Goal: Task Accomplishment & Management: Use online tool/utility

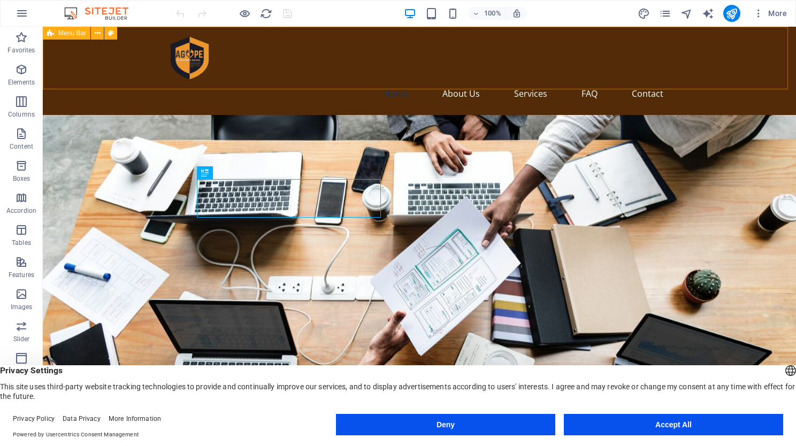
click at [59, 35] on span "Menu Bar" at bounding box center [72, 33] width 28 height 6
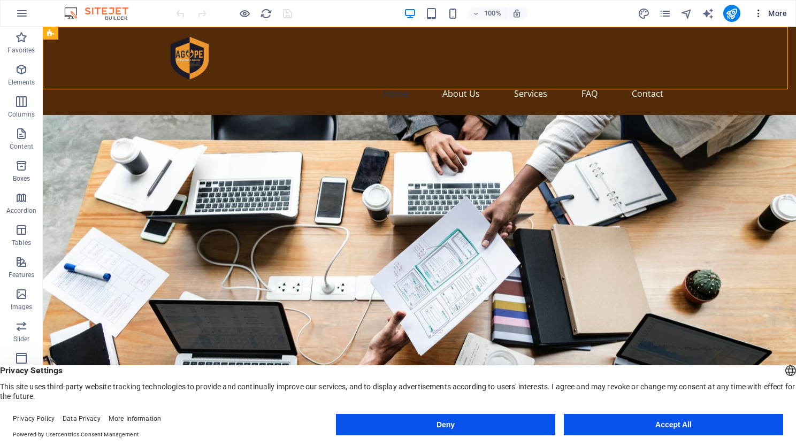
click at [774, 8] on span "More" at bounding box center [770, 13] width 34 height 11
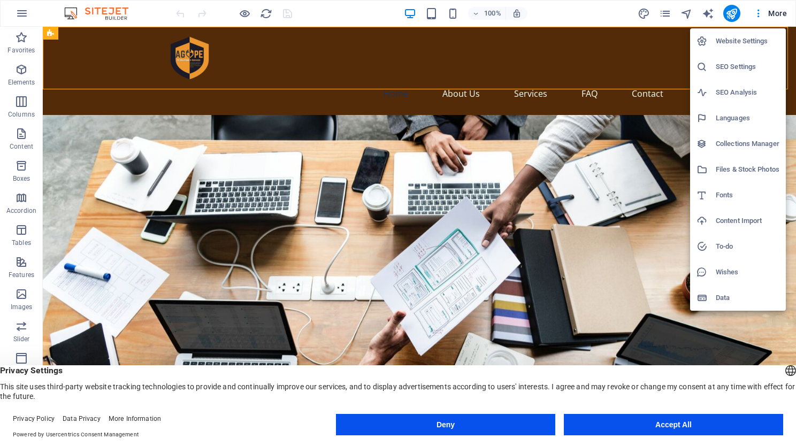
click at [66, 57] on div at bounding box center [398, 223] width 796 height 446
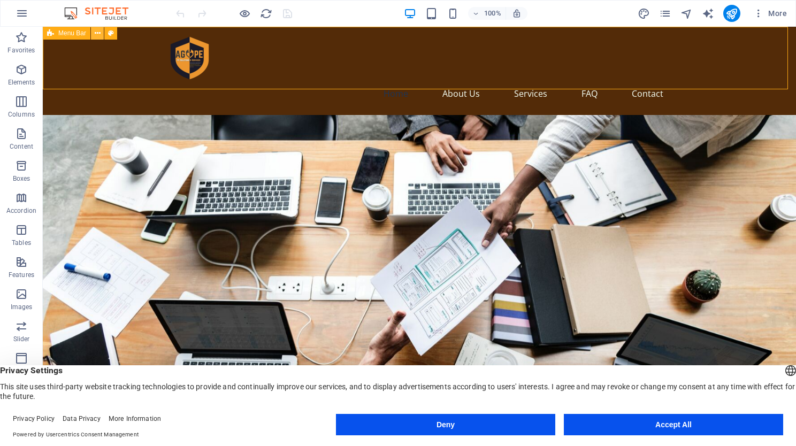
click at [95, 35] on icon at bounding box center [98, 33] width 6 height 11
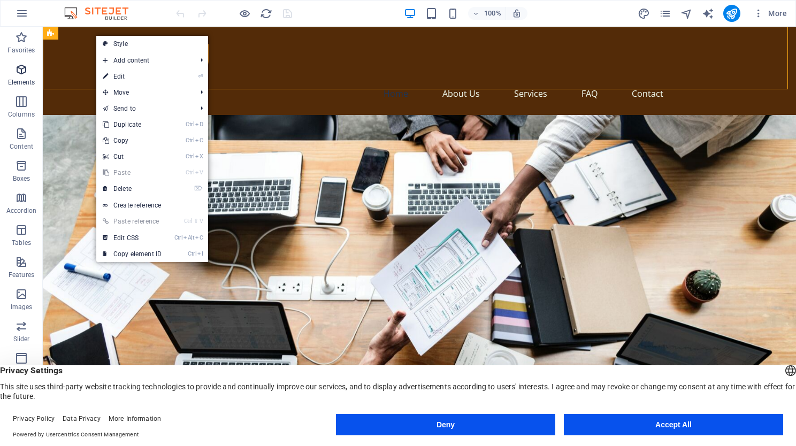
click at [16, 68] on icon "button" at bounding box center [21, 69] width 13 height 13
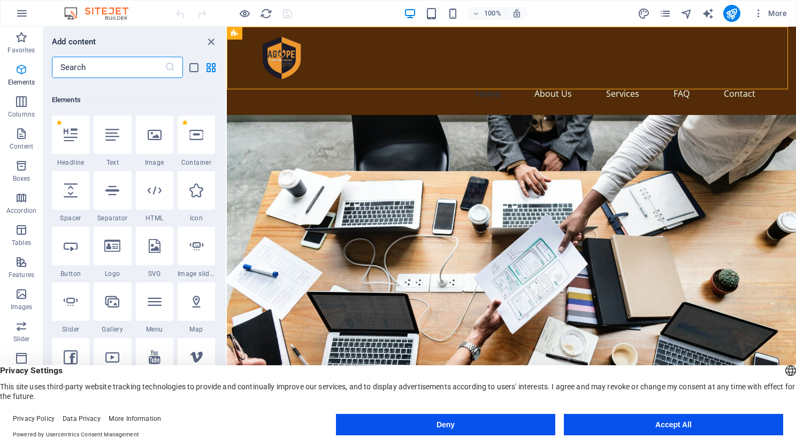
scroll to position [113, 0]
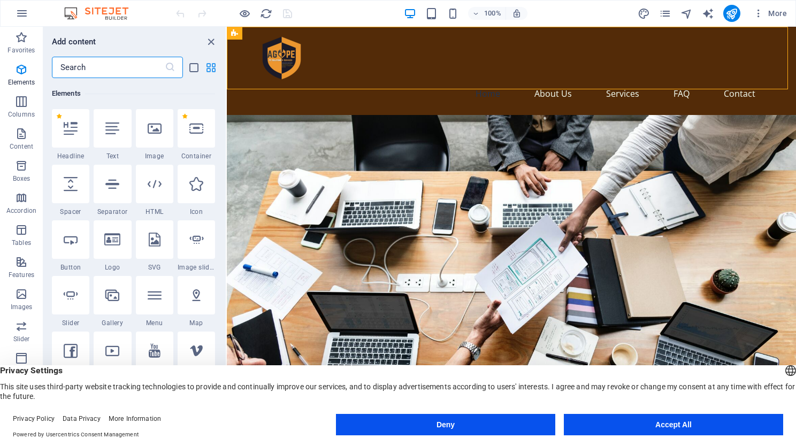
click at [215, 66] on icon "grid-view" at bounding box center [211, 68] width 12 height 12
drag, startPoint x: 223, startPoint y: 85, endPoint x: 225, endPoint y: 148, distance: 63.2
click at [226, 149] on div "Favorites Elements Columns Content Boxes Accordion Tables Features Images Slide…" at bounding box center [113, 228] width 227 height 402
drag, startPoint x: 452, startPoint y: 175, endPoint x: 385, endPoint y: 78, distance: 118.1
click at [385, 78] on div "Home About Us Services FAQ Contact" at bounding box center [511, 71] width 569 height 88
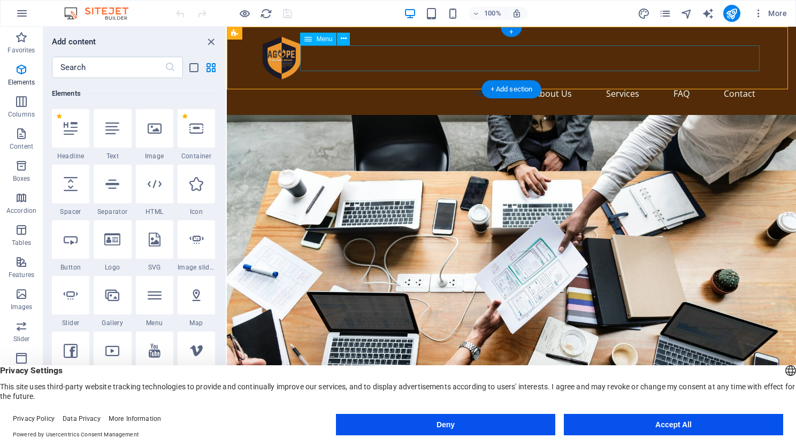
click at [370, 81] on nav "Home About Us Services FAQ Contact" at bounding box center [511, 94] width 505 height 26
click at [246, 76] on div "Home About Us Services FAQ Contact" at bounding box center [511, 71] width 569 height 88
click at [243, 76] on div "Home About Us Services FAQ Contact" at bounding box center [511, 71] width 569 height 88
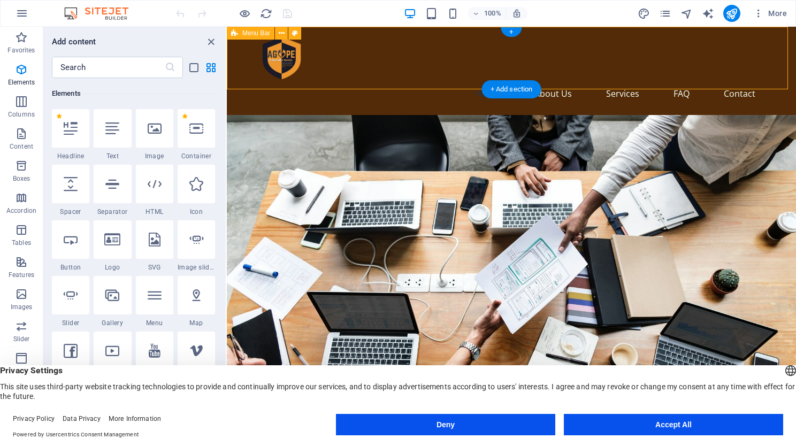
select select "header"
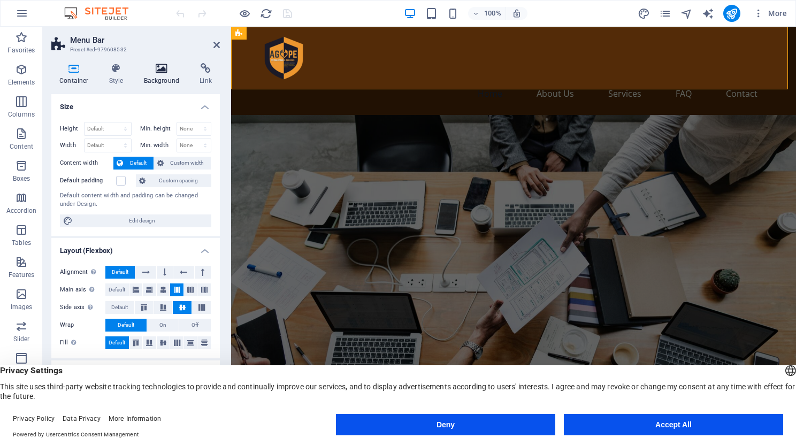
click at [162, 73] on icon at bounding box center [162, 68] width 52 height 11
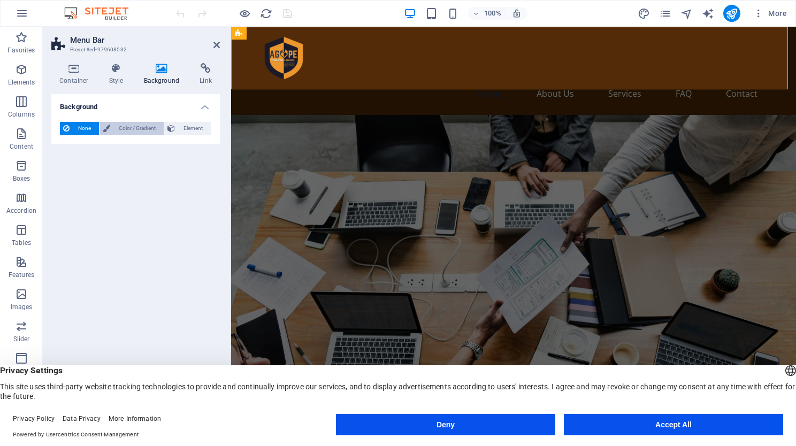
click at [132, 128] on span "Color / Gradient" at bounding box center [136, 128] width 47 height 13
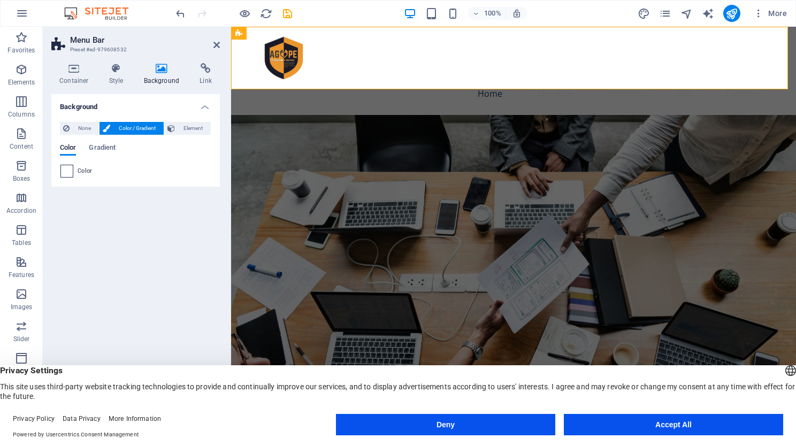
click at [71, 172] on span at bounding box center [67, 171] width 12 height 12
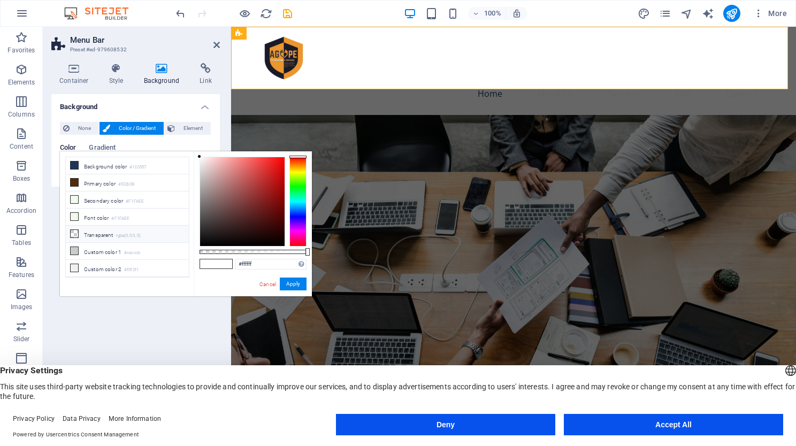
click at [73, 232] on icon at bounding box center [74, 233] width 7 height 7
type input "rgba(0, 0, 0, 0)"
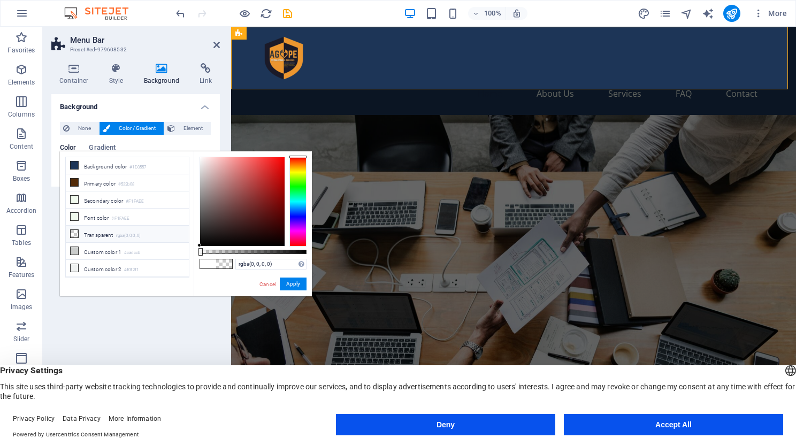
click at [75, 232] on icon at bounding box center [74, 233] width 7 height 7
click at [290, 285] on button "Apply" at bounding box center [293, 284] width 27 height 13
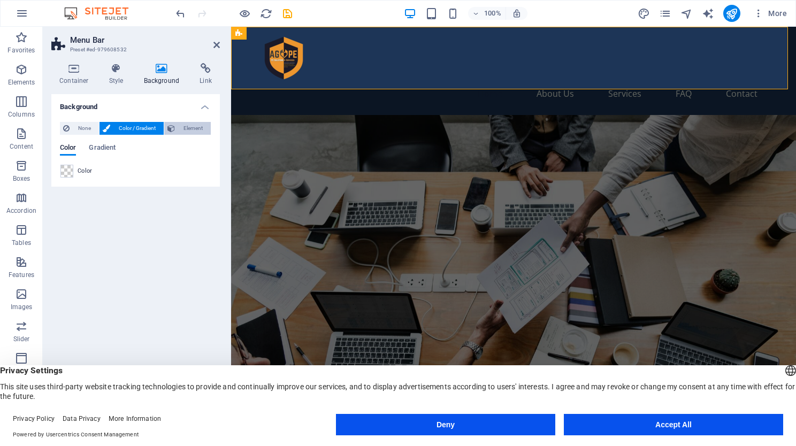
click at [193, 128] on span "Element" at bounding box center [192, 128] width 29 height 13
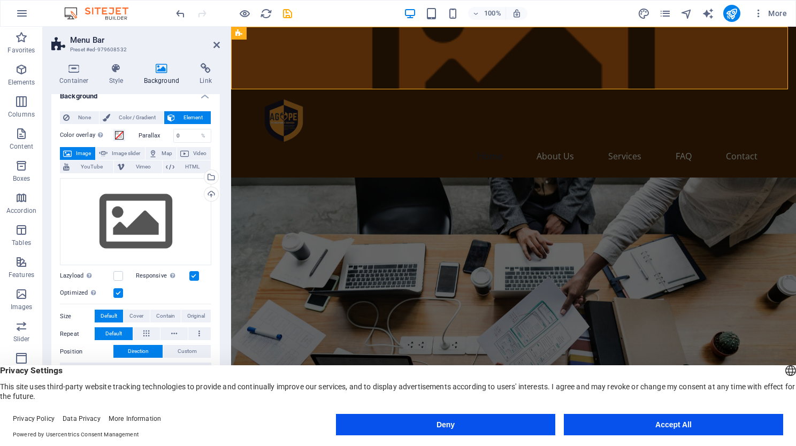
scroll to position [0, 0]
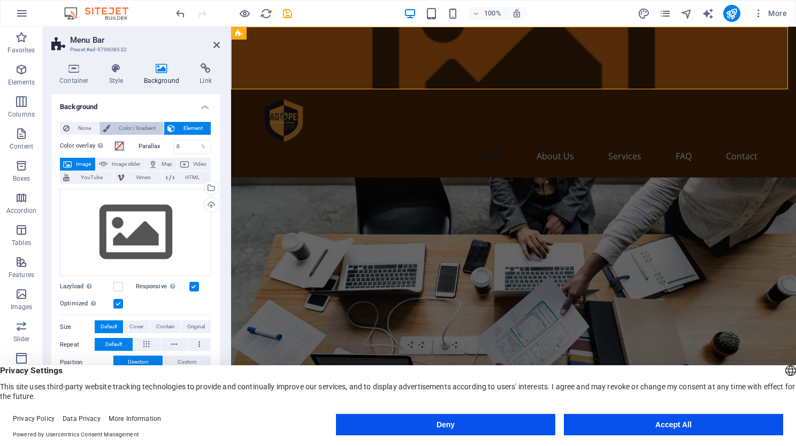
click at [144, 127] on span "Color / Gradient" at bounding box center [136, 128] width 47 height 13
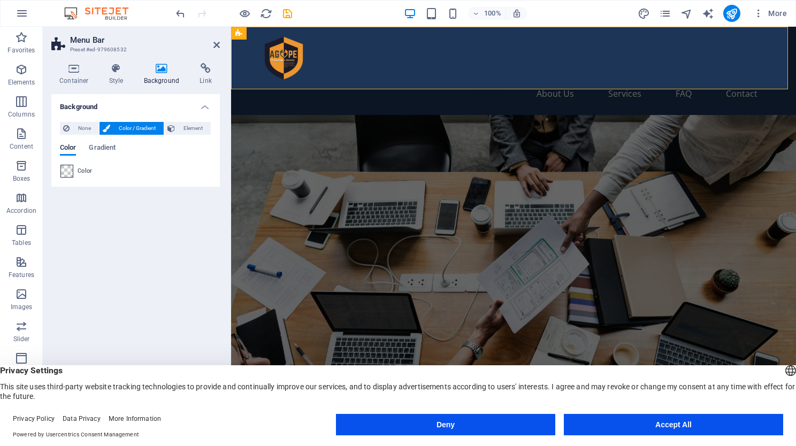
click at [68, 172] on span at bounding box center [67, 171] width 12 height 12
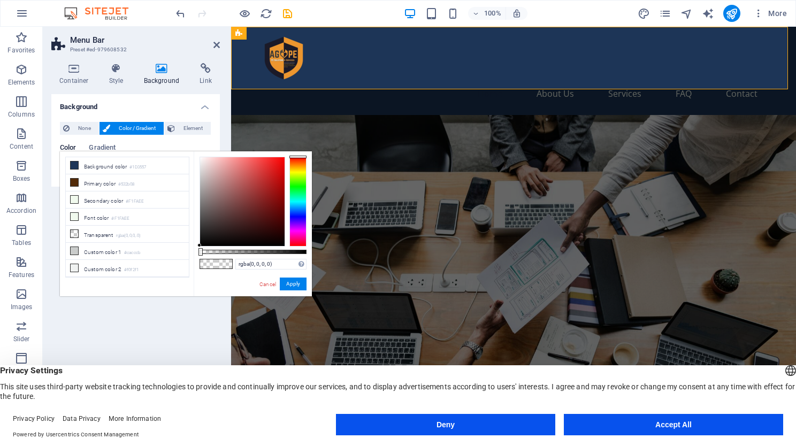
click at [294, 212] on div at bounding box center [297, 202] width 17 height 90
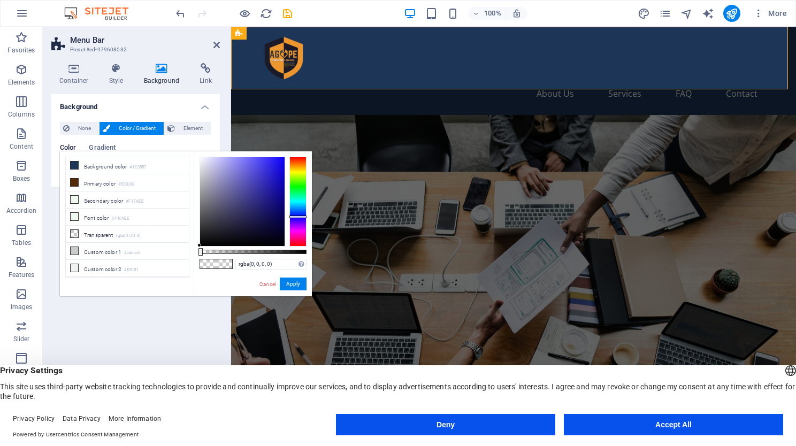
click at [294, 217] on div at bounding box center [297, 202] width 17 height 90
click at [265, 286] on link "Cancel" at bounding box center [267, 284] width 19 height 8
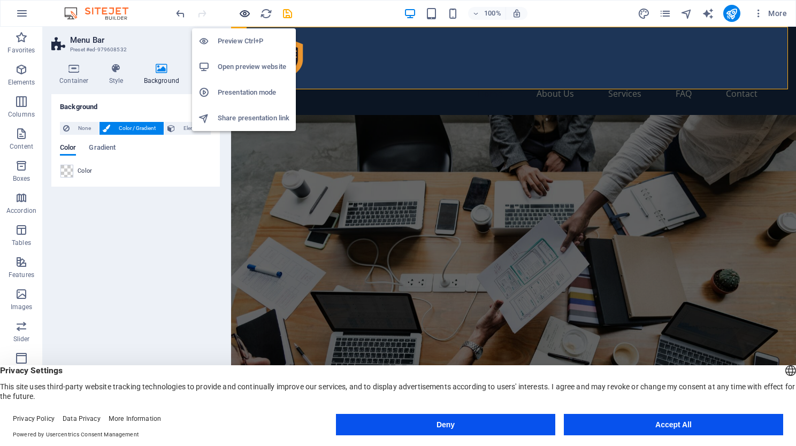
click at [239, 13] on icon "button" at bounding box center [245, 13] width 12 height 12
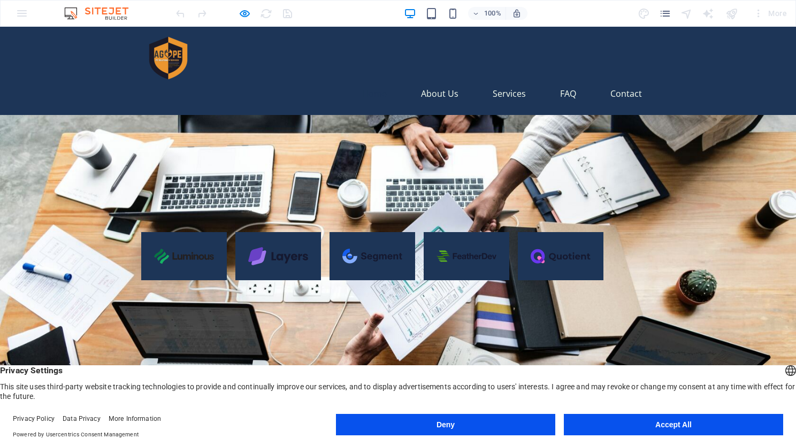
click at [654, 144] on div at bounding box center [398, 267] width 796 height 304
click at [381, 81] on link "Home" at bounding box center [375, 94] width 42 height 26
click at [433, 81] on link "About Us" at bounding box center [439, 94] width 55 height 26
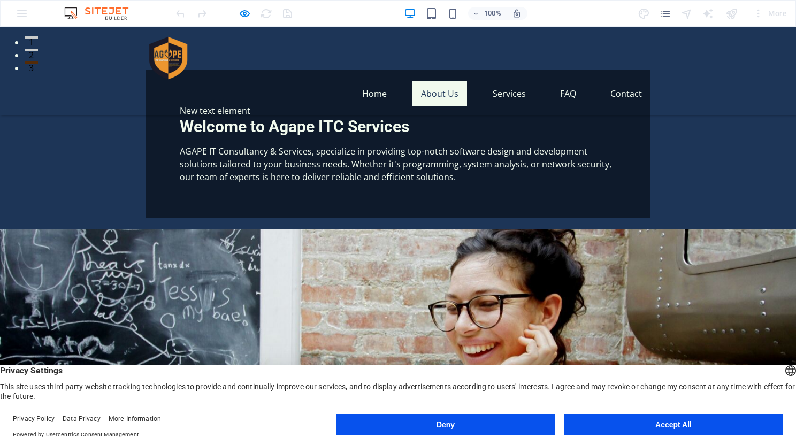
scroll to position [304, 0]
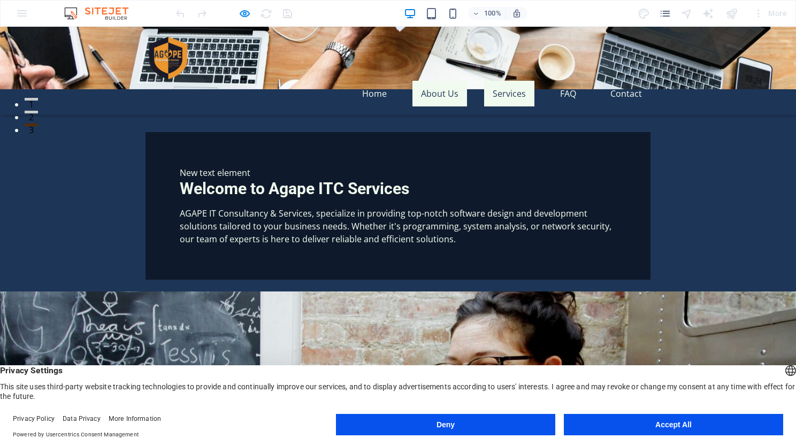
click at [497, 81] on link "Services" at bounding box center [509, 94] width 50 height 26
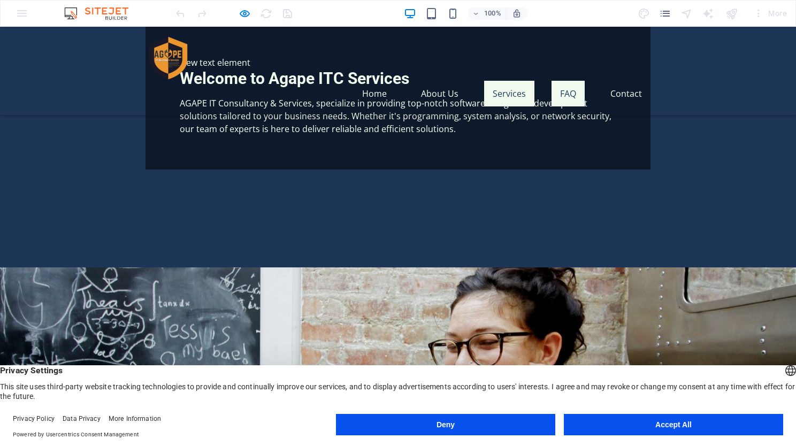
click at [569, 81] on link "FAQ" at bounding box center [568, 94] width 33 height 26
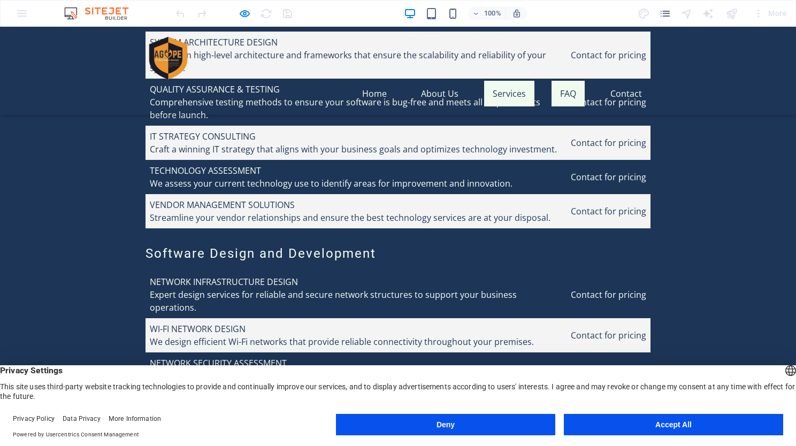
scroll to position [3388, 0]
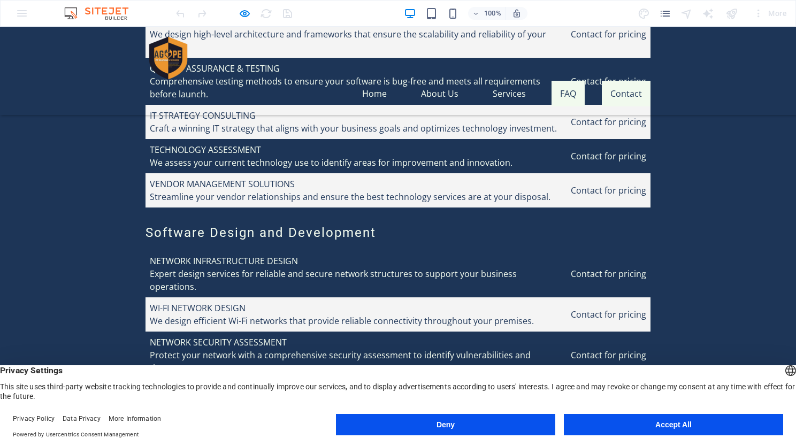
click at [627, 81] on link "Contact" at bounding box center [626, 94] width 49 height 26
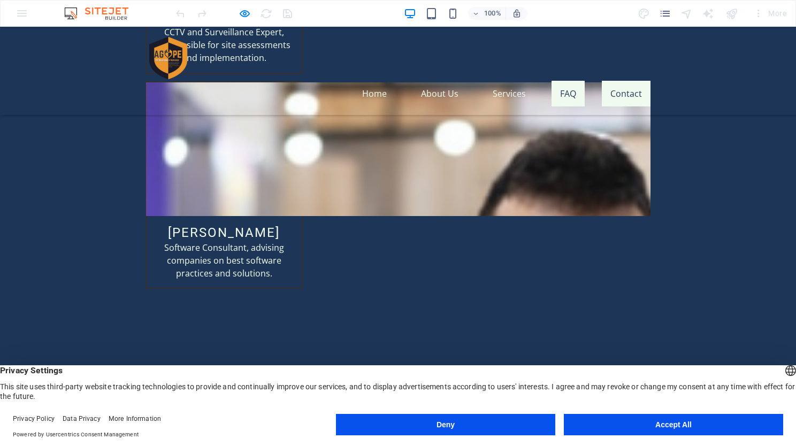
scroll to position [5094, 0]
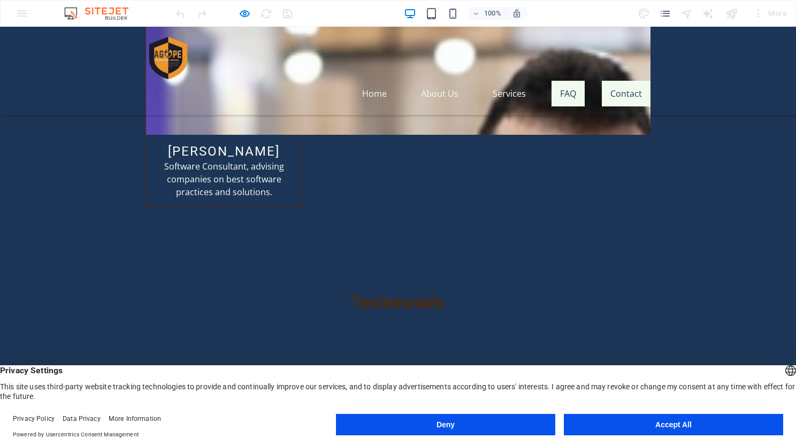
click at [561, 81] on link "FAQ" at bounding box center [568, 94] width 33 height 26
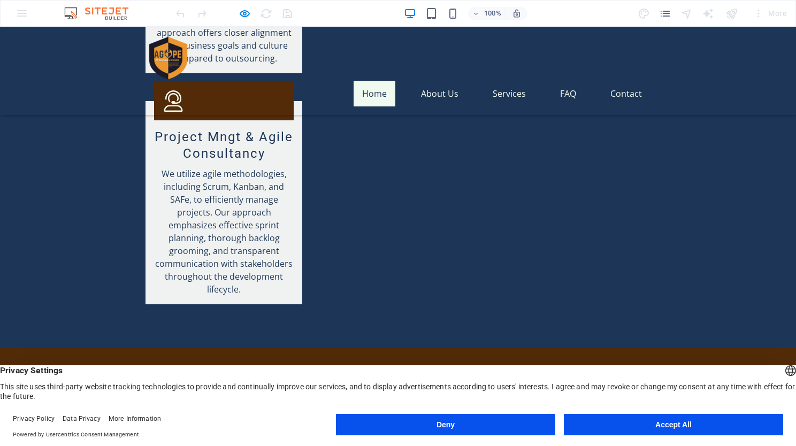
scroll to position [0, 0]
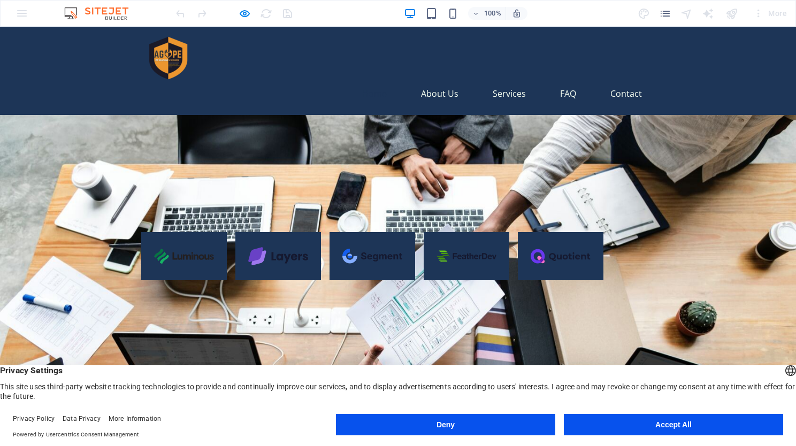
click at [50, 47] on div "Home About Us Services FAQ Contact" at bounding box center [398, 71] width 796 height 88
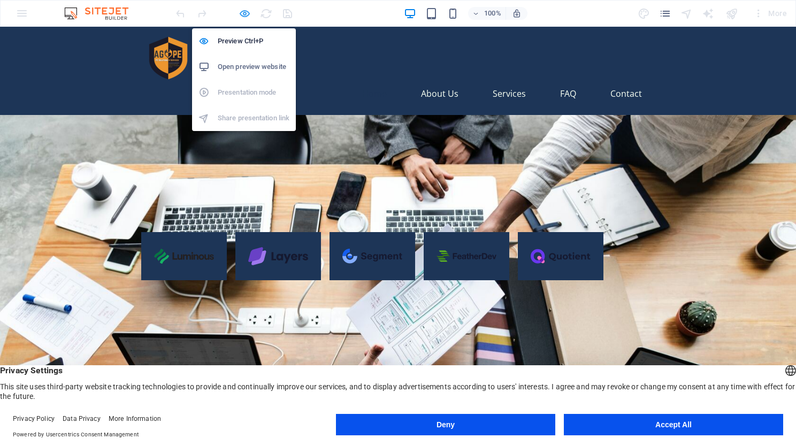
click at [249, 16] on icon "button" at bounding box center [245, 13] width 12 height 12
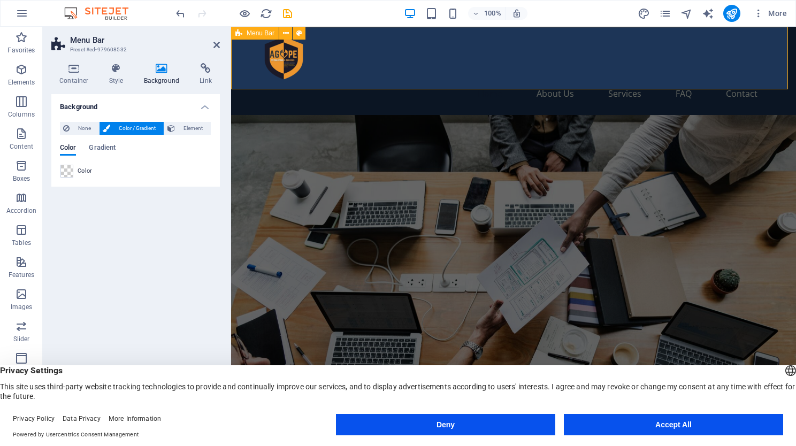
click at [239, 72] on div "Home About Us Services FAQ Contact" at bounding box center [513, 71] width 565 height 88
click at [159, 73] on icon at bounding box center [162, 68] width 52 height 11
click at [114, 72] on icon at bounding box center [116, 68] width 30 height 11
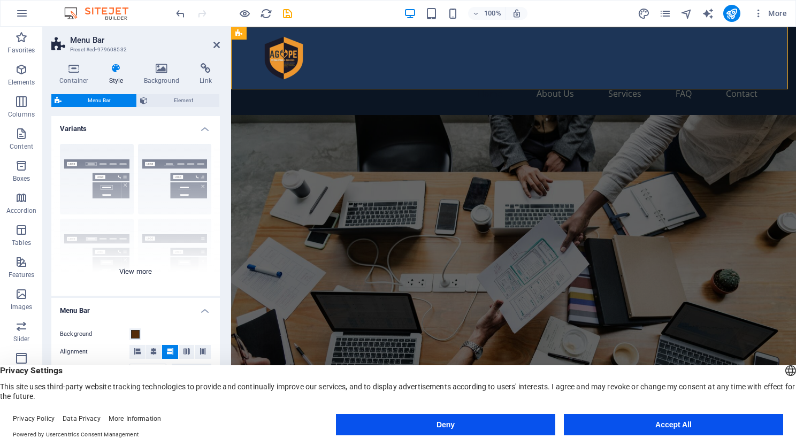
click at [108, 190] on div "Border Centered Default Fixed Loki Trigger Wide XXL" at bounding box center [135, 215] width 169 height 160
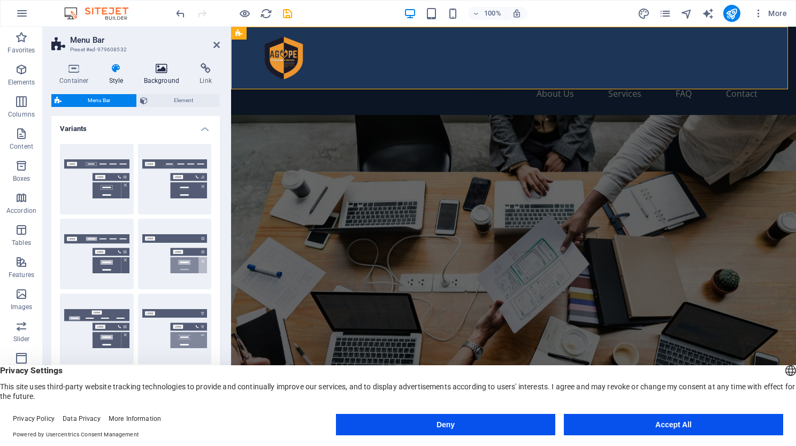
click at [164, 67] on icon at bounding box center [162, 68] width 52 height 11
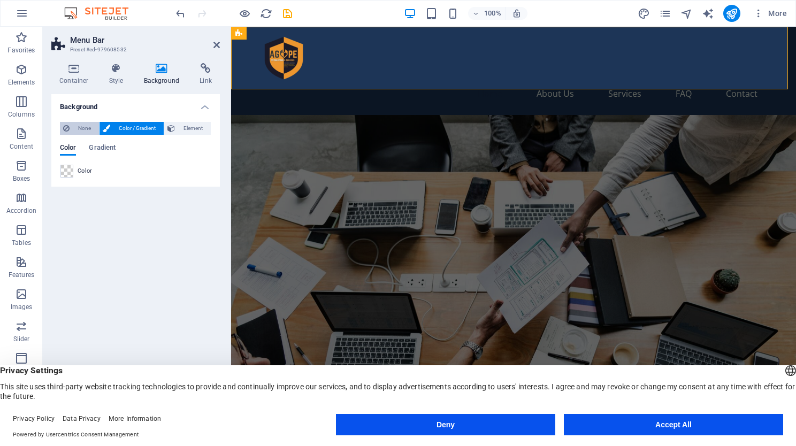
click at [83, 126] on span "None" at bounding box center [84, 128] width 23 height 13
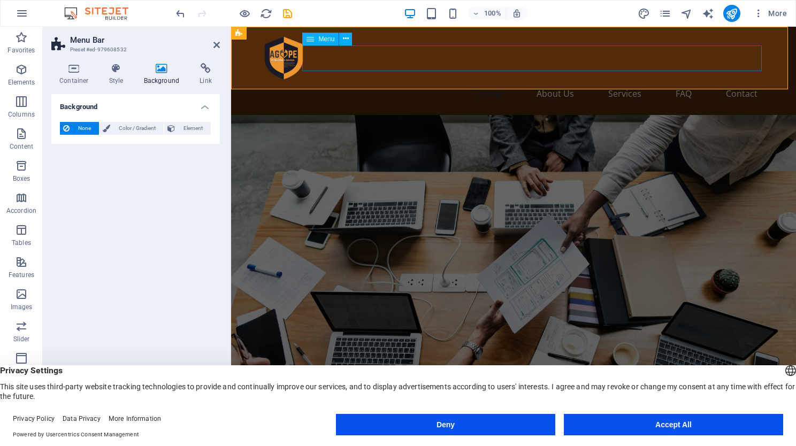
click at [481, 81] on nav "Home About Us Services FAQ Contact" at bounding box center [513, 94] width 505 height 26
click at [146, 130] on span "Color / Gradient" at bounding box center [136, 128] width 47 height 13
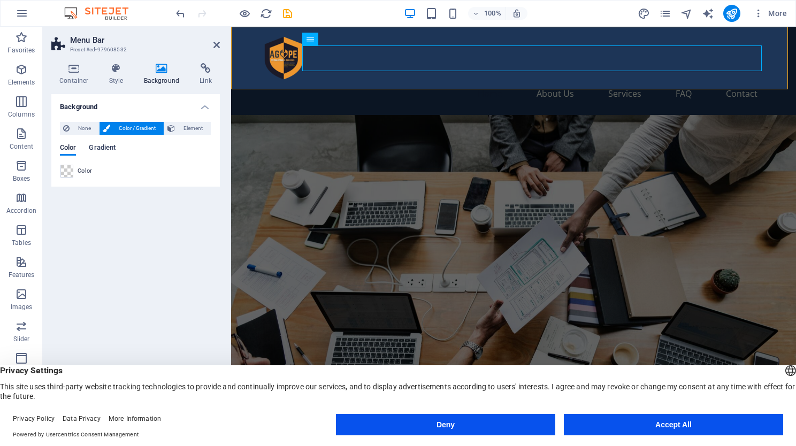
click at [103, 150] on span "Gradient" at bounding box center [102, 148] width 27 height 15
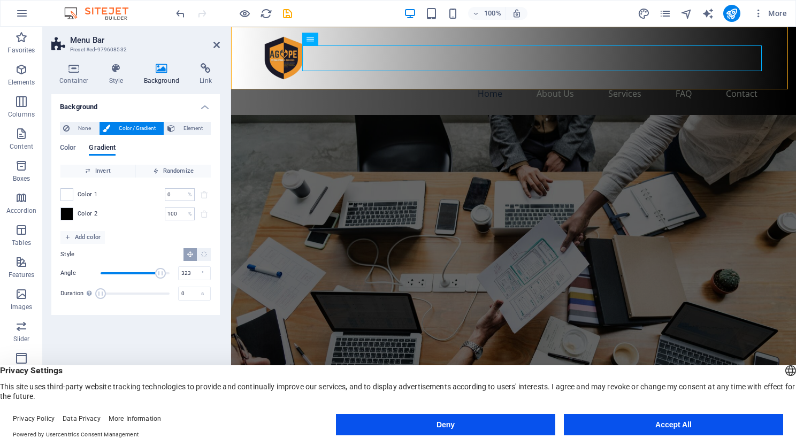
drag, startPoint x: 118, startPoint y: 271, endPoint x: 163, endPoint y: 277, distance: 45.3
click at [163, 277] on span "Angle" at bounding box center [160, 273] width 11 height 11
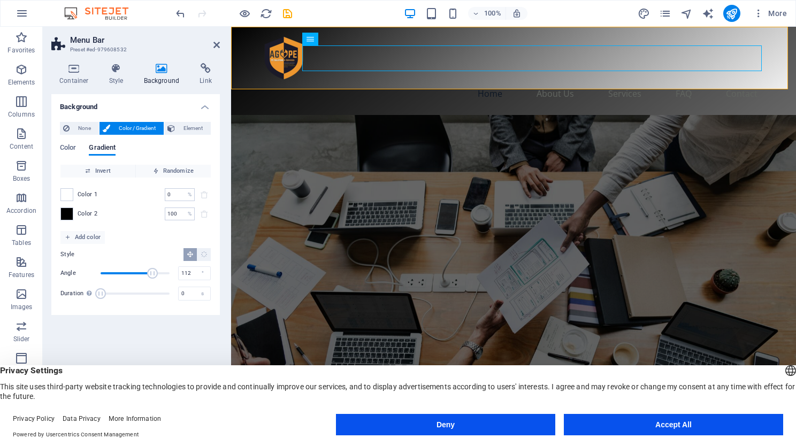
type input "109"
drag, startPoint x: 163, startPoint y: 271, endPoint x: 121, endPoint y: 269, distance: 41.2
click at [121, 269] on span "Angle" at bounding box center [121, 273] width 11 height 11
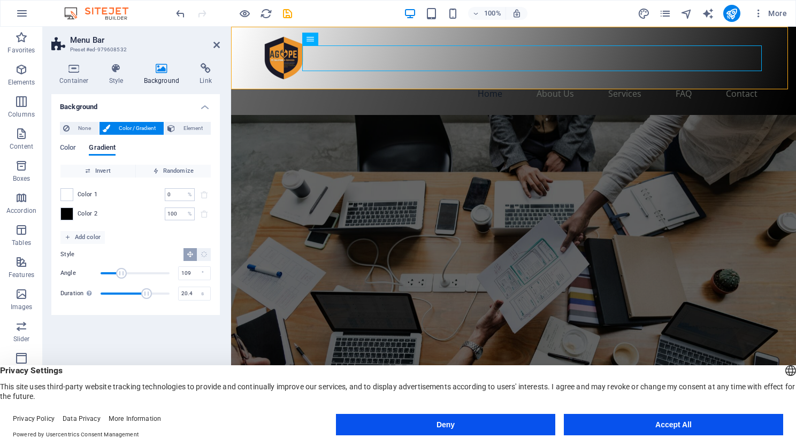
drag, startPoint x: 98, startPoint y: 294, endPoint x: 148, endPoint y: 300, distance: 49.5
click at [148, 300] on span "Duration" at bounding box center [135, 294] width 69 height 16
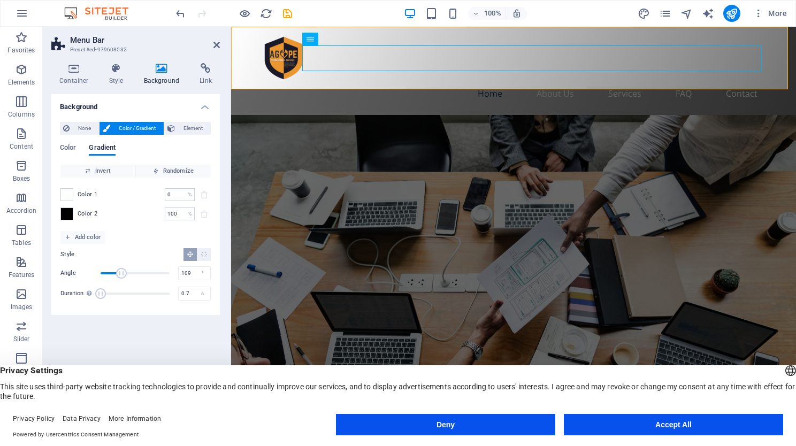
drag, startPoint x: 146, startPoint y: 296, endPoint x: 102, endPoint y: 292, distance: 43.5
click at [102, 292] on span "Duration" at bounding box center [100, 293] width 11 height 11
drag, startPoint x: 103, startPoint y: 294, endPoint x: 108, endPoint y: 294, distance: 5.4
click at [108, 294] on span "Duration" at bounding box center [107, 293] width 11 height 11
type input "3.1"
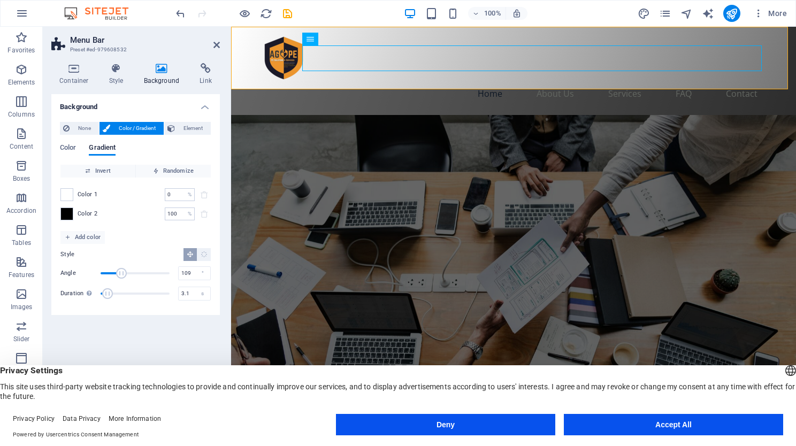
click at [108, 294] on span "Duration" at bounding box center [107, 293] width 11 height 11
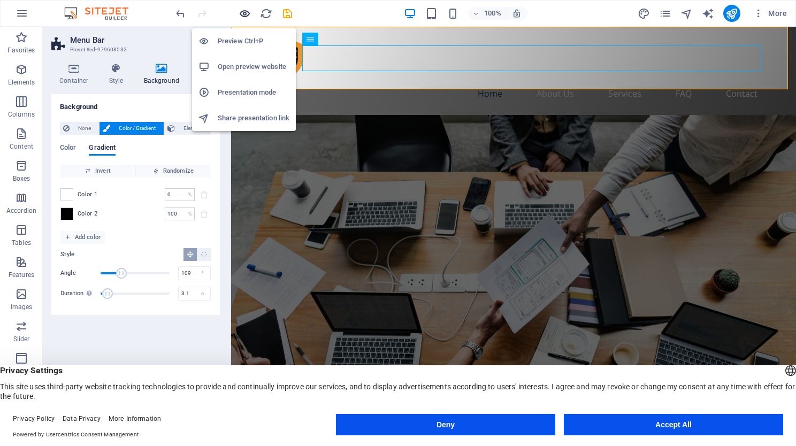
click at [246, 15] on icon "button" at bounding box center [245, 13] width 12 height 12
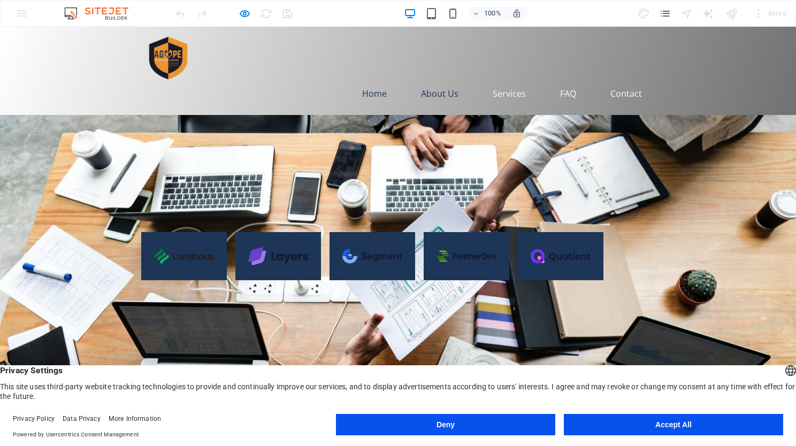
click at [434, 81] on link "About Us" at bounding box center [439, 94] width 55 height 26
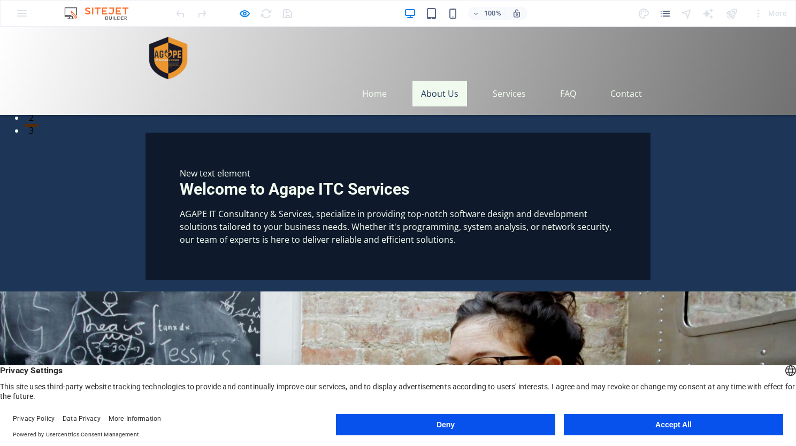
scroll to position [303, 0]
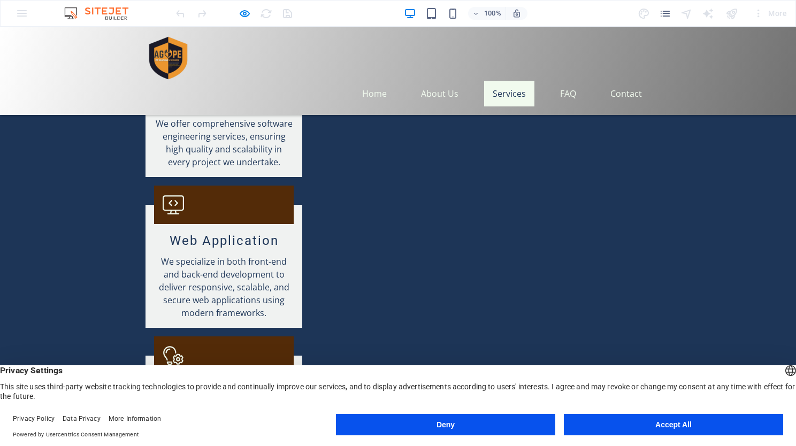
scroll to position [1158, 0]
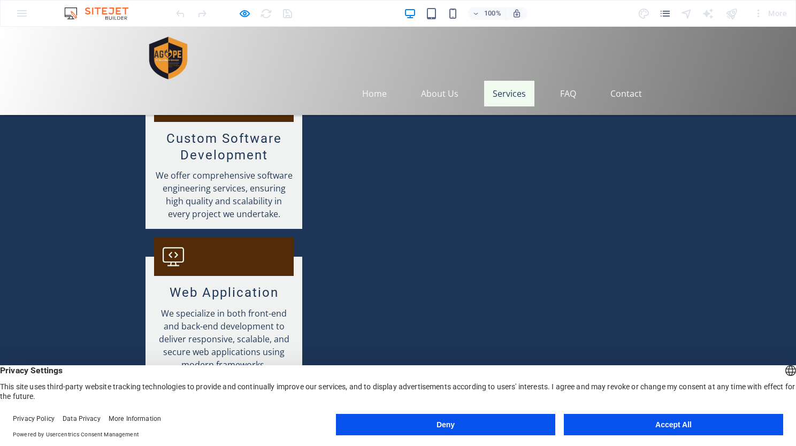
scroll to position [1105, 0]
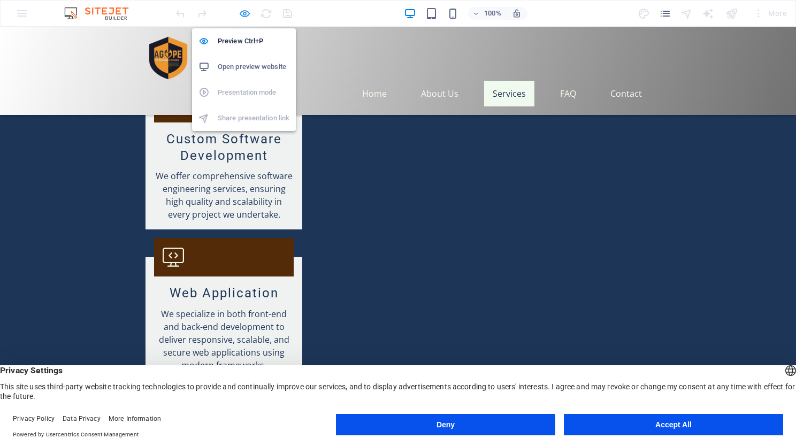
click at [244, 16] on icon "button" at bounding box center [245, 13] width 12 height 12
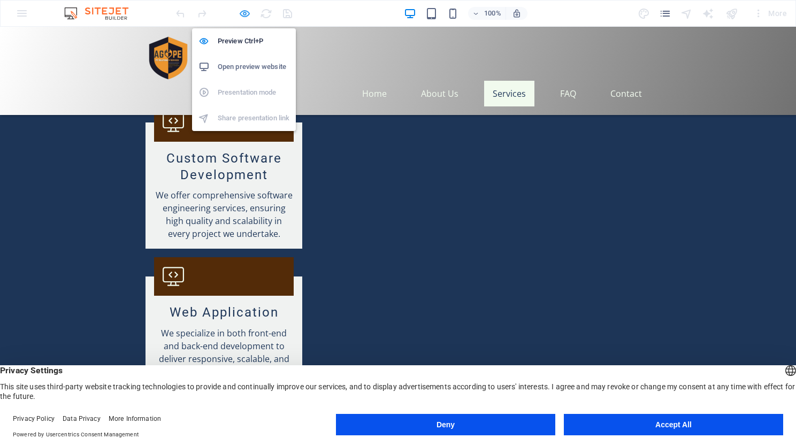
scroll to position [1144, 0]
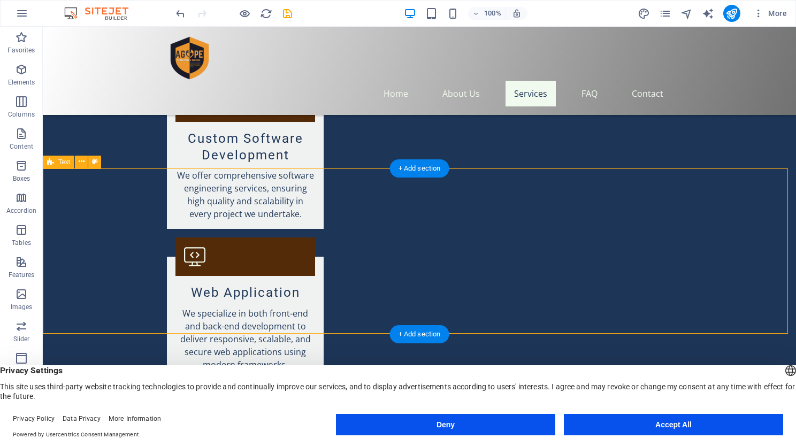
scroll to position [1105, 0]
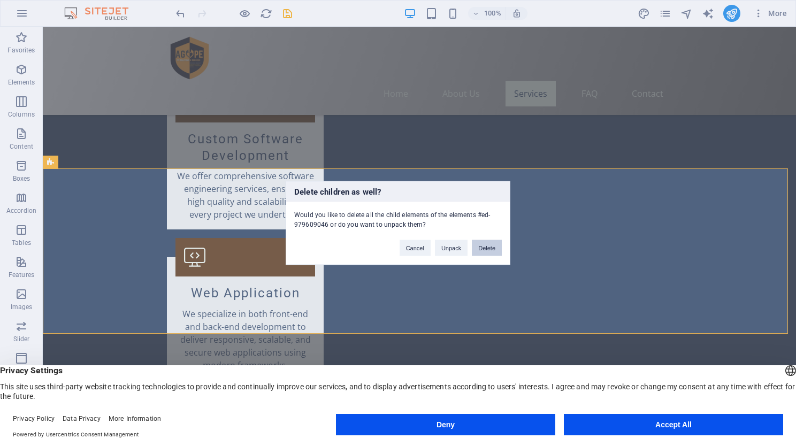
click at [492, 244] on button "Delete" at bounding box center [487, 248] width 30 height 16
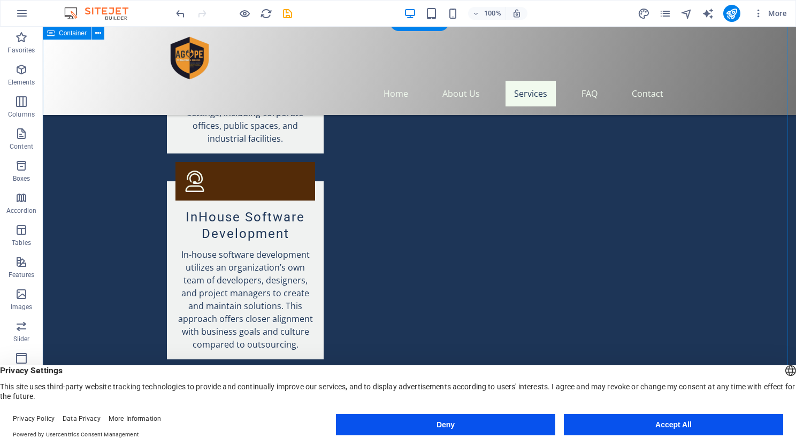
scroll to position [2176, 0]
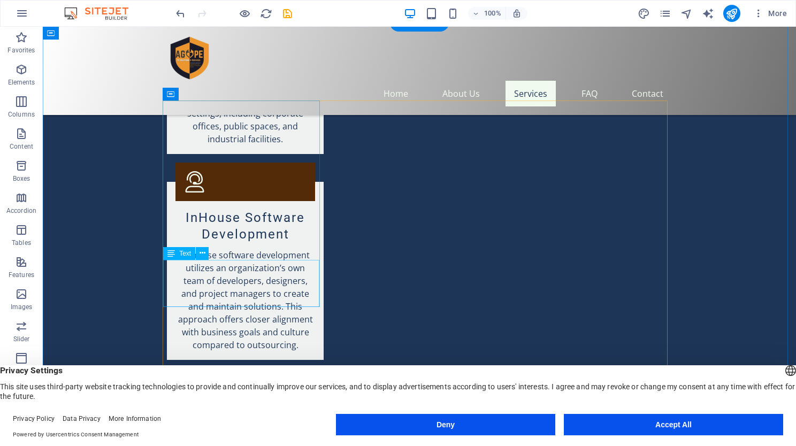
click at [224, 97] on span "Image" at bounding box center [226, 94] width 18 height 6
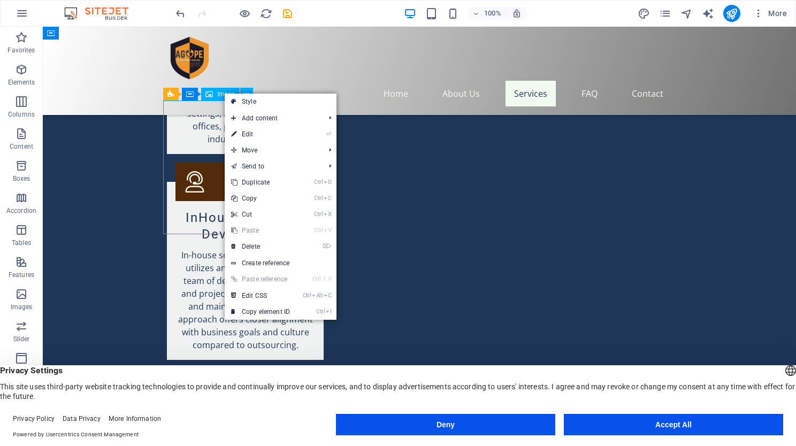
click at [216, 95] on div "Image" at bounding box center [220, 94] width 38 height 13
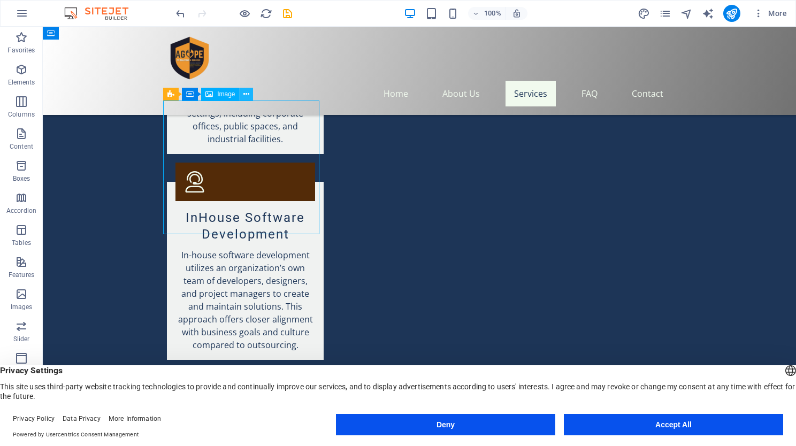
click at [246, 93] on icon at bounding box center [246, 94] width 6 height 11
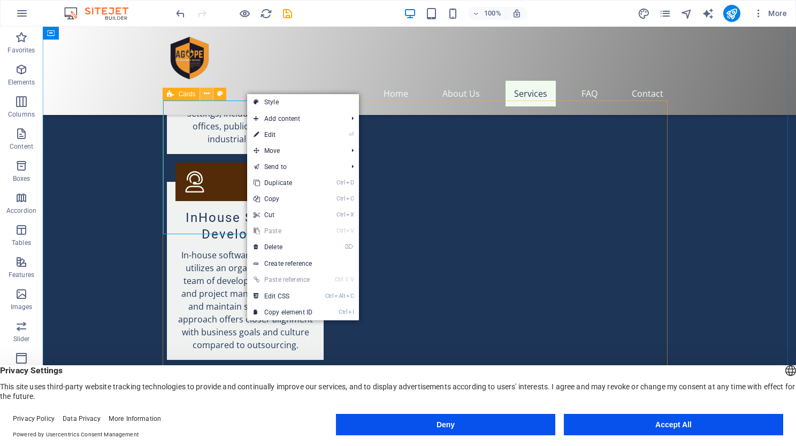
click at [204, 95] on icon at bounding box center [207, 93] width 6 height 11
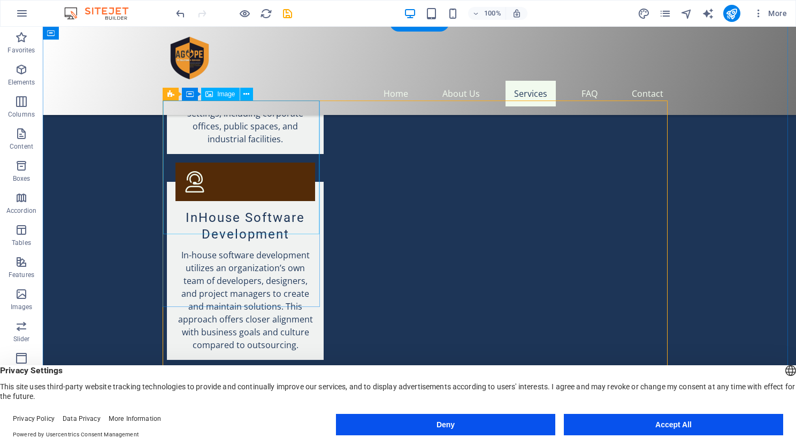
click at [224, 97] on span "Image" at bounding box center [226, 94] width 18 height 6
click at [223, 92] on span "Image" at bounding box center [226, 94] width 18 height 6
click at [224, 94] on span "Image" at bounding box center [226, 94] width 18 height 6
select select "vw"
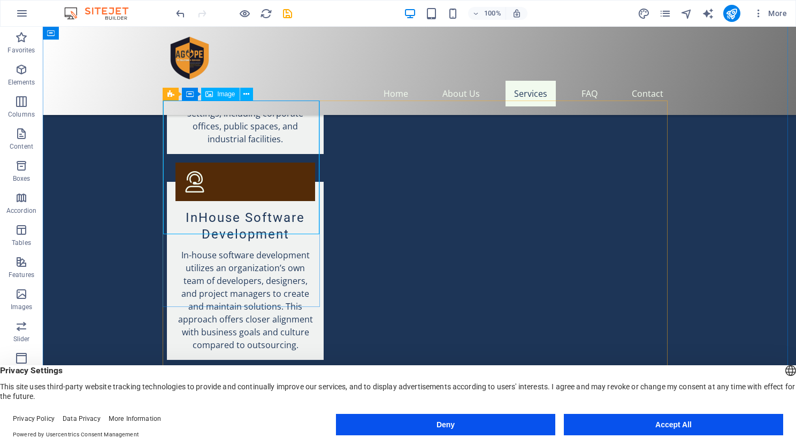
select select "px"
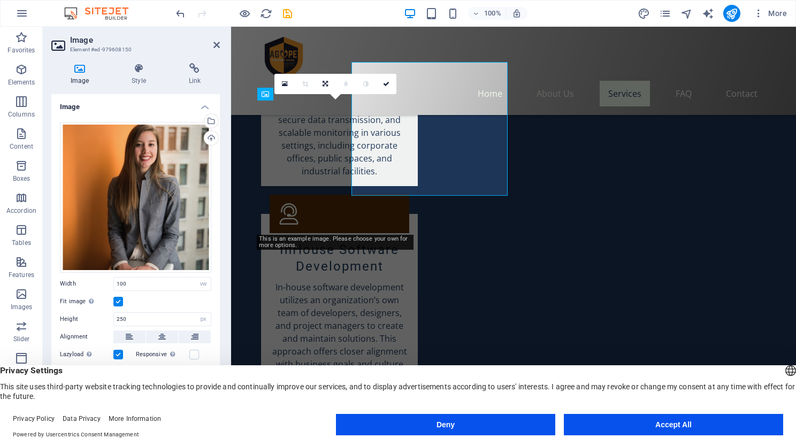
scroll to position [2214, 0]
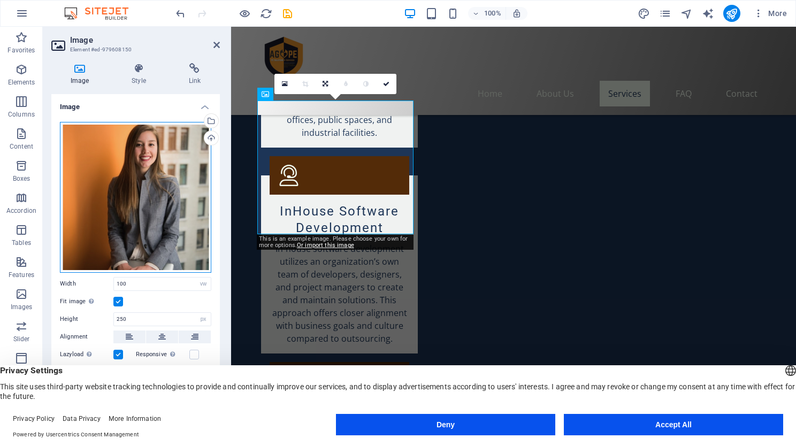
click at [110, 221] on div "Drag files here, click to choose files or select files from Files or our free s…" at bounding box center [135, 197] width 151 height 151
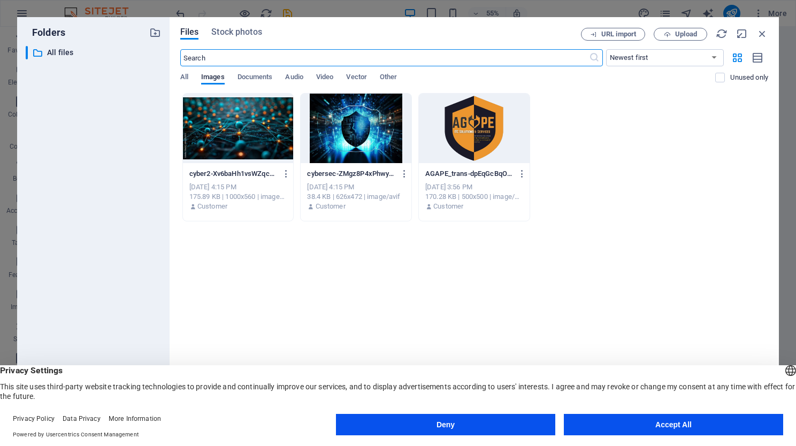
click at [353, 135] on div at bounding box center [356, 129] width 111 height 70
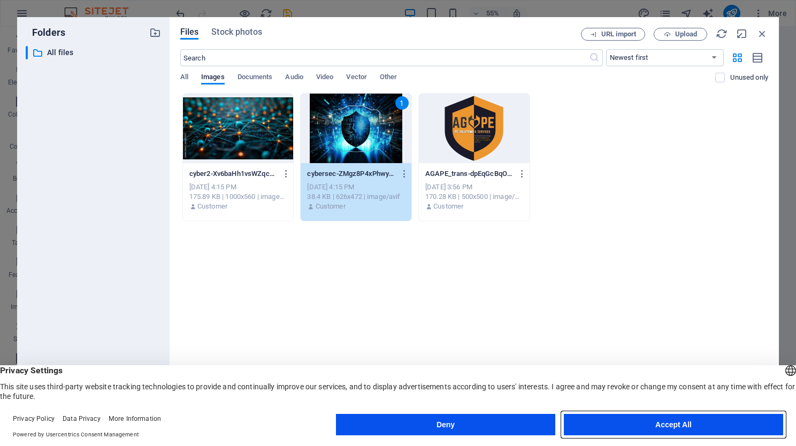
click at [630, 420] on button "Accept All" at bounding box center [673, 424] width 219 height 21
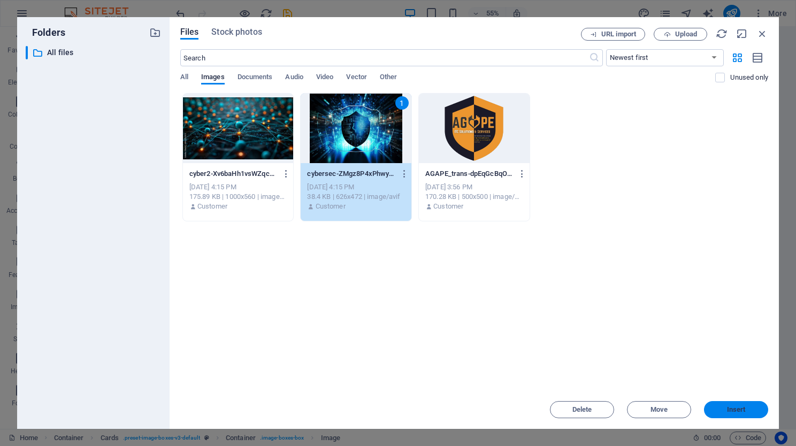
click at [714, 405] on button "Insert" at bounding box center [736, 409] width 64 height 17
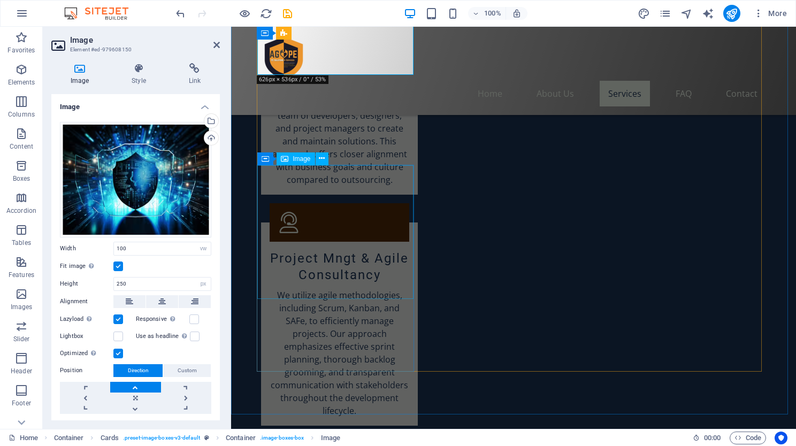
scroll to position [2374, 0]
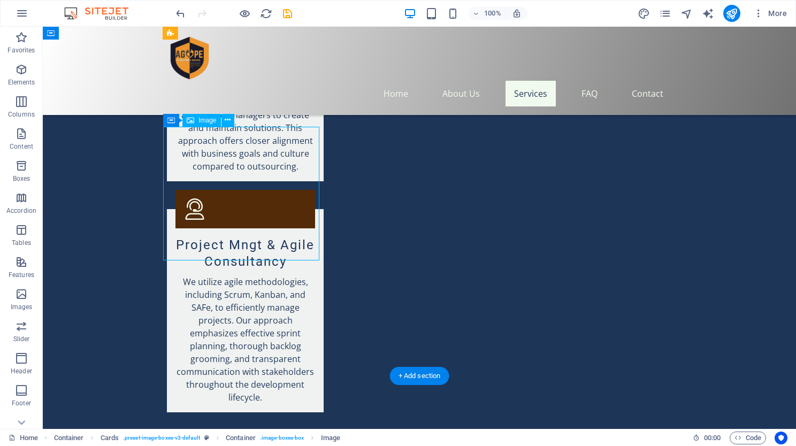
select select "vw"
select select "px"
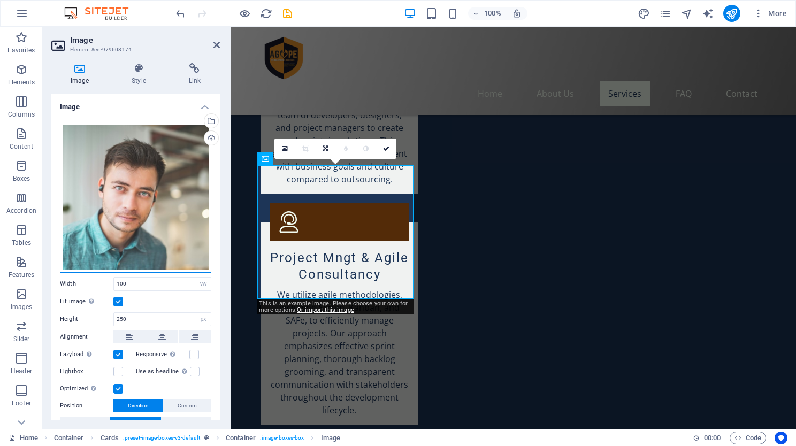
click at [124, 213] on div "Drag files here, click to choose files or select files from Files or our free s…" at bounding box center [135, 197] width 151 height 151
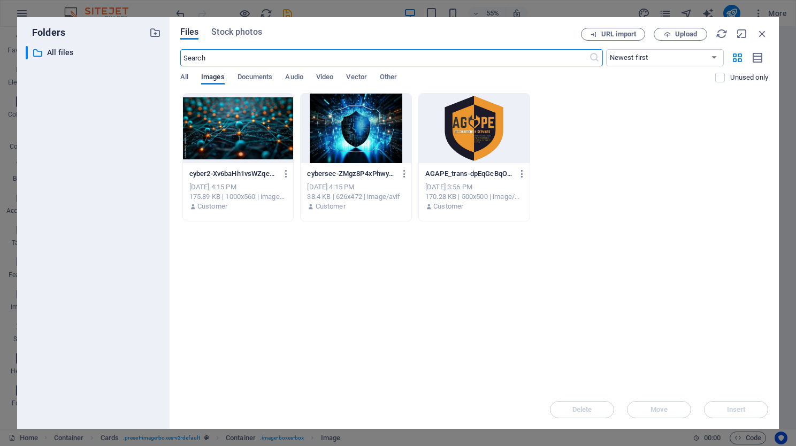
click at [223, 144] on div at bounding box center [238, 129] width 111 height 70
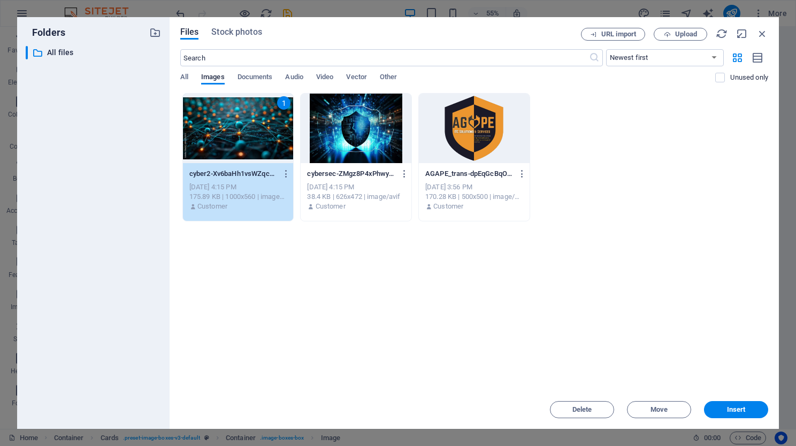
click at [223, 144] on div "1" at bounding box center [238, 129] width 111 height 70
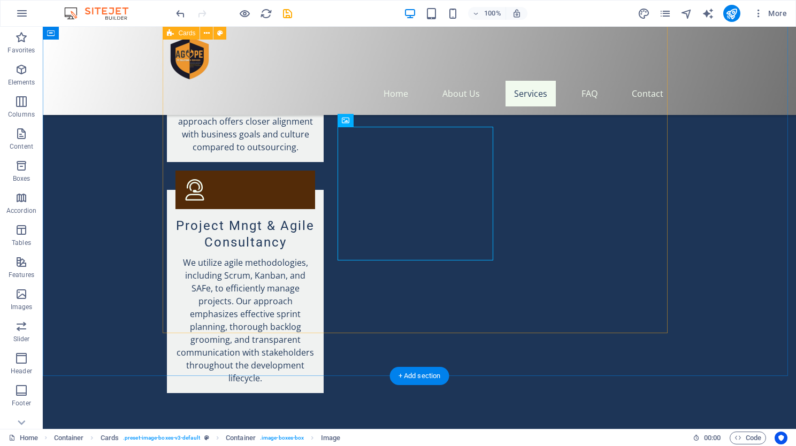
select select "vw"
select select "px"
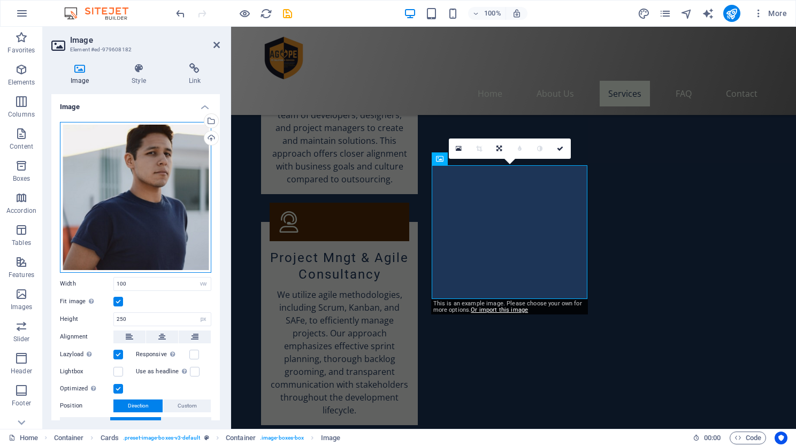
click at [140, 219] on div "Drag files here, click to choose files or select files from Files or our free s…" at bounding box center [135, 197] width 151 height 151
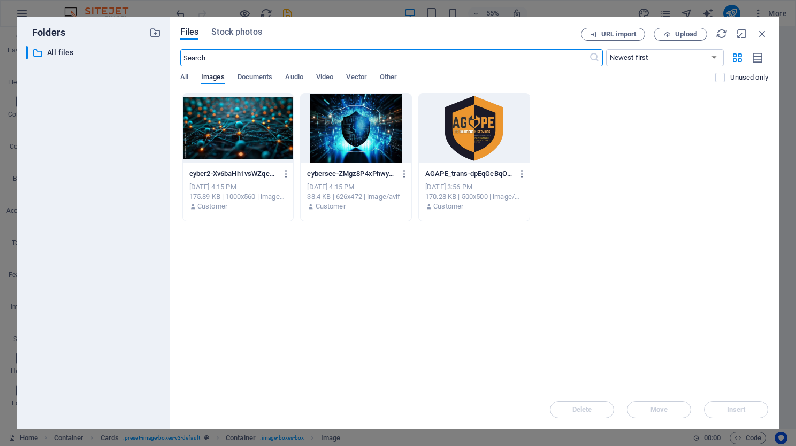
click at [249, 130] on div at bounding box center [238, 129] width 111 height 70
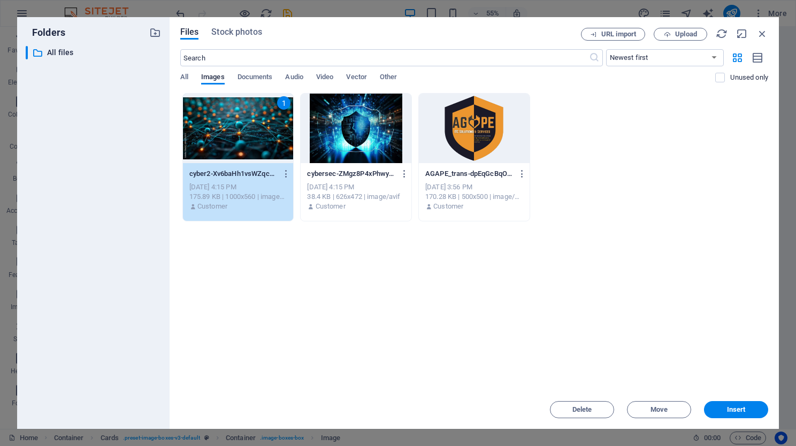
click at [249, 130] on div "1" at bounding box center [238, 129] width 111 height 70
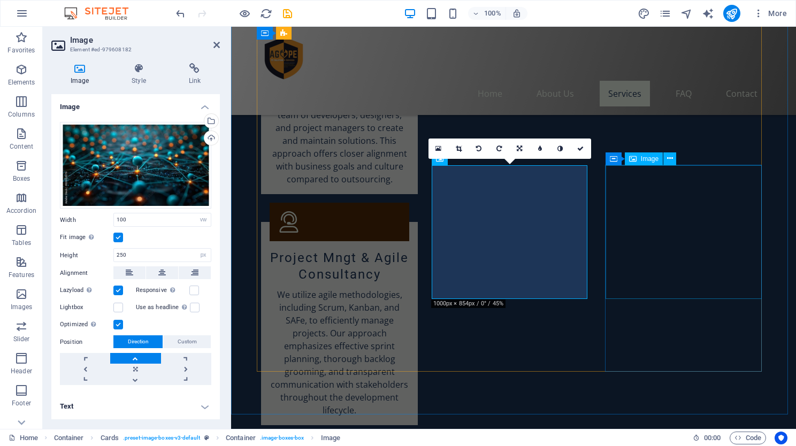
select select "vw"
select select "px"
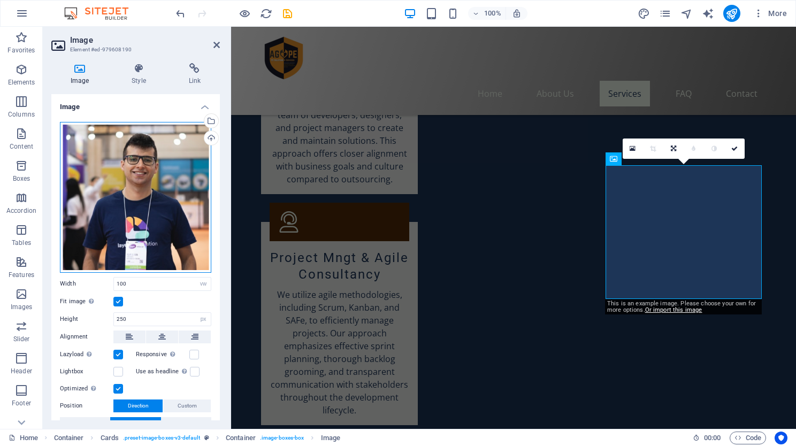
click at [143, 211] on div "Drag files here, click to choose files or select files from Files or our free s…" at bounding box center [135, 197] width 151 height 151
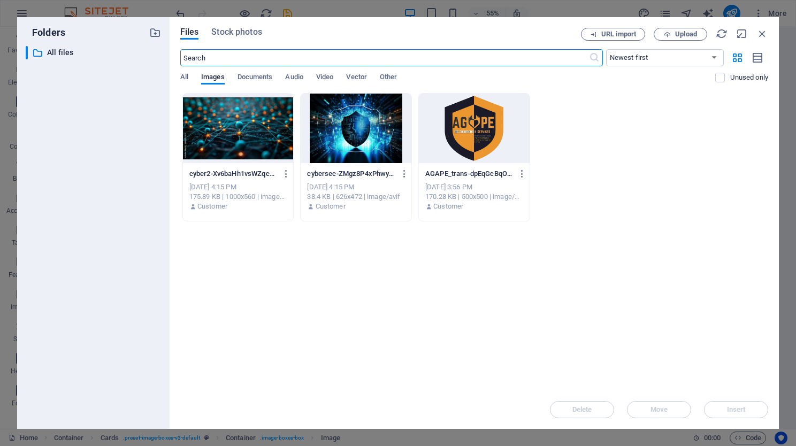
click at [212, 136] on div at bounding box center [238, 129] width 111 height 70
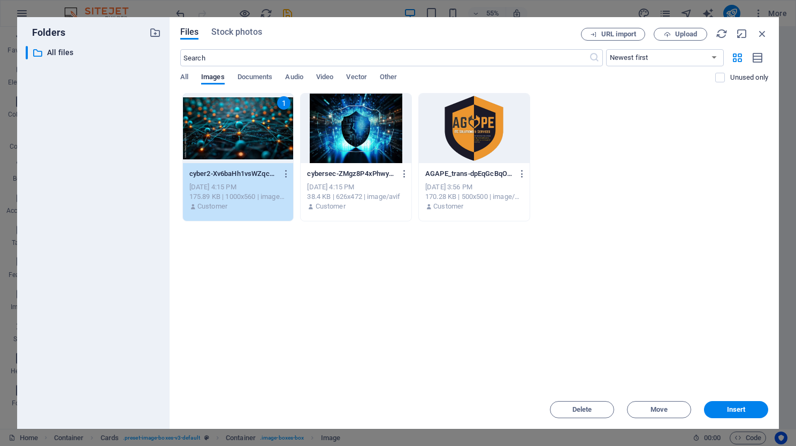
click at [212, 136] on div "1" at bounding box center [238, 129] width 111 height 70
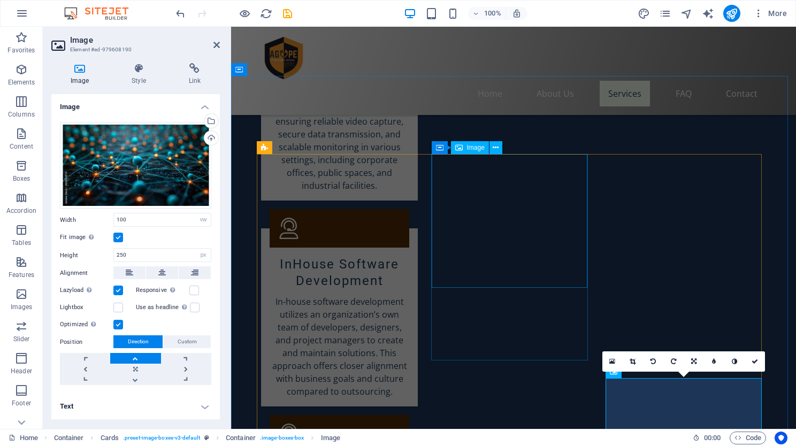
scroll to position [2161, 0]
select select "vw"
select select "px"
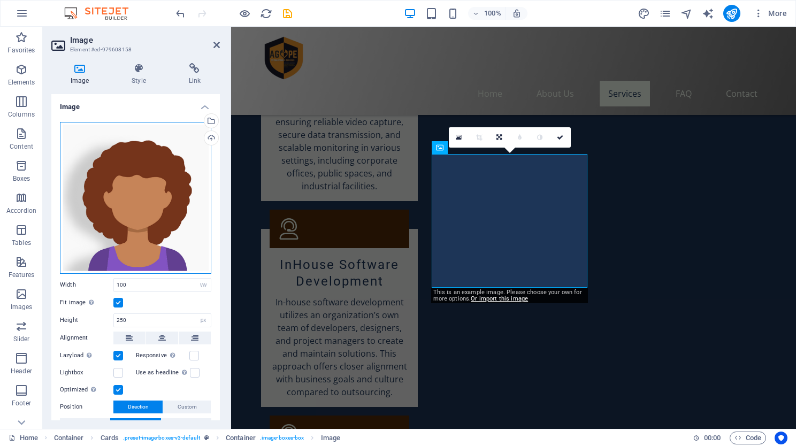
click at [124, 217] on div "Drag files here, click to choose files or select files from Files or our free s…" at bounding box center [135, 198] width 151 height 152
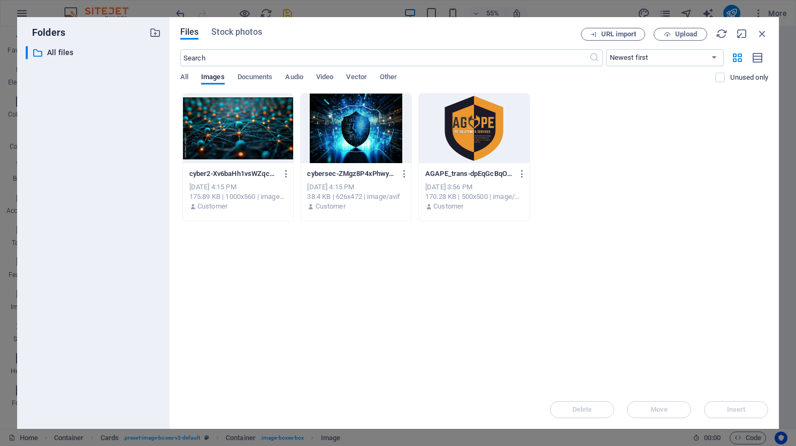
click at [332, 138] on div at bounding box center [356, 129] width 111 height 70
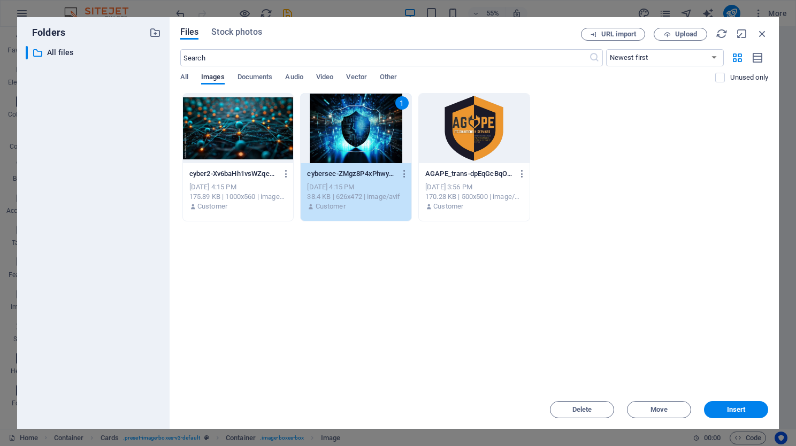
click at [332, 138] on div "1" at bounding box center [356, 129] width 111 height 70
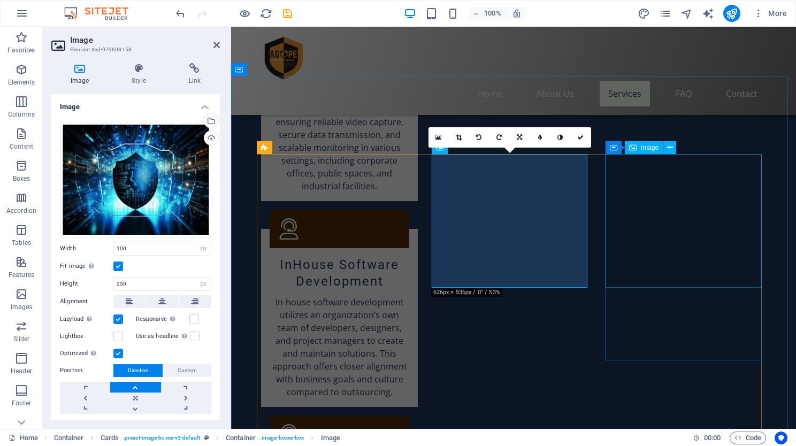
select select "vw"
select select "px"
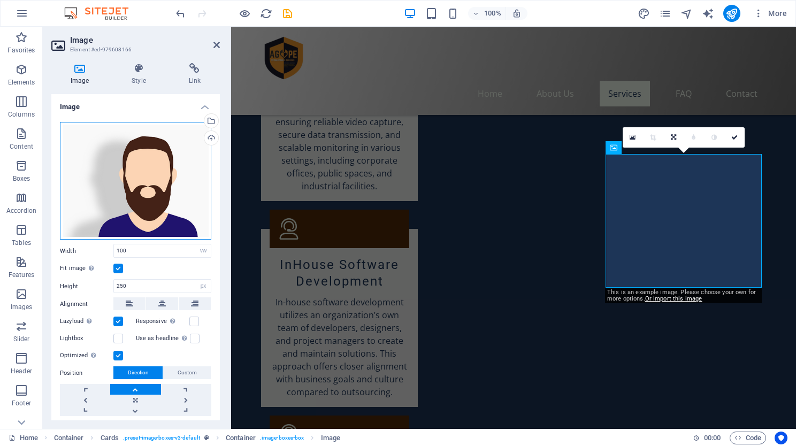
click at [149, 201] on div "Drag files here, click to choose files or select files from Files or our free s…" at bounding box center [135, 181] width 151 height 118
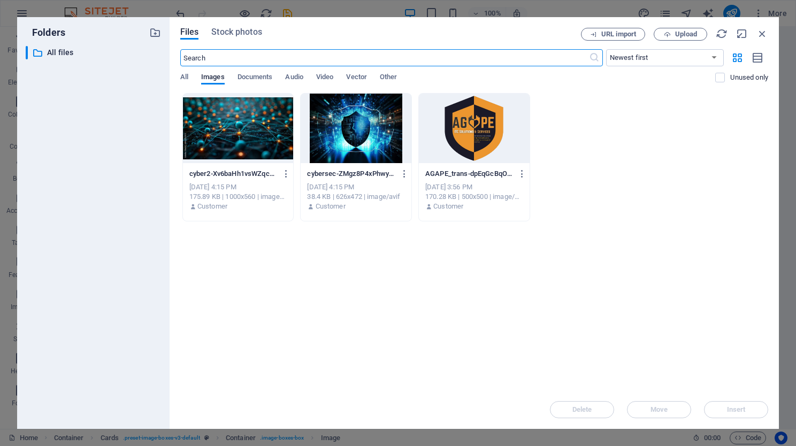
click at [149, 201] on body "agapeitcservices.com Home Favorites Elements Columns Content Boxes Accordion Ta…" at bounding box center [398, 223] width 796 height 446
click at [356, 134] on div at bounding box center [356, 129] width 111 height 70
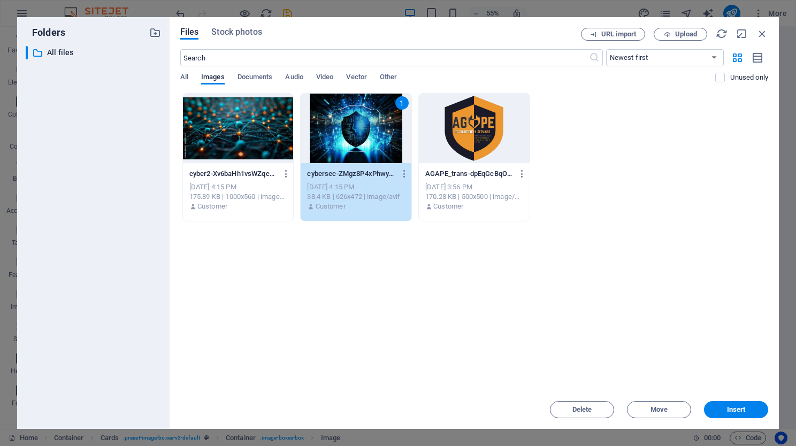
click at [356, 134] on div "1" at bounding box center [356, 129] width 111 height 70
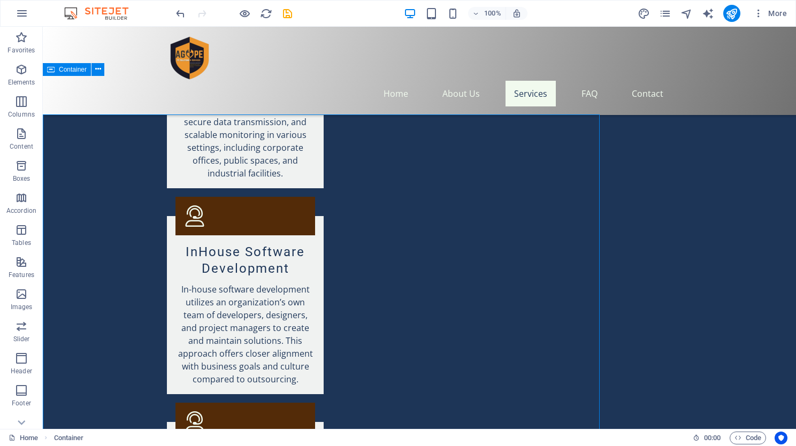
scroll to position [2122, 0]
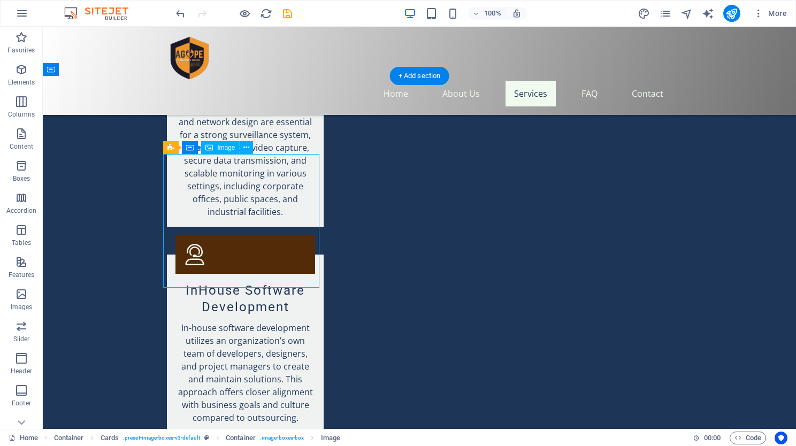
scroll to position [2161, 0]
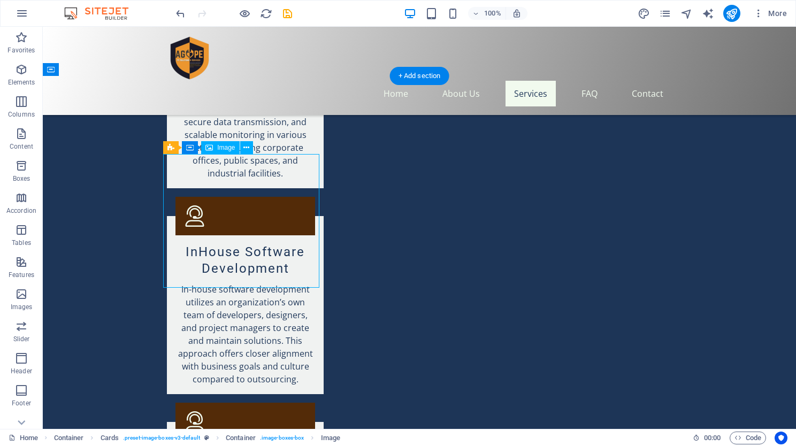
select select "vw"
select select "px"
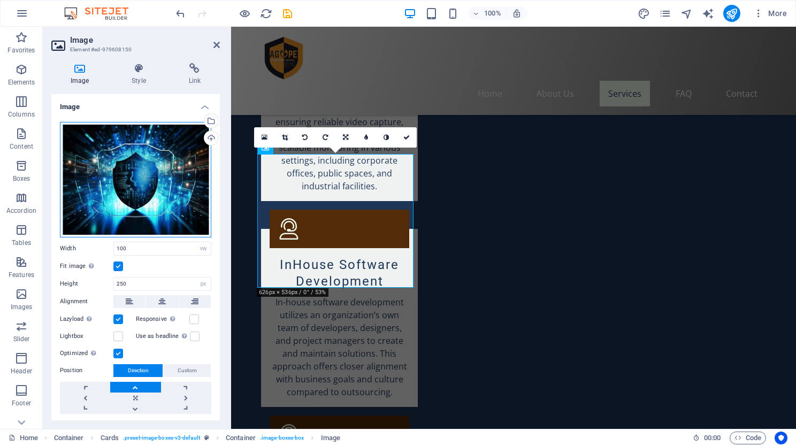
click at [134, 184] on div "Drag files here, click to choose files or select files from Files or our free s…" at bounding box center [135, 180] width 151 height 116
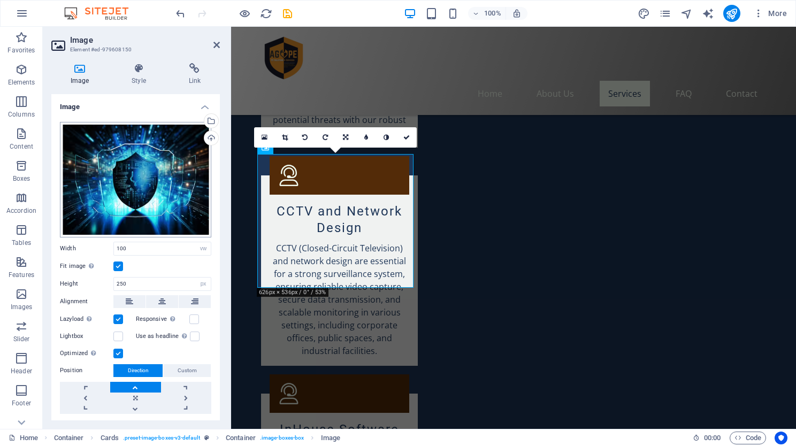
click at [134, 184] on body "agapeitcservices.com Home Favorites Elements Columns Content Boxes Accordion Ta…" at bounding box center [398, 223] width 796 height 446
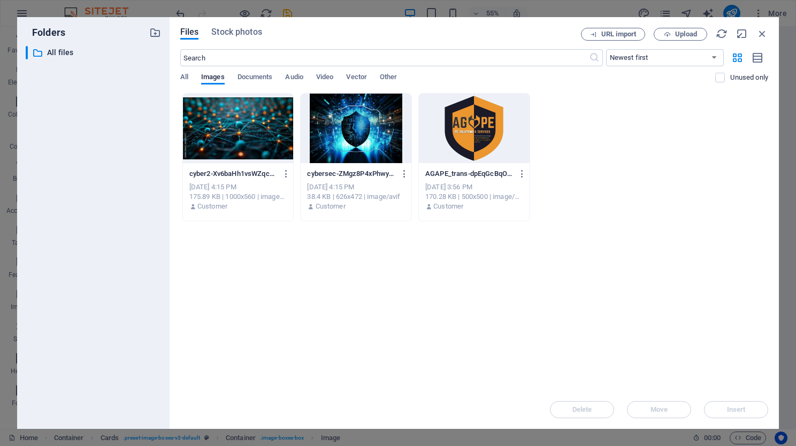
click at [446, 133] on div at bounding box center [474, 129] width 111 height 70
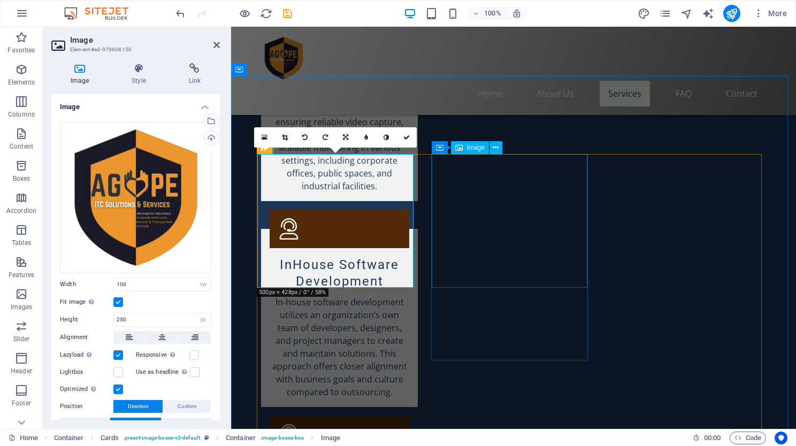
select select "vw"
select select "px"
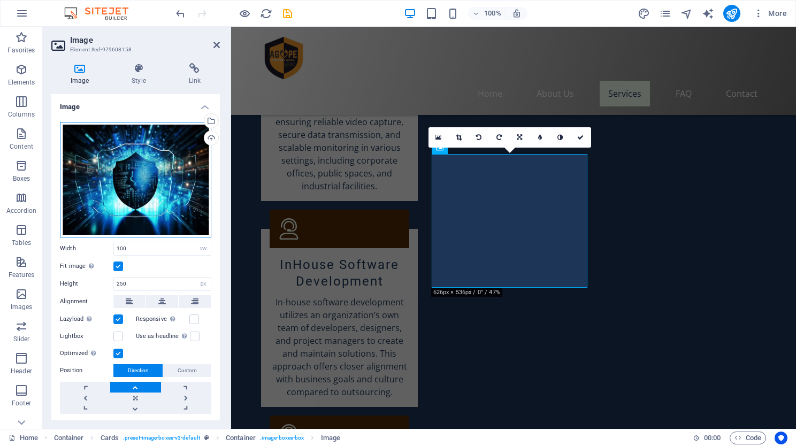
click at [148, 200] on div "Drag files here, click to choose files or select files from Files or our free s…" at bounding box center [135, 180] width 151 height 116
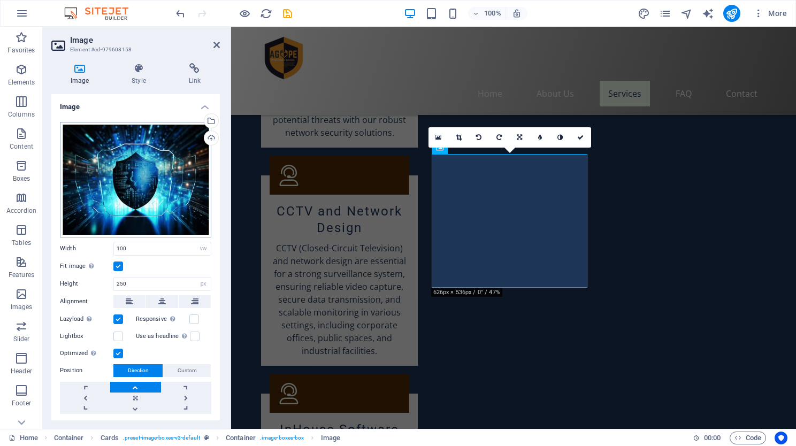
click at [148, 200] on body "agapeitcservices.com Home Favorites Elements Columns Content Boxes Accordion Ta…" at bounding box center [398, 223] width 796 height 446
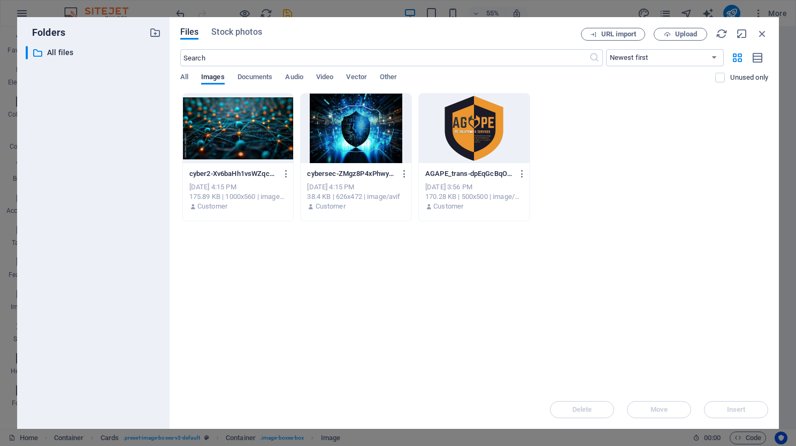
click at [479, 138] on div at bounding box center [474, 129] width 111 height 70
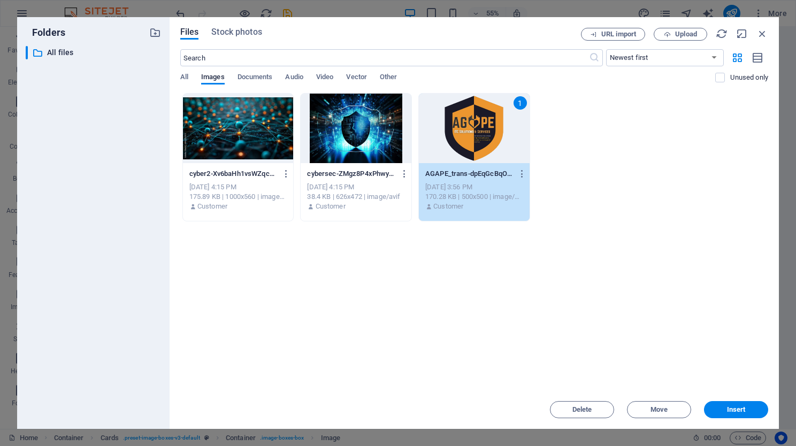
click at [479, 138] on div "1" at bounding box center [474, 129] width 111 height 70
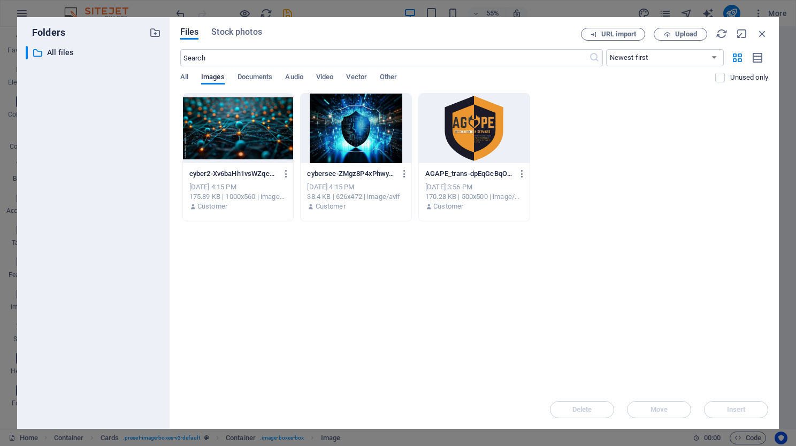
click at [462, 139] on div at bounding box center [474, 129] width 111 height 70
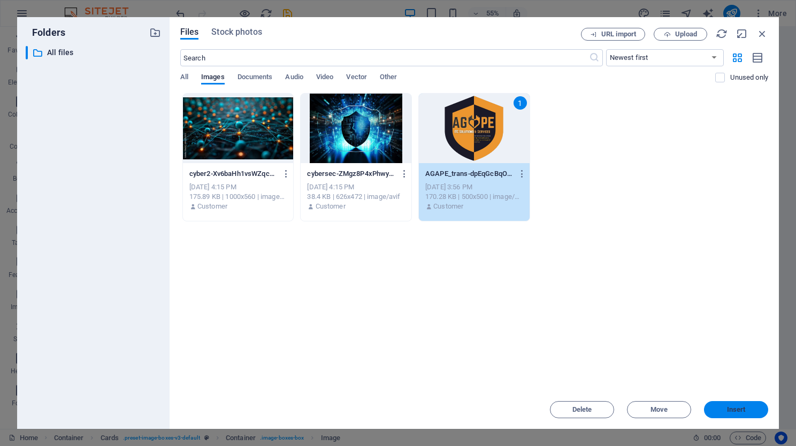
click at [747, 410] on span "Insert" at bounding box center [736, 410] width 56 height 6
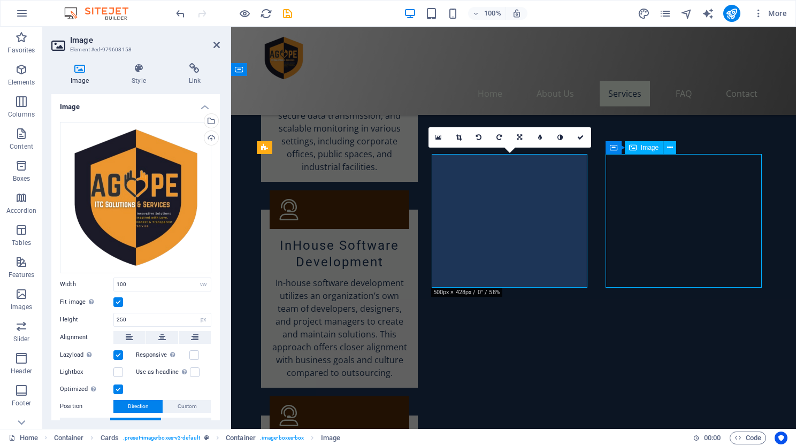
scroll to position [2122, 0]
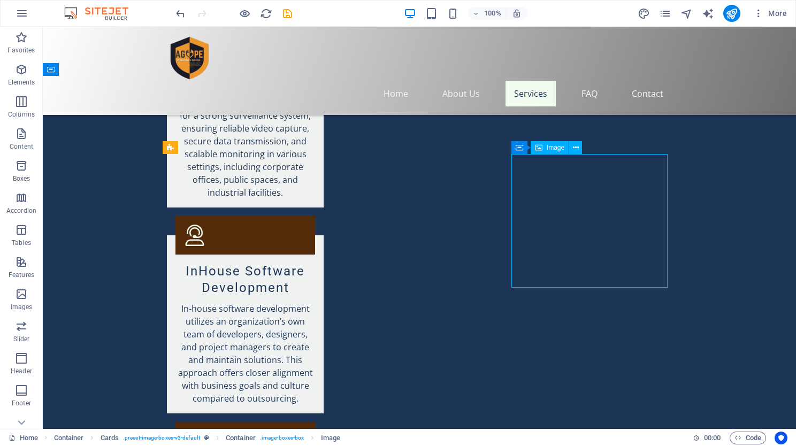
select select "vw"
select select "px"
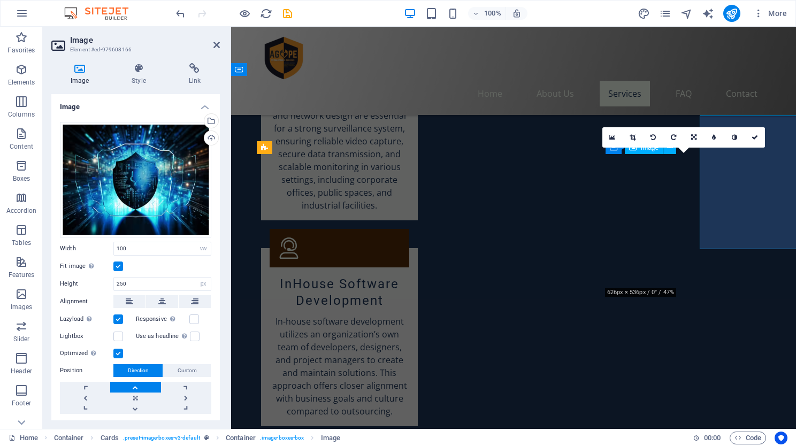
scroll to position [2161, 0]
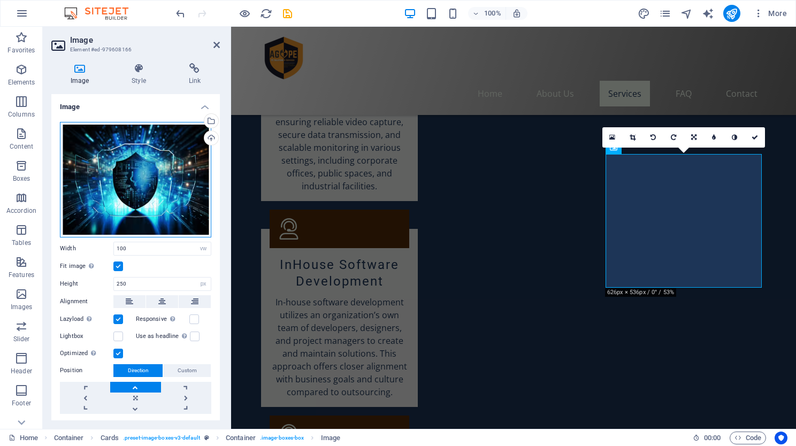
click at [138, 169] on div "Drag files here, click to choose files or select files from Files or our free s…" at bounding box center [135, 180] width 151 height 116
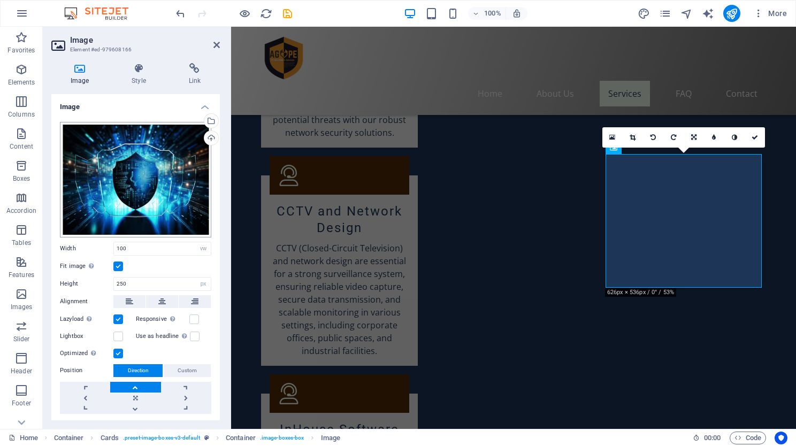
click at [138, 169] on body "agapeitcservices.com Home Favorites Elements Columns Content Boxes Accordion Ta…" at bounding box center [398, 223] width 796 height 446
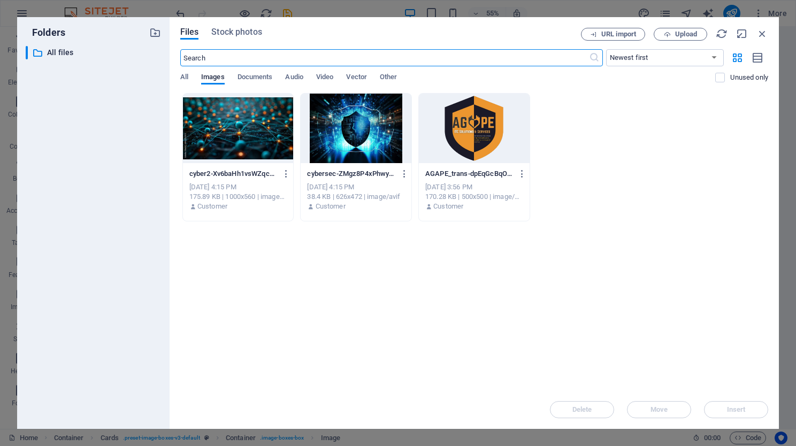
click at [495, 127] on div at bounding box center [474, 129] width 111 height 70
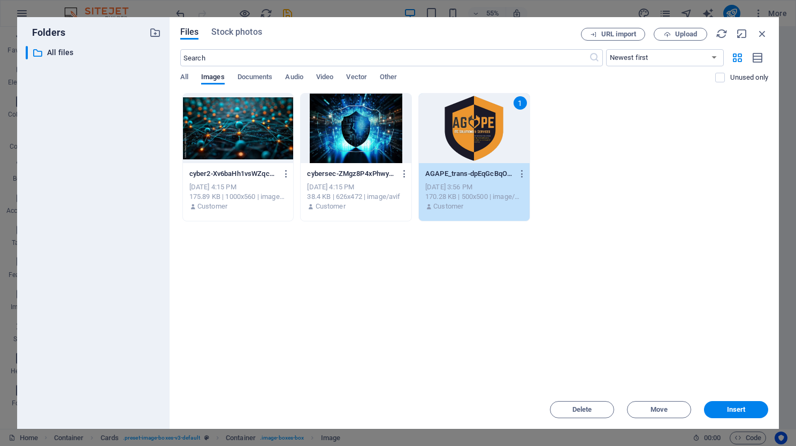
click at [495, 127] on div "1" at bounding box center [474, 129] width 111 height 70
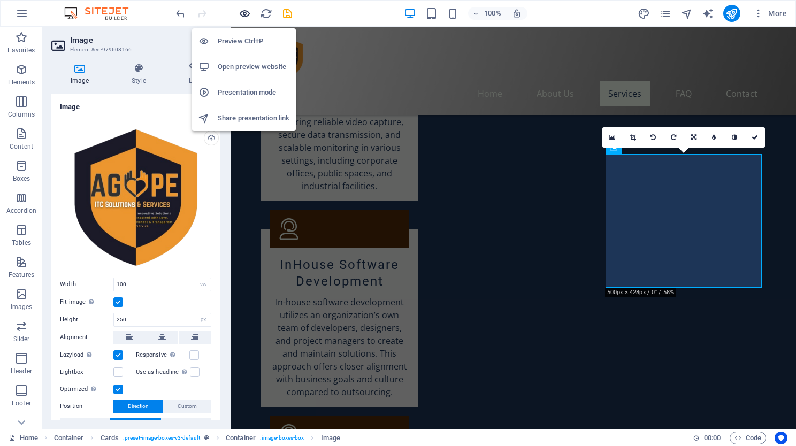
click at [243, 15] on icon "button" at bounding box center [245, 13] width 12 height 12
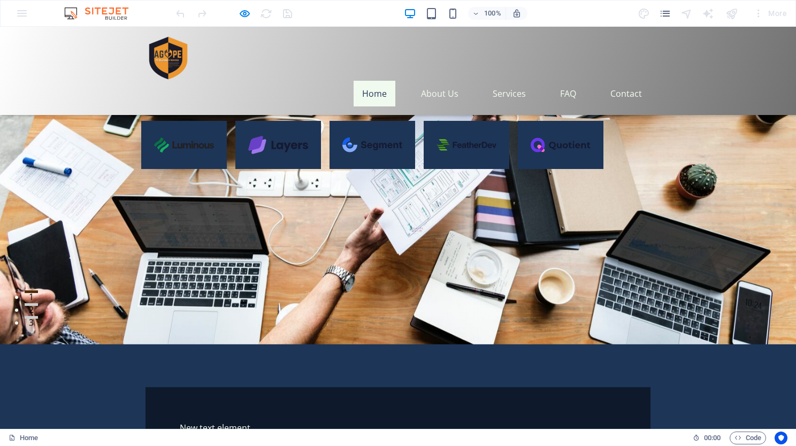
scroll to position [111, 0]
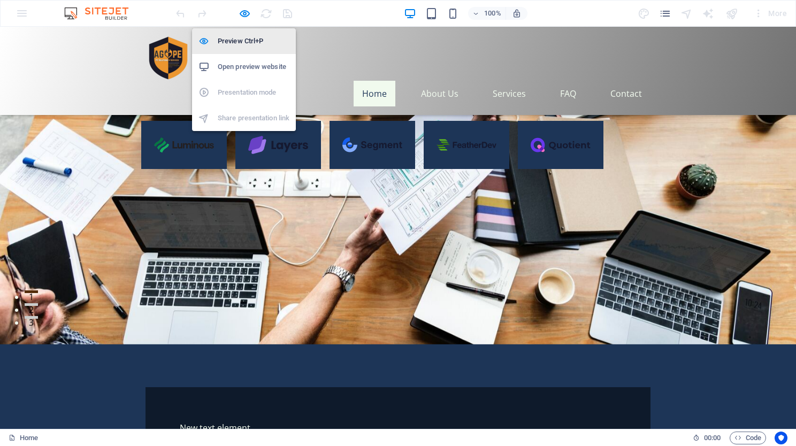
click at [241, 42] on h6 "Preview Ctrl+P" at bounding box center [254, 41] width 72 height 13
select select "vw"
select select "px"
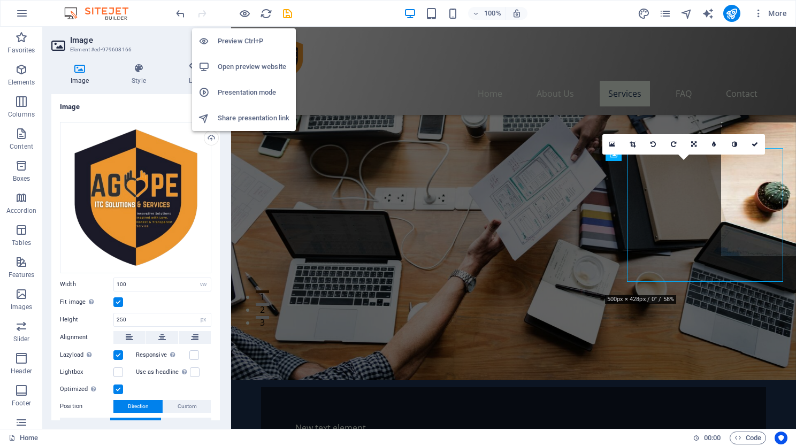
scroll to position [2154, 0]
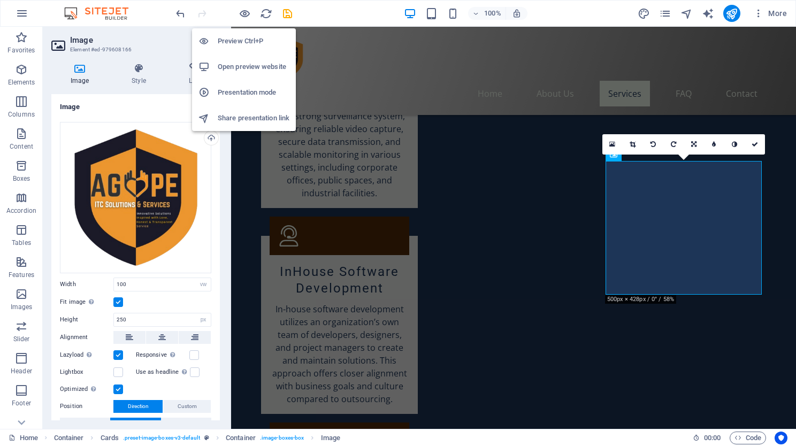
click at [241, 42] on h6 "Preview Ctrl+P" at bounding box center [254, 41] width 72 height 13
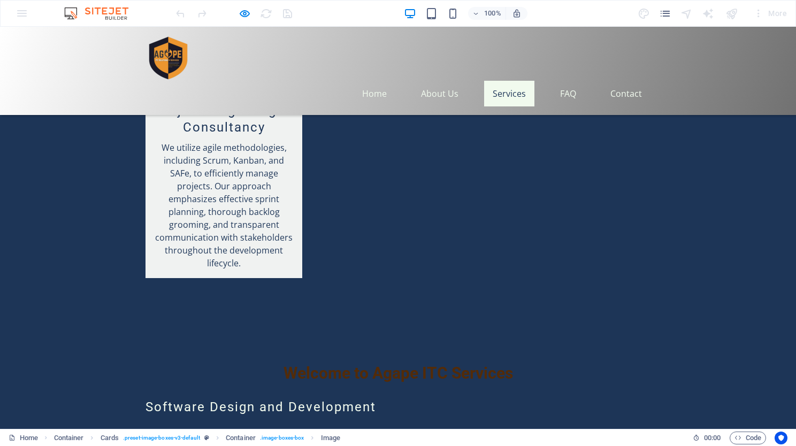
scroll to position [2489, 0]
click at [745, 437] on span "Code" at bounding box center [747, 438] width 27 height 13
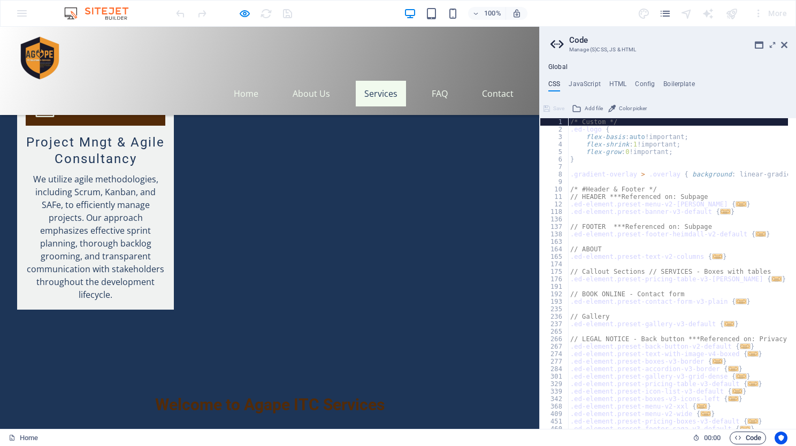
click at [743, 438] on span "Code" at bounding box center [747, 438] width 27 height 13
click at [784, 44] on icon at bounding box center [784, 45] width 6 height 9
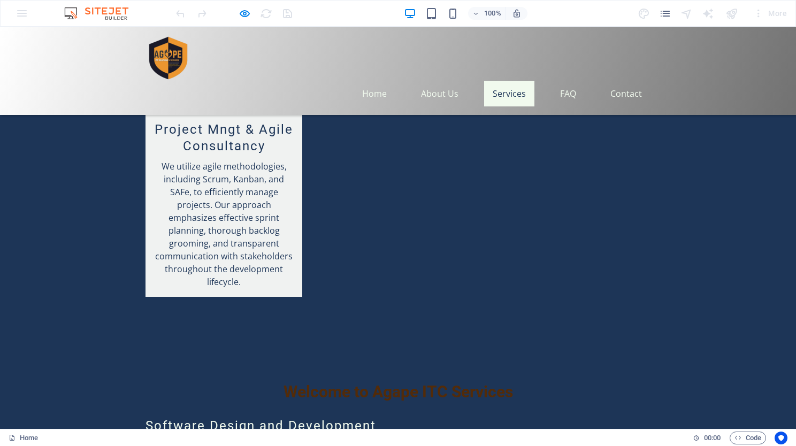
scroll to position [2451, 0]
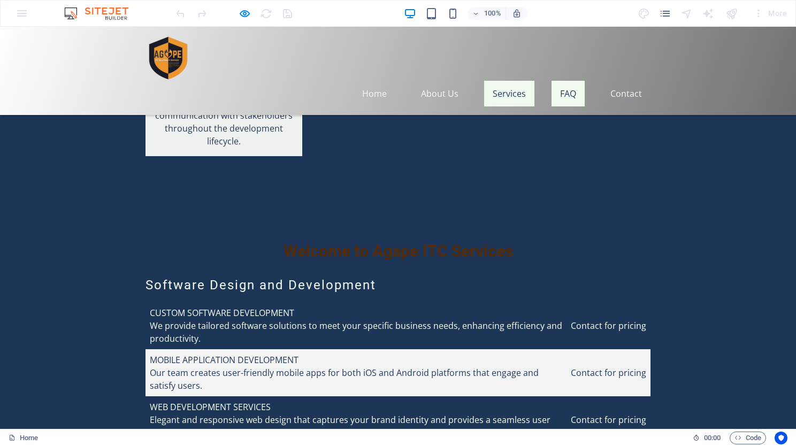
click at [561, 81] on link "FAQ" at bounding box center [568, 94] width 33 height 26
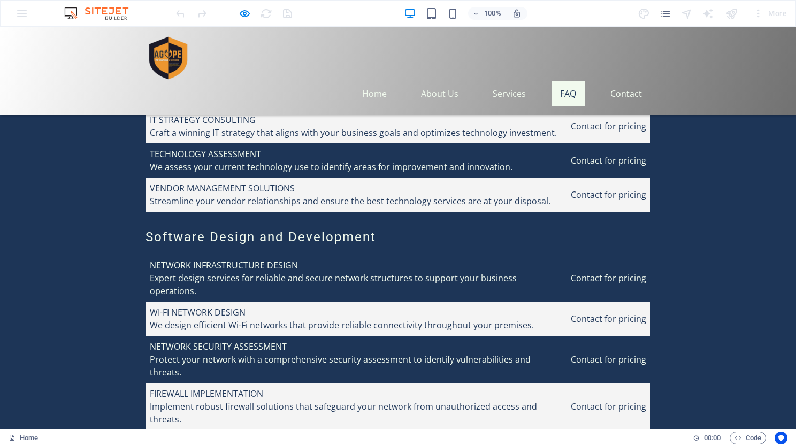
scroll to position [3222, 0]
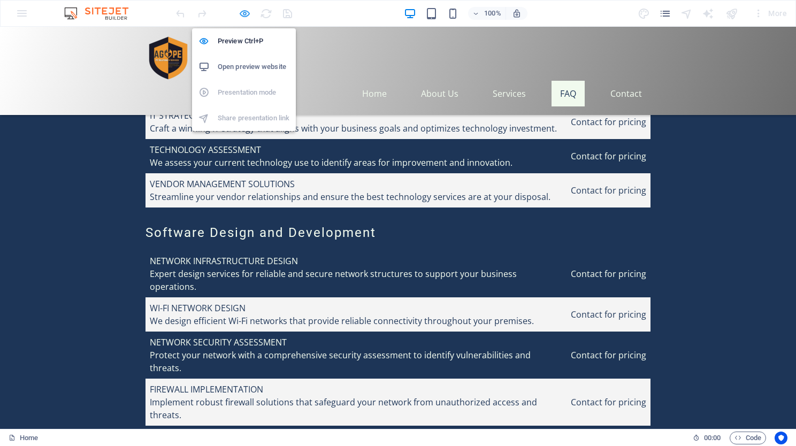
click at [240, 11] on icon "button" at bounding box center [245, 13] width 12 height 12
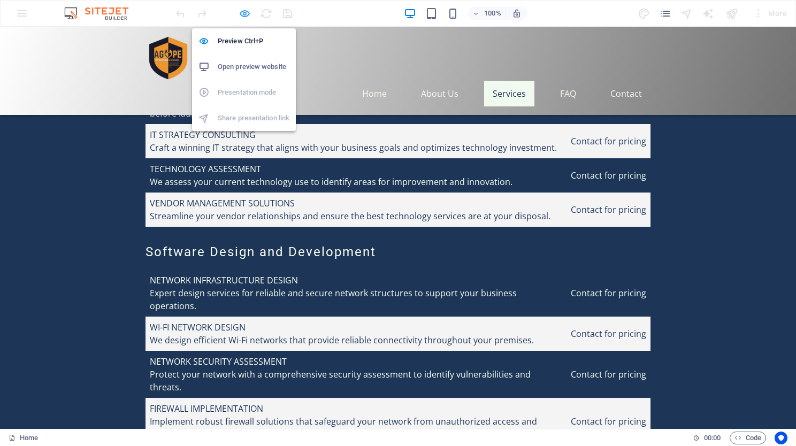
scroll to position [2154, 0]
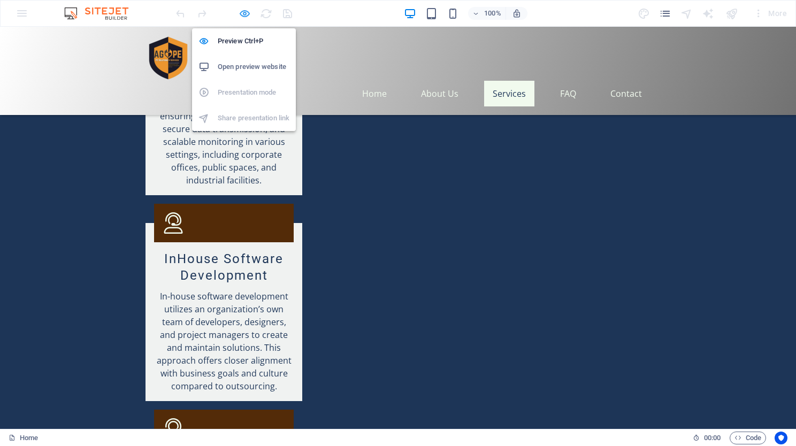
select select "vw"
select select "px"
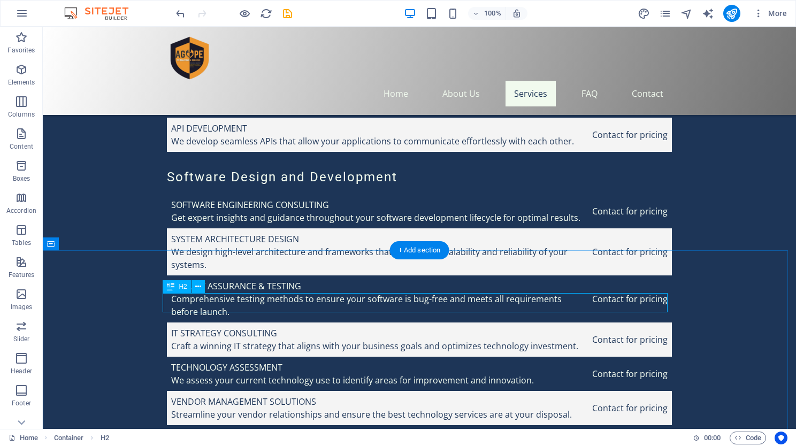
scroll to position [3063, 0]
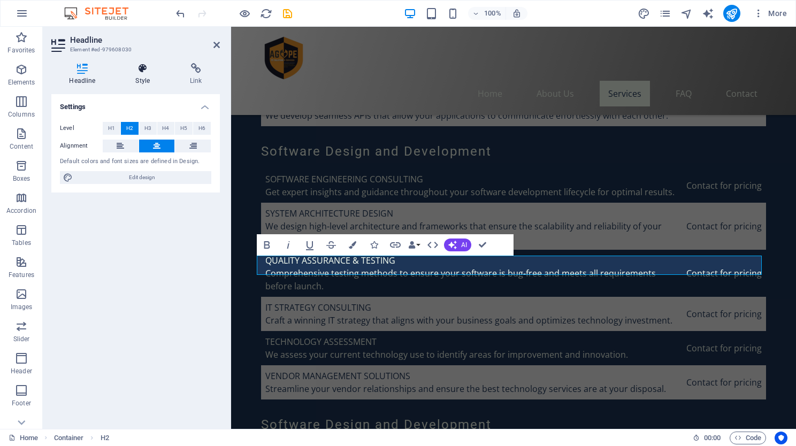
click at [143, 74] on h4 "Style" at bounding box center [145, 74] width 55 height 22
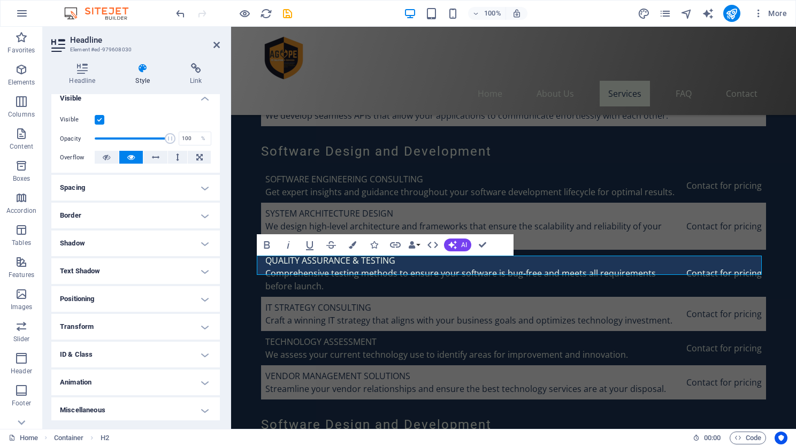
scroll to position [125, 0]
click at [104, 380] on h4 "Animation" at bounding box center [135, 381] width 169 height 26
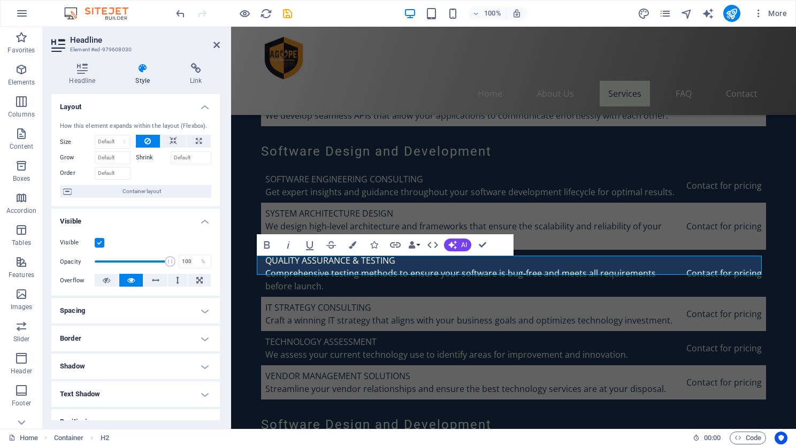
scroll to position [0, 0]
click at [203, 222] on h4 "Visible" at bounding box center [135, 218] width 169 height 19
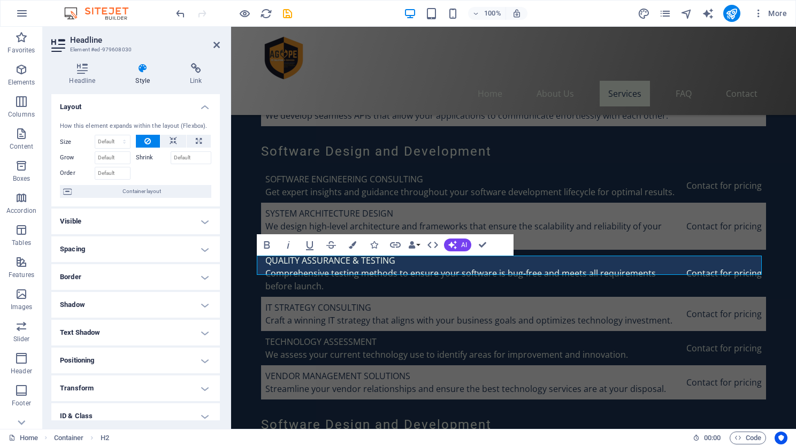
click at [203, 222] on h4 "Visible" at bounding box center [135, 222] width 169 height 26
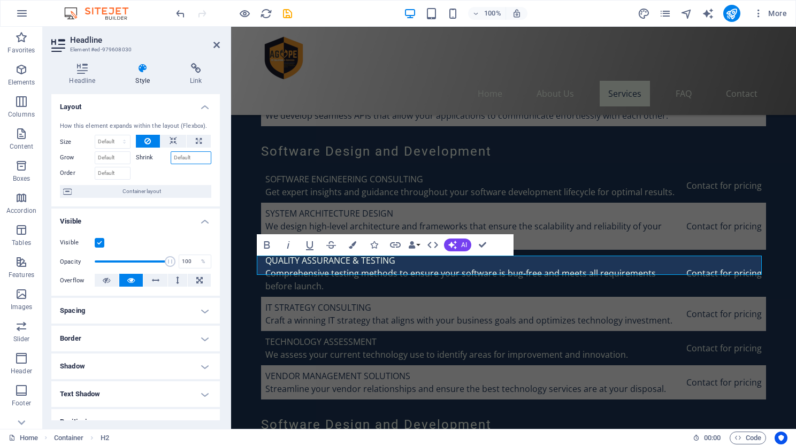
click at [176, 157] on input "Shrink" at bounding box center [191, 157] width 41 height 13
click at [150, 157] on label "Shrink" at bounding box center [153, 157] width 35 height 13
click at [171, 157] on input "Shrink" at bounding box center [191, 157] width 41 height 13
click at [89, 71] on icon at bounding box center [82, 68] width 62 height 11
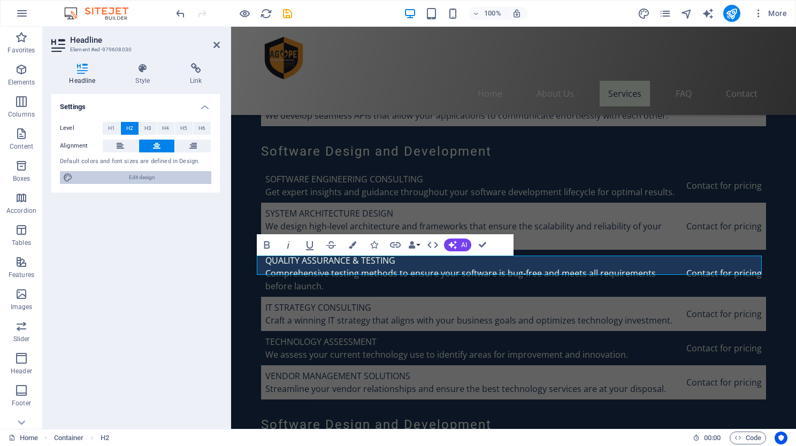
click at [72, 181] on icon at bounding box center [68, 177] width 10 height 13
select select "px"
select select "200"
select select "px"
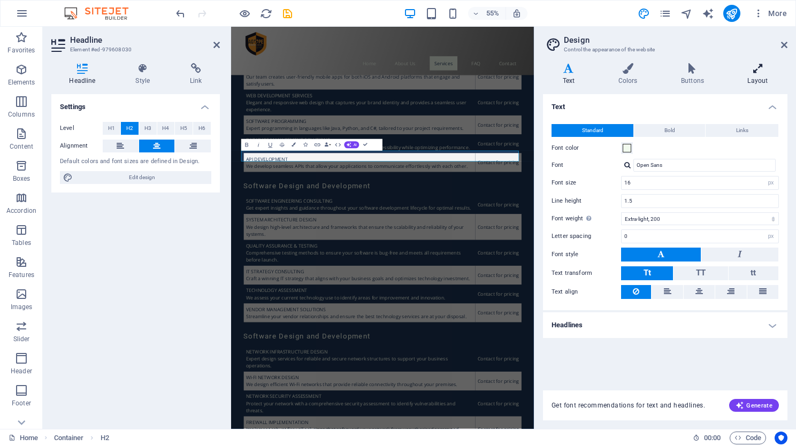
click at [760, 70] on icon at bounding box center [757, 68] width 59 height 11
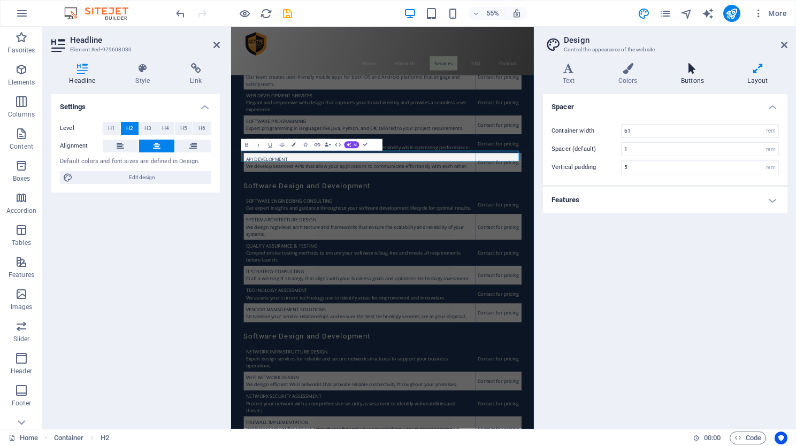
click at [691, 79] on h4 "Buttons" at bounding box center [694, 74] width 66 height 22
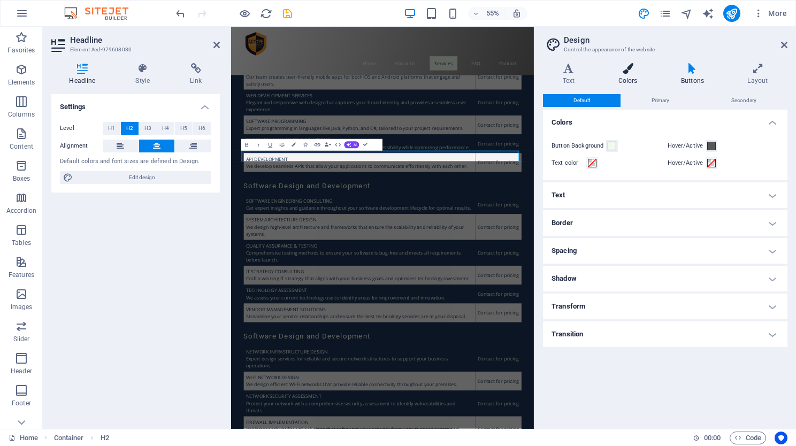
click at [636, 81] on h4 "Colors" at bounding box center [630, 74] width 63 height 22
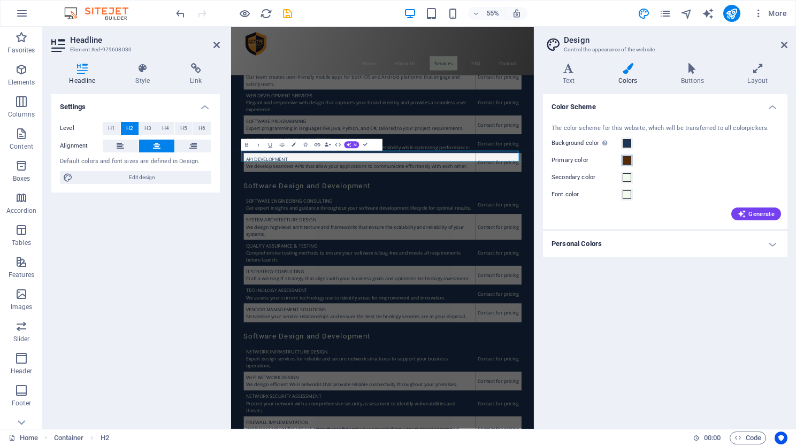
click at [629, 160] on span at bounding box center [627, 160] width 9 height 9
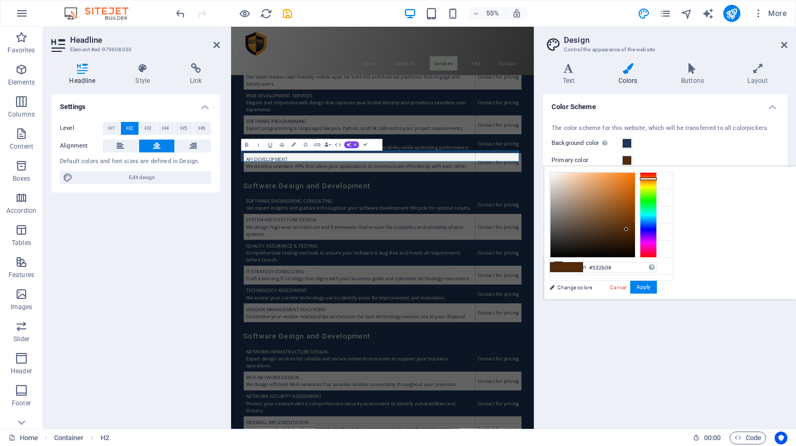
type input "#ece4dd"
click at [635, 178] on div at bounding box center [592, 215] width 85 height 85
click at [657, 285] on button "Apply" at bounding box center [643, 287] width 27 height 13
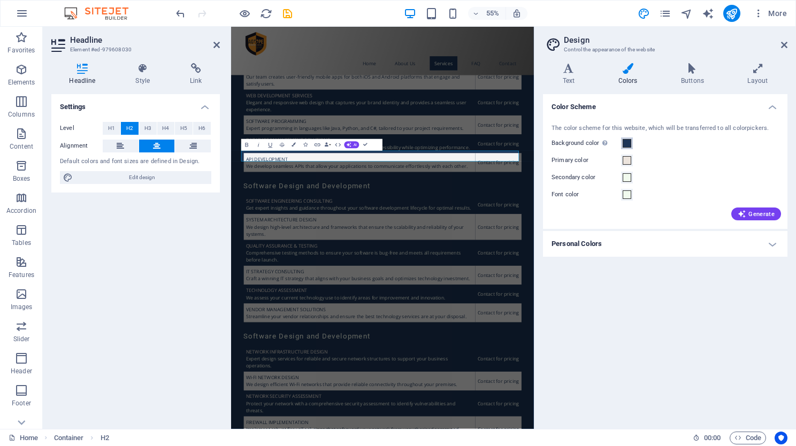
click at [627, 143] on span at bounding box center [627, 143] width 9 height 9
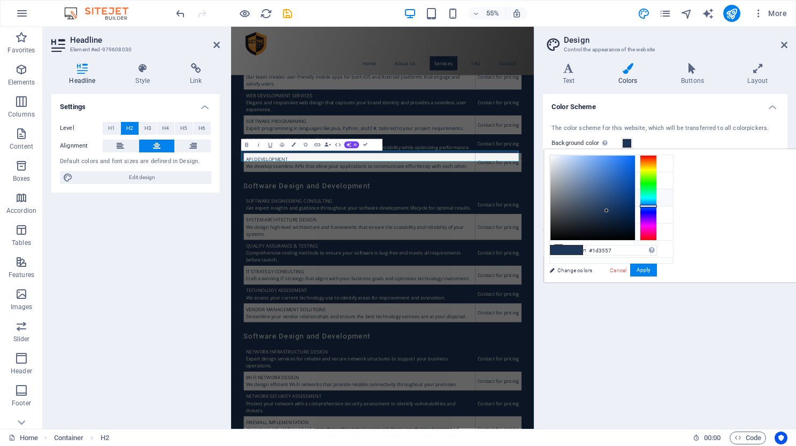
click at [556, 198] on icon at bounding box center [558, 197] width 7 height 7
type input "#f1faee"
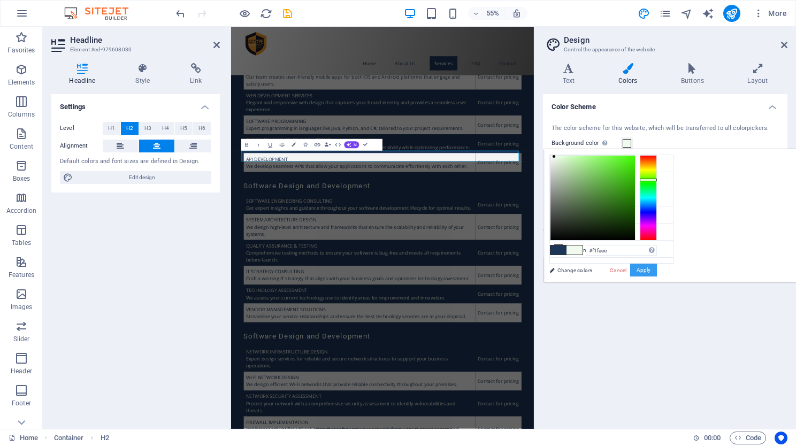
click at [657, 274] on button "Apply" at bounding box center [643, 270] width 27 height 13
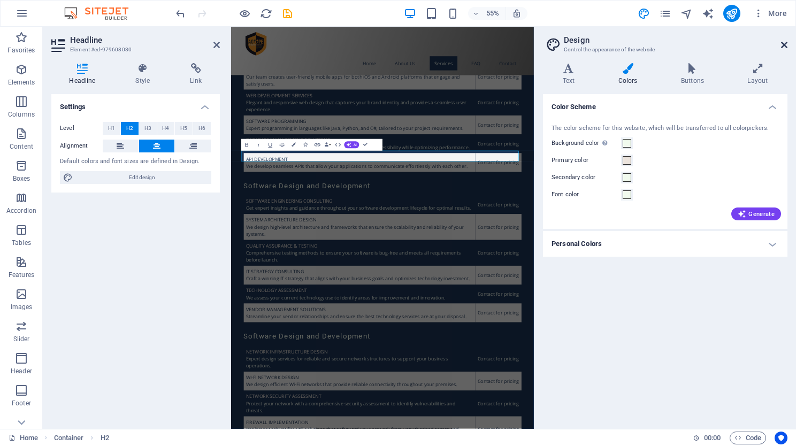
click at [783, 44] on icon at bounding box center [784, 45] width 6 height 9
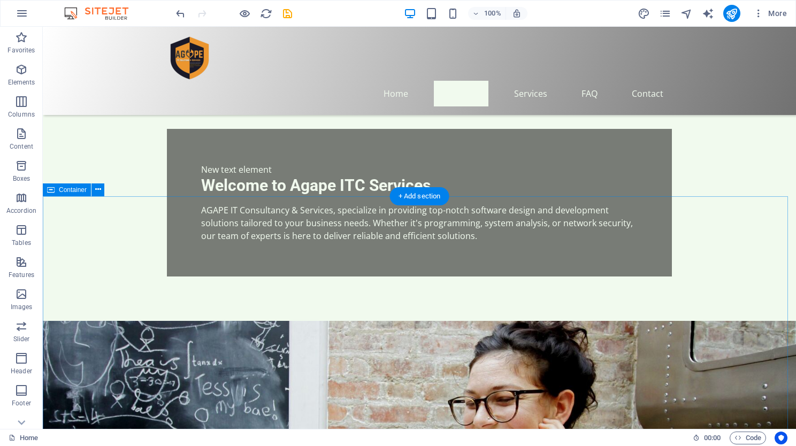
drag, startPoint x: 722, startPoint y: 256, endPoint x: 534, endPoint y: 258, distance: 188.3
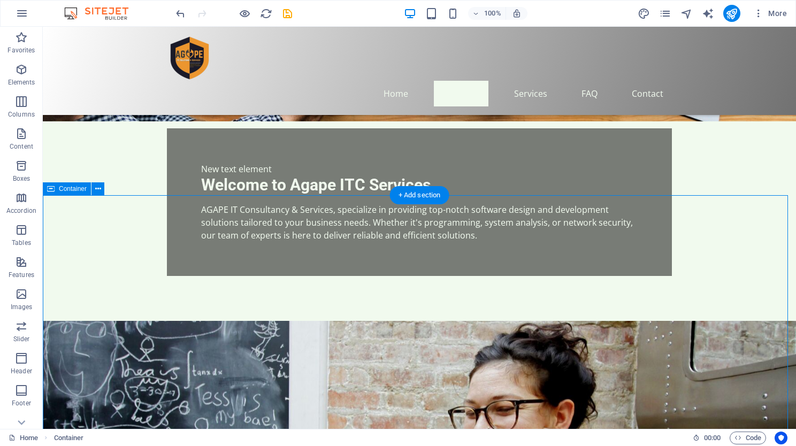
scroll to position [370, 0]
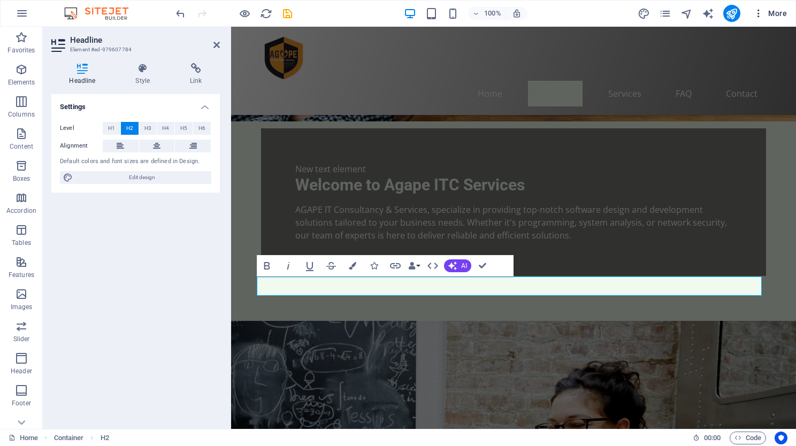
click at [773, 18] on button "More" at bounding box center [770, 13] width 42 height 17
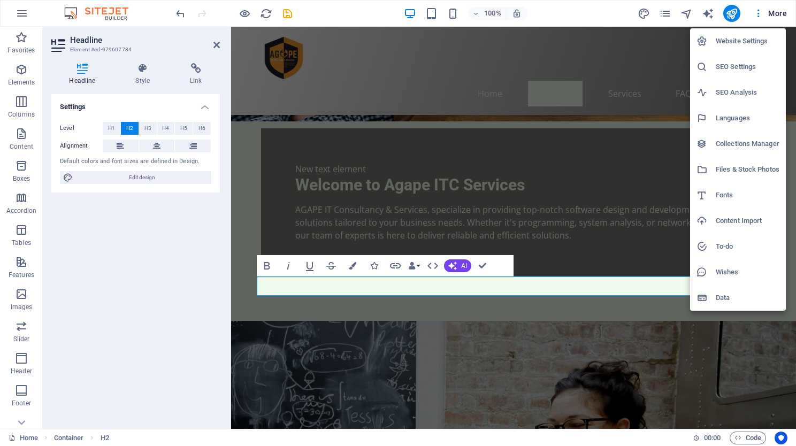
click at [612, 261] on div at bounding box center [398, 223] width 796 height 446
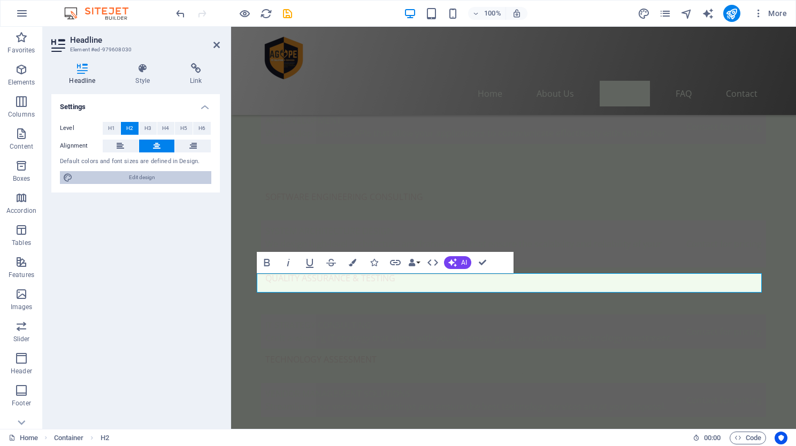
click at [133, 174] on span "Edit design" at bounding box center [142, 177] width 132 height 13
select select "px"
select select "200"
select select "px"
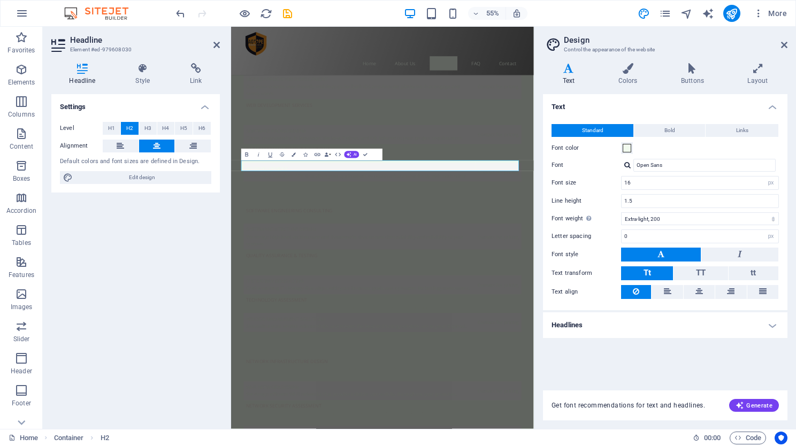
click at [570, 70] on icon at bounding box center [568, 68] width 51 height 11
click at [629, 151] on span at bounding box center [627, 148] width 9 height 9
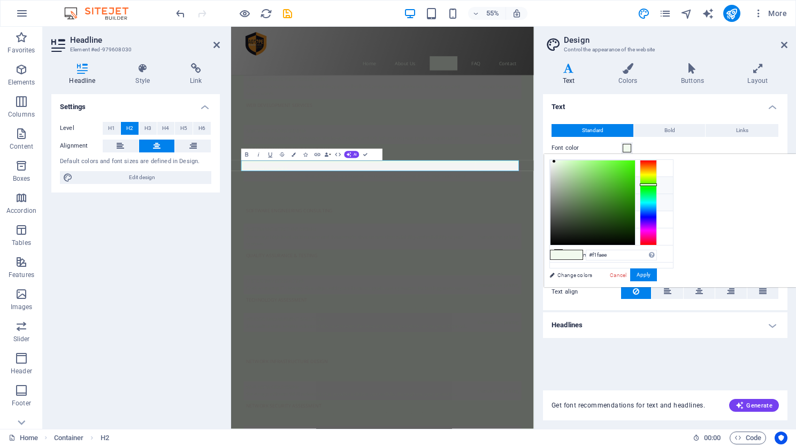
click at [561, 185] on icon at bounding box center [558, 184] width 7 height 7
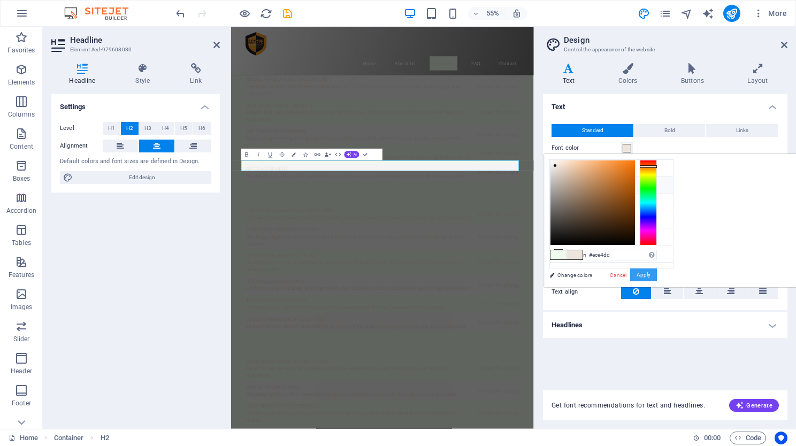
click at [657, 274] on button "Apply" at bounding box center [643, 275] width 27 height 13
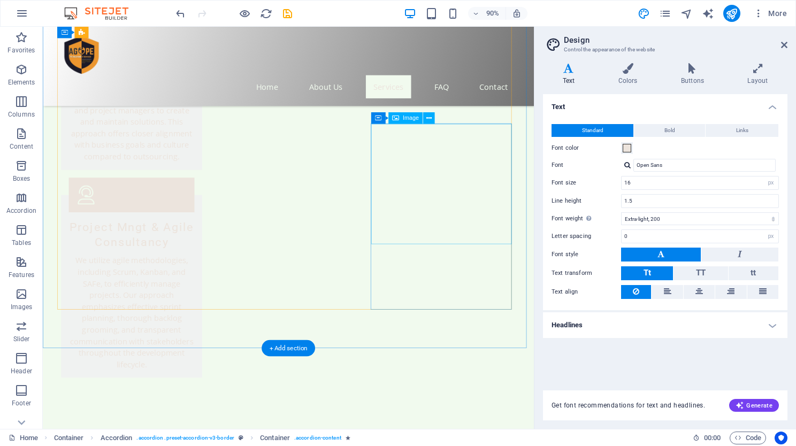
scroll to position [2403, 0]
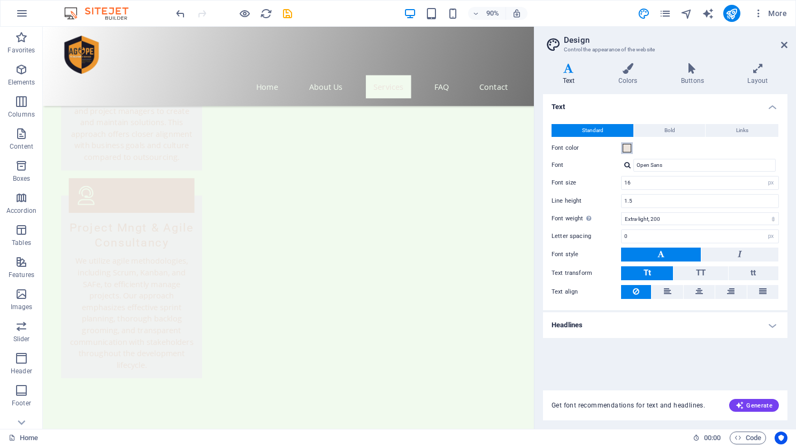
click at [624, 148] on span at bounding box center [627, 148] width 9 height 9
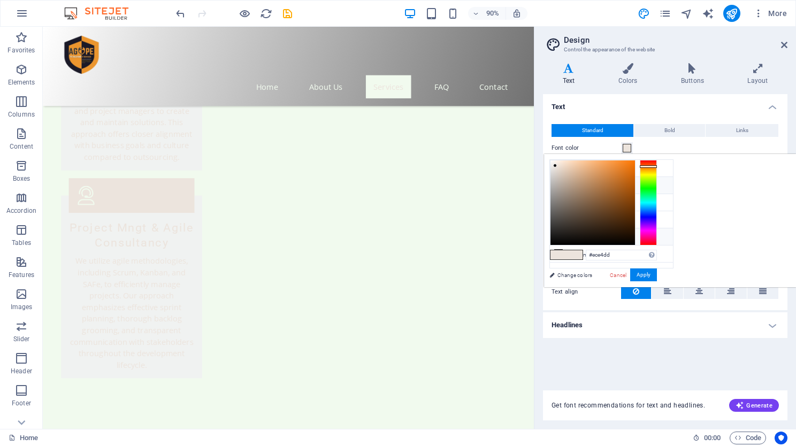
click at [561, 234] on icon at bounding box center [558, 236] width 7 height 7
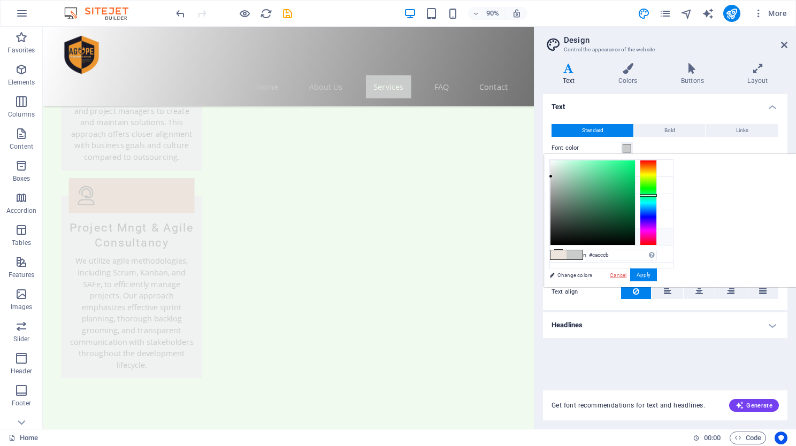
click at [627, 271] on link "Cancel" at bounding box center [618, 275] width 19 height 8
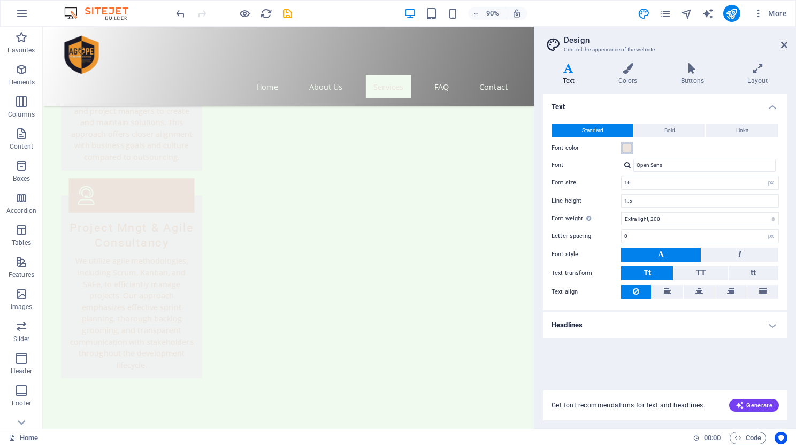
click at [626, 149] on span at bounding box center [627, 148] width 9 height 9
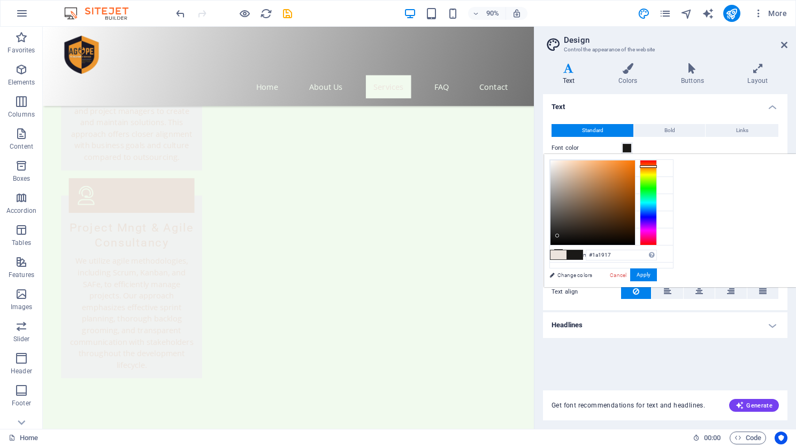
click at [635, 235] on div at bounding box center [592, 202] width 85 height 85
click at [561, 172] on li "Background color #f1faee" at bounding box center [611, 168] width 123 height 17
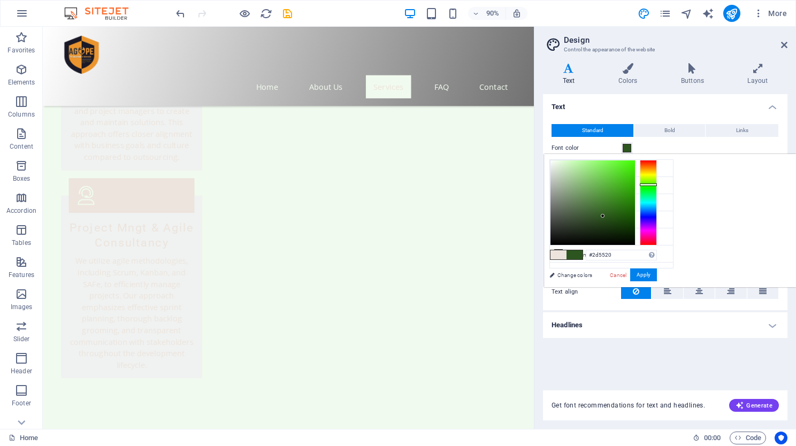
click at [635, 216] on div at bounding box center [592, 202] width 85 height 85
click at [616, 172] on small "#f1faee" at bounding box center [621, 169] width 15 height 7
click at [583, 252] on span at bounding box center [574, 254] width 16 height 9
click at [566, 256] on span at bounding box center [558, 254] width 16 height 9
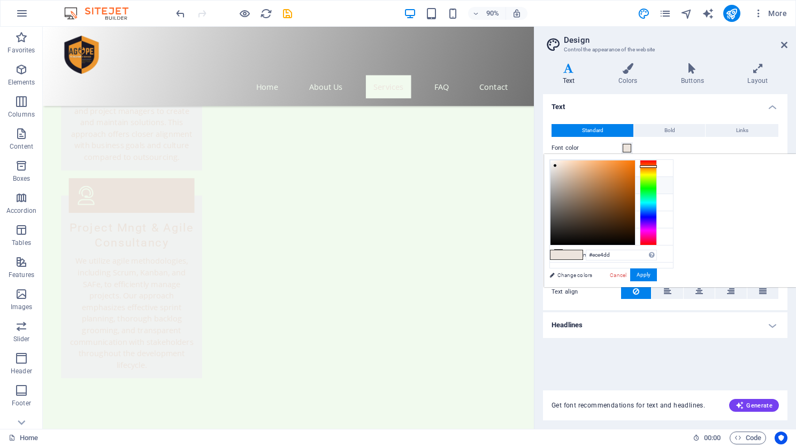
click at [566, 256] on span at bounding box center [558, 254] width 16 height 9
click at [657, 273] on button "Apply" at bounding box center [643, 275] width 27 height 13
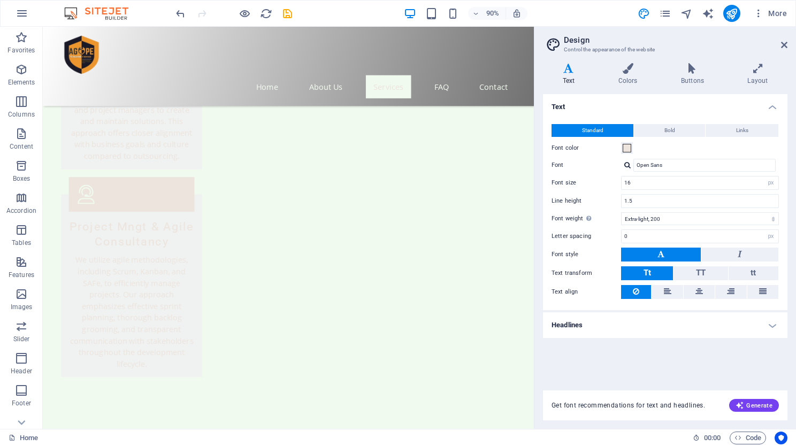
scroll to position [2404, 0]
click at [666, 129] on span "Bold" at bounding box center [669, 130] width 11 height 13
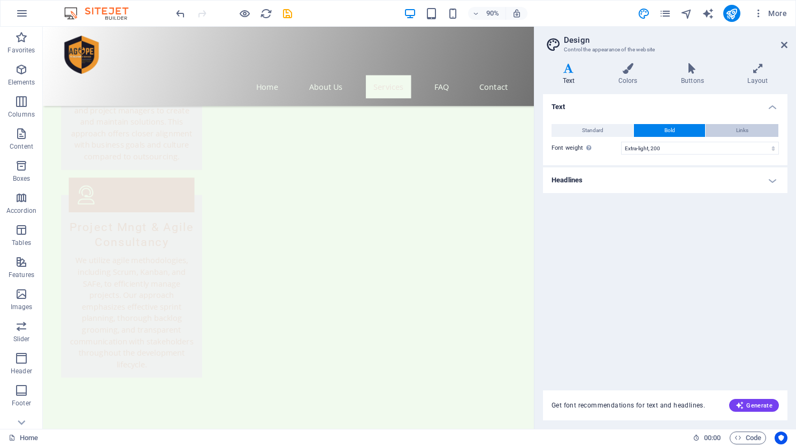
click at [734, 128] on button "Links" at bounding box center [742, 130] width 73 height 13
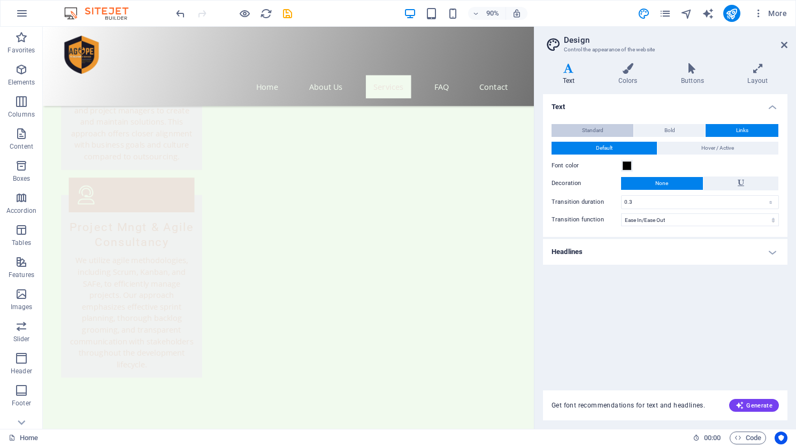
click at [571, 130] on button "Standard" at bounding box center [593, 130] width 82 height 13
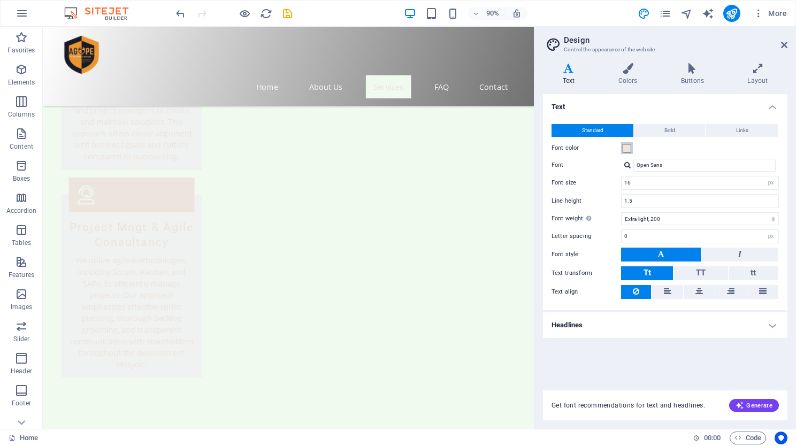
click at [626, 149] on span at bounding box center [627, 148] width 9 height 9
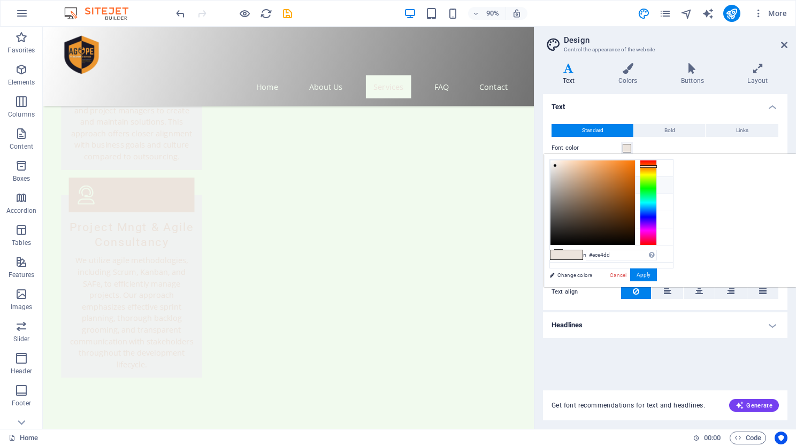
type input "#100801"
click at [635, 239] on div at bounding box center [592, 202] width 85 height 85
click at [657, 273] on button "Apply" at bounding box center [643, 275] width 27 height 13
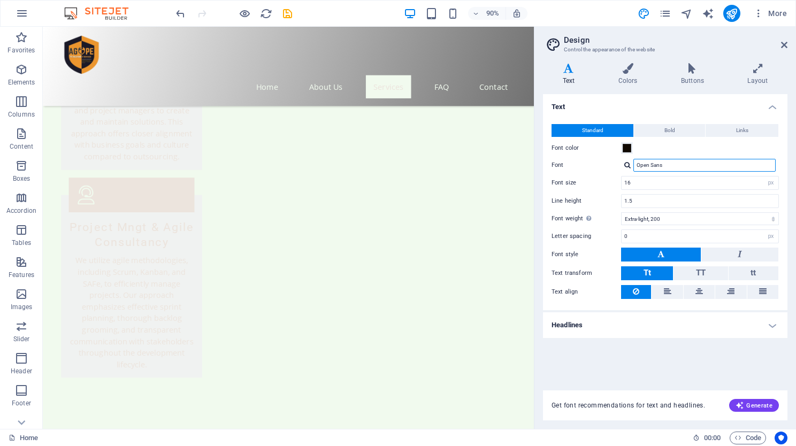
click at [665, 168] on input "Open Sans" at bounding box center [704, 165] width 142 height 13
click at [680, 134] on button "Bold" at bounding box center [669, 130] width 71 height 13
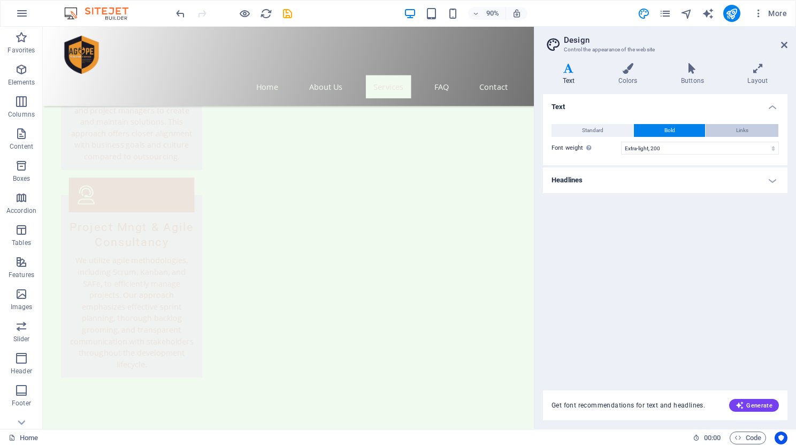
click at [736, 131] on span "Links" at bounding box center [742, 130] width 12 height 13
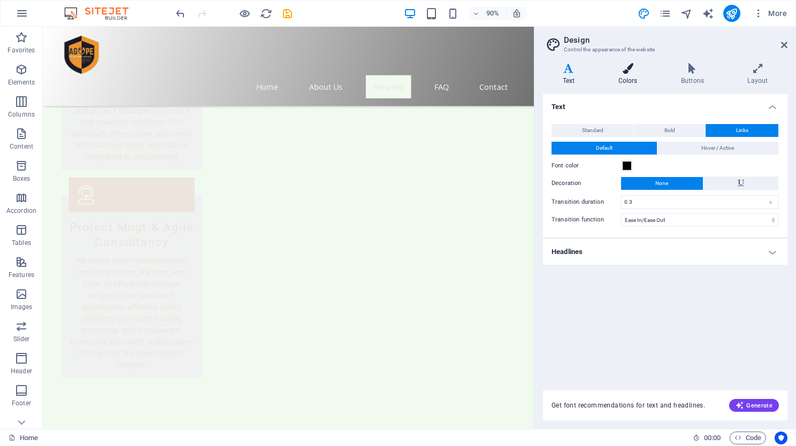
click at [633, 79] on h4 "Colors" at bounding box center [630, 74] width 63 height 22
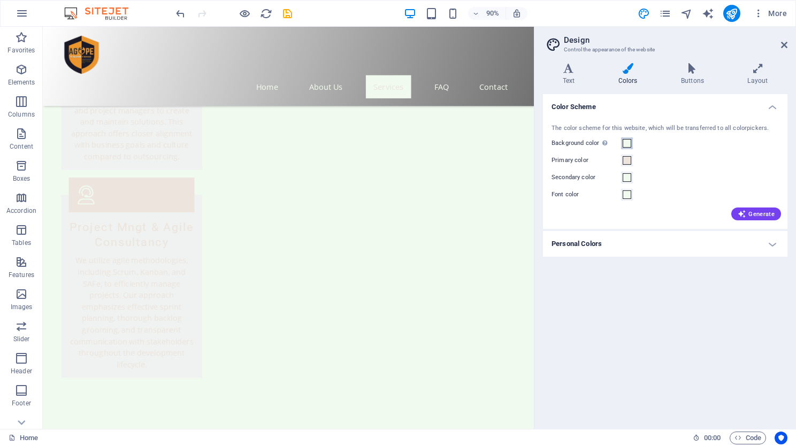
click at [625, 142] on span at bounding box center [627, 143] width 9 height 9
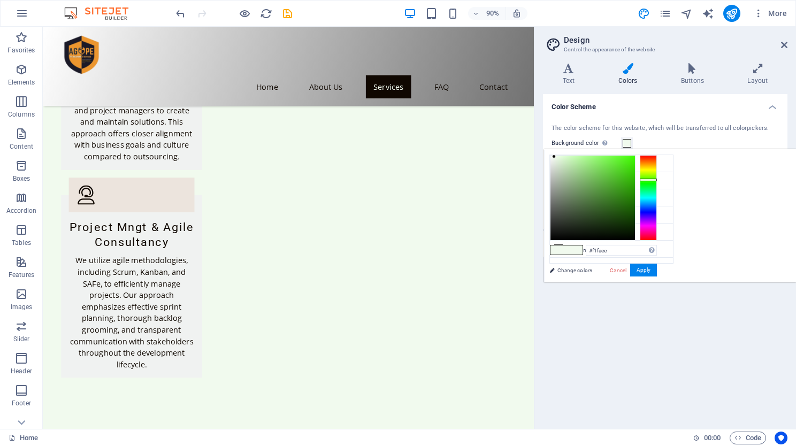
type input "#061302"
click at [635, 233] on div at bounding box center [592, 198] width 85 height 85
click at [657, 271] on button "Apply" at bounding box center [643, 270] width 27 height 13
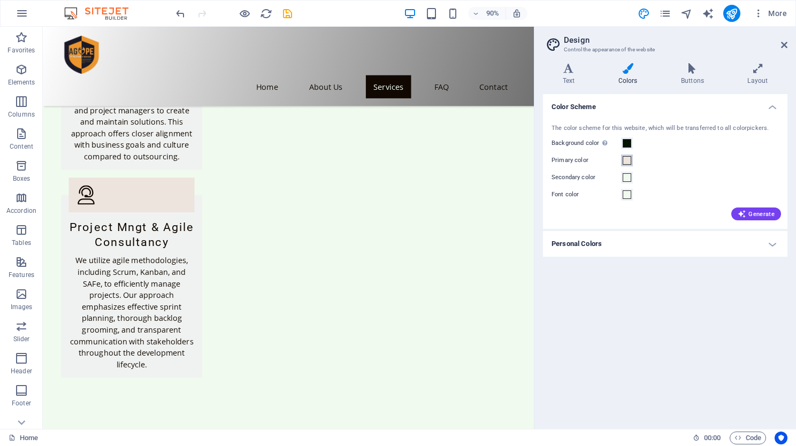
click at [625, 160] on span at bounding box center [627, 160] width 9 height 9
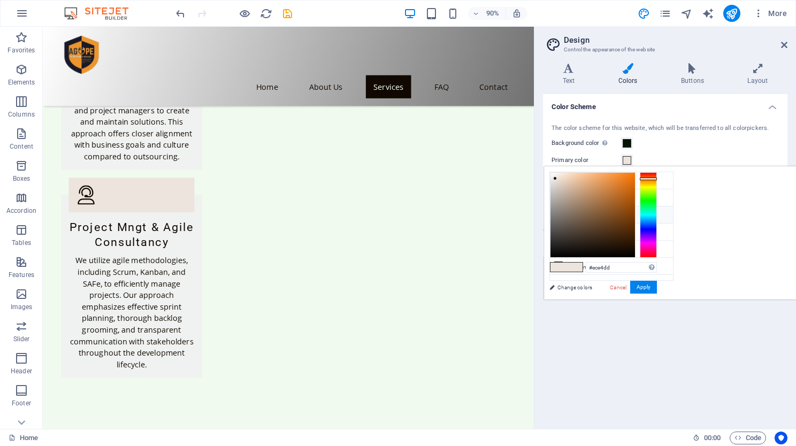
click at [561, 214] on icon at bounding box center [558, 214] width 7 height 7
type input "#f1faee"
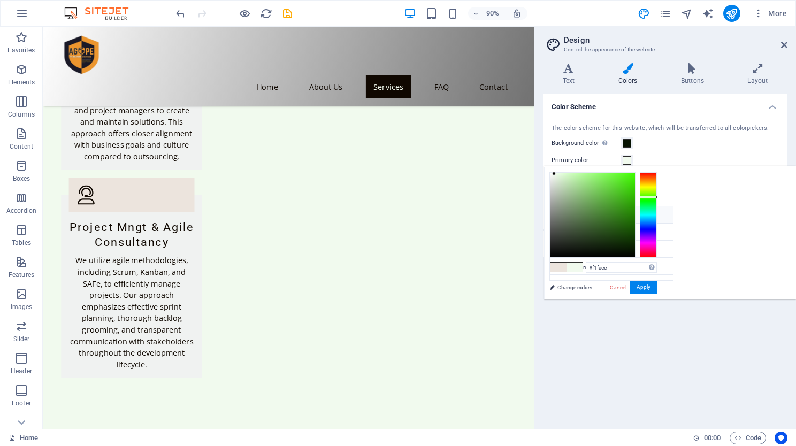
click at [561, 214] on icon at bounding box center [558, 214] width 7 height 7
click at [657, 286] on button "Apply" at bounding box center [643, 287] width 27 height 13
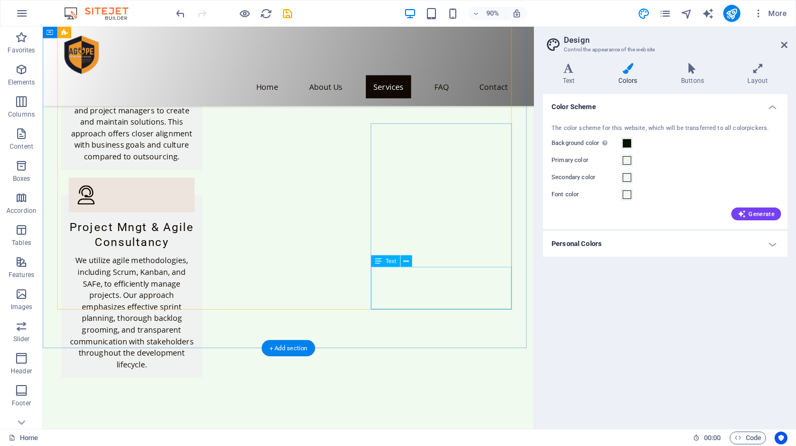
scroll to position [2392, 0]
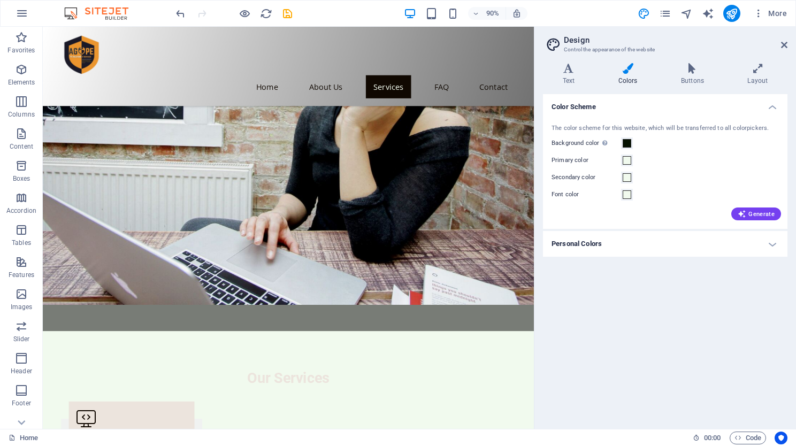
scroll to position [800, 0]
click at [632, 183] on div "Secondary color" at bounding box center [665, 177] width 227 height 13
click at [626, 179] on span at bounding box center [627, 177] width 9 height 9
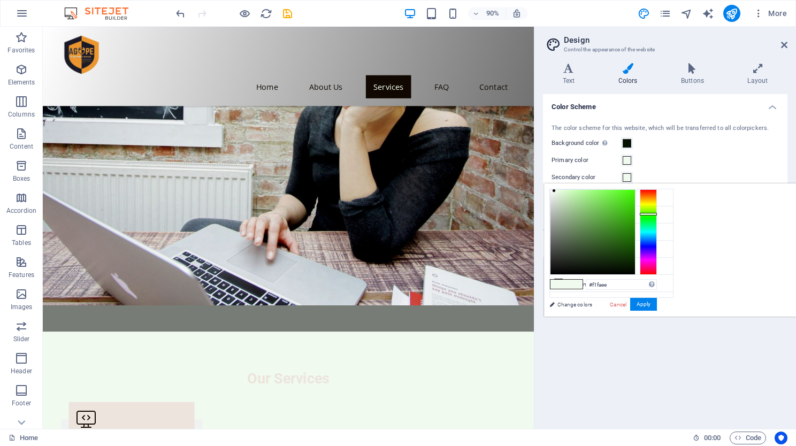
type input "#1f271c"
click at [635, 261] on div at bounding box center [592, 232] width 85 height 85
click at [657, 305] on button "Apply" at bounding box center [643, 304] width 27 height 13
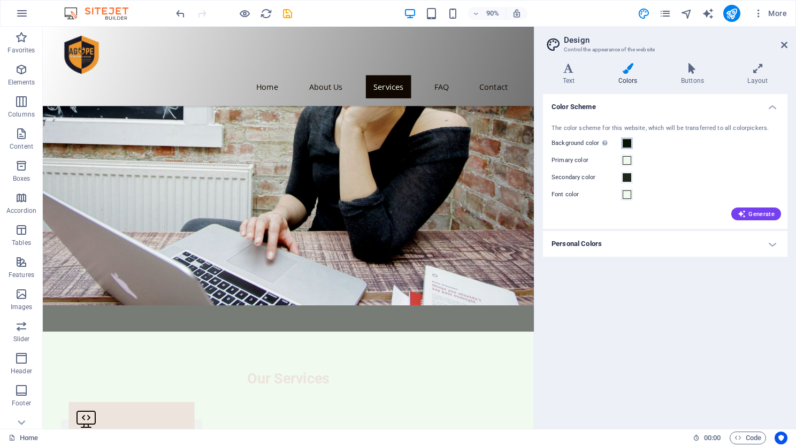
click at [626, 143] on span at bounding box center [627, 143] width 9 height 9
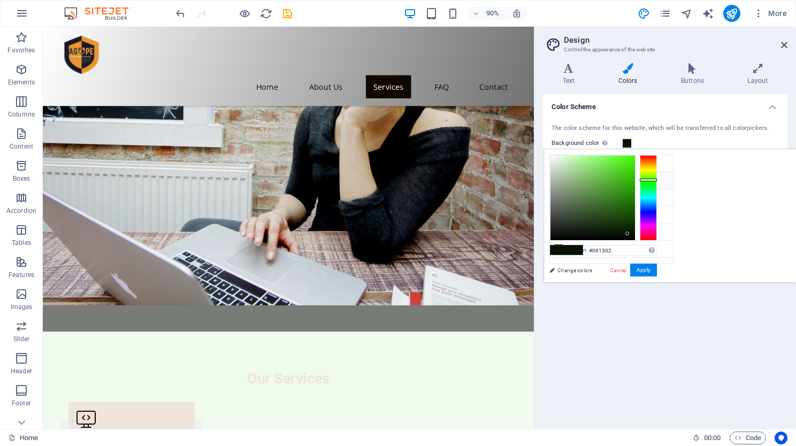
click at [558, 179] on icon at bounding box center [558, 180] width 7 height 7
click at [583, 247] on span at bounding box center [574, 250] width 16 height 9
type input "#061402"
click at [635, 233] on div at bounding box center [592, 198] width 85 height 85
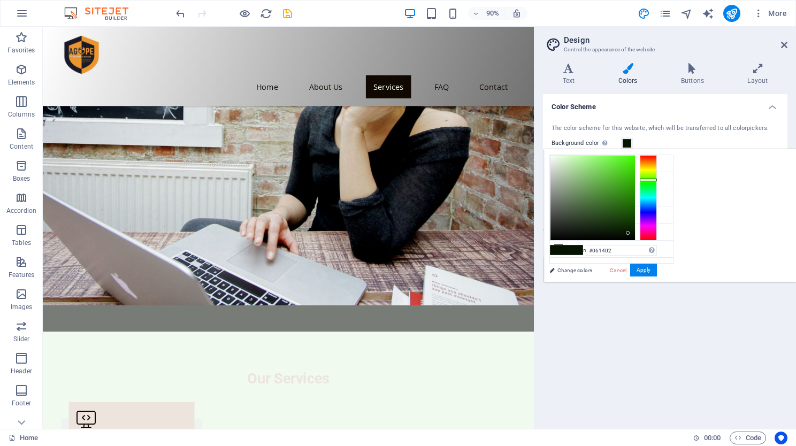
click at [630, 233] on div at bounding box center [628, 233] width 4 height 4
click at [657, 267] on button "Apply" at bounding box center [643, 270] width 27 height 13
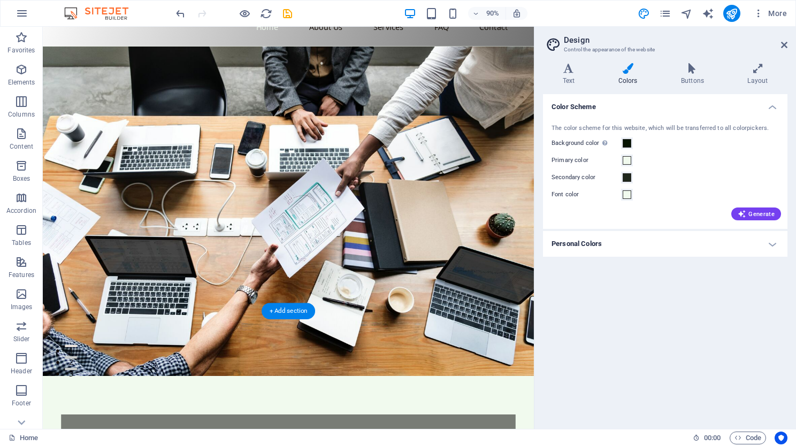
scroll to position [0, 0]
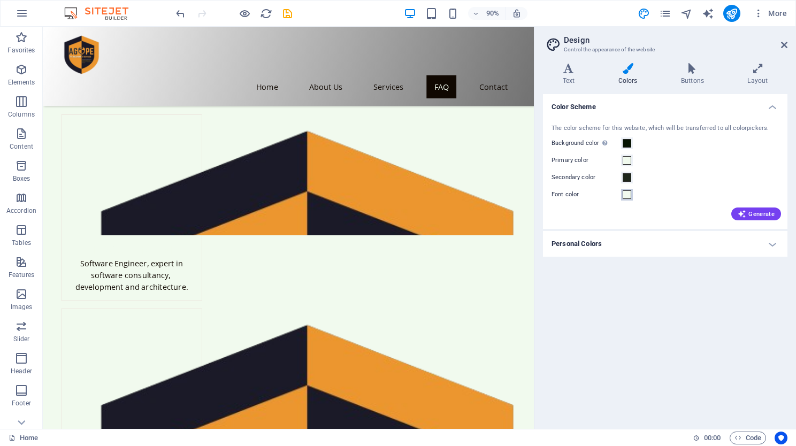
click at [623, 194] on span at bounding box center [627, 194] width 9 height 9
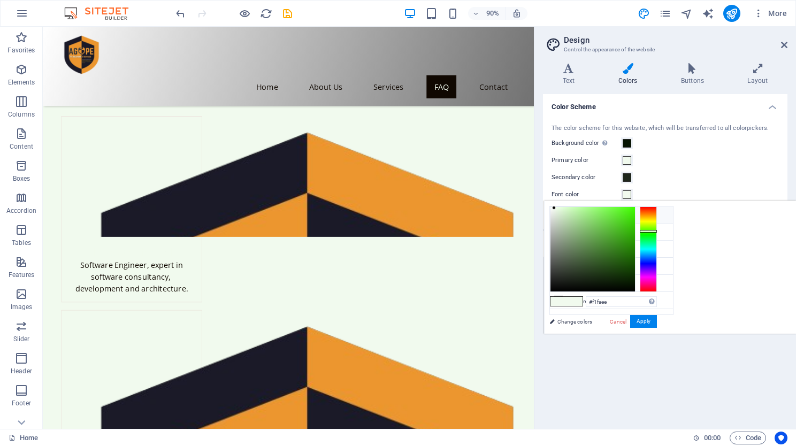
scroll to position [3779, 0]
type input "#0d0e0d"
click at [635, 286] on div at bounding box center [592, 249] width 85 height 85
click at [657, 322] on button "Apply" at bounding box center [643, 321] width 27 height 13
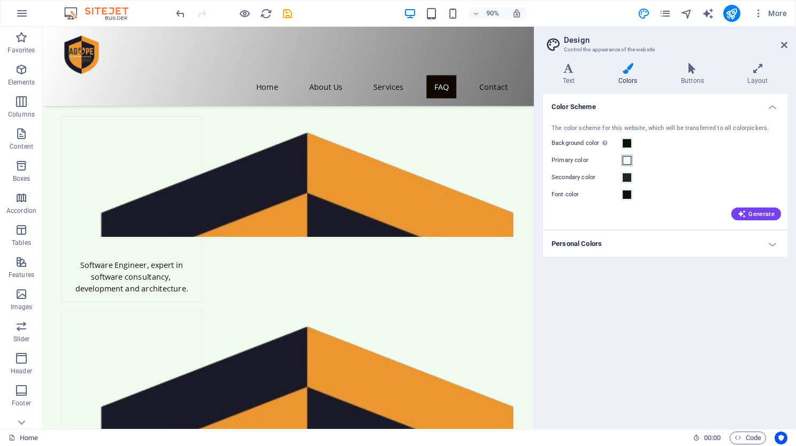
click at [629, 160] on span at bounding box center [627, 160] width 9 height 9
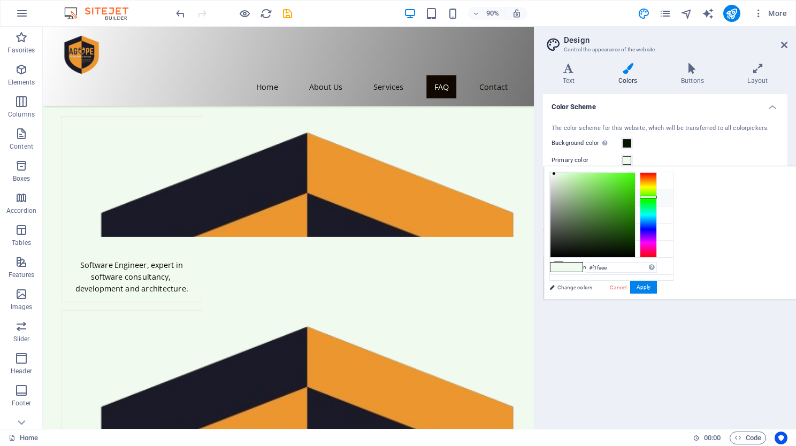
click at [563, 200] on li "Primary color #f1faee" at bounding box center [611, 197] width 123 height 17
click at [635, 250] on div at bounding box center [592, 215] width 85 height 85
click at [566, 267] on span at bounding box center [558, 267] width 16 height 9
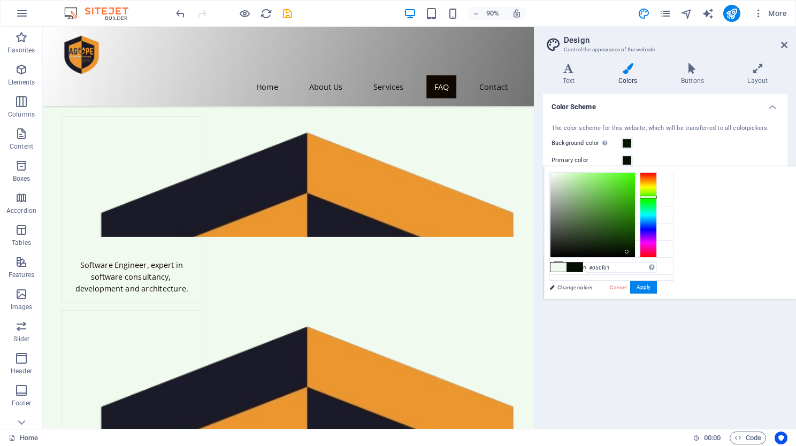
click at [635, 251] on div at bounding box center [592, 215] width 85 height 85
click at [629, 251] on div at bounding box center [627, 252] width 4 height 4
click at [583, 267] on span at bounding box center [574, 267] width 16 height 9
click at [635, 249] on div at bounding box center [592, 215] width 85 height 85
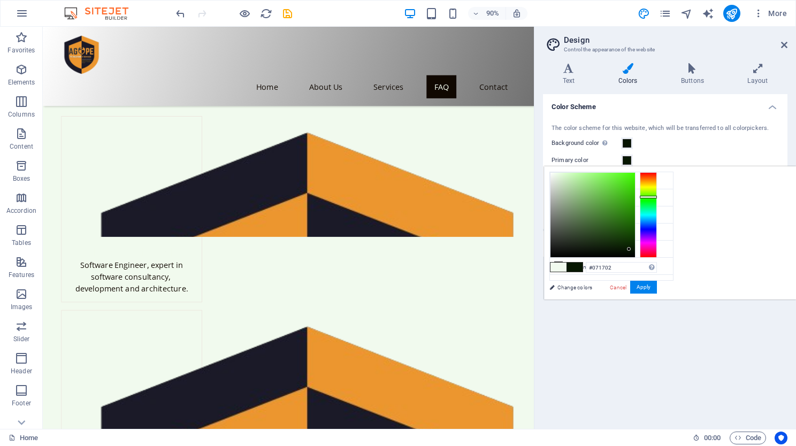
click at [631, 249] on div at bounding box center [629, 249] width 4 height 4
click at [635, 250] on div at bounding box center [592, 215] width 85 height 85
click at [557, 250] on div at bounding box center [555, 251] width 4 height 4
click at [566, 265] on li "Custom color 2 #f0f2f1" at bounding box center [611, 266] width 123 height 17
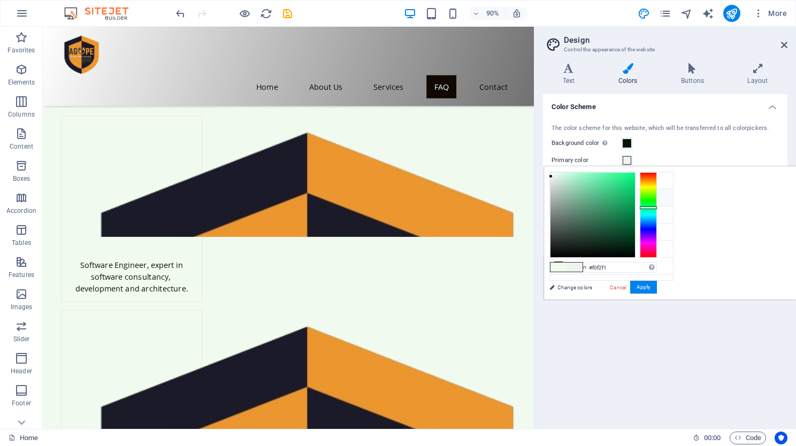
click at [558, 195] on icon at bounding box center [558, 197] width 7 height 7
type input "#011109"
click at [635, 251] on div at bounding box center [592, 215] width 85 height 85
click at [657, 286] on button "Apply" at bounding box center [643, 287] width 27 height 13
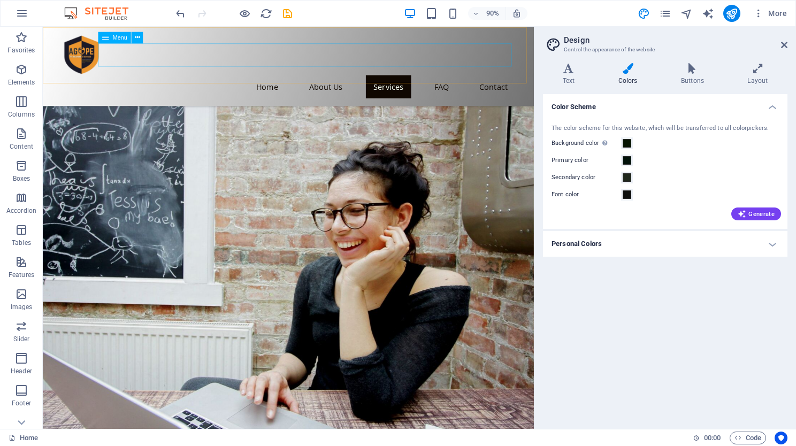
scroll to position [623, 0]
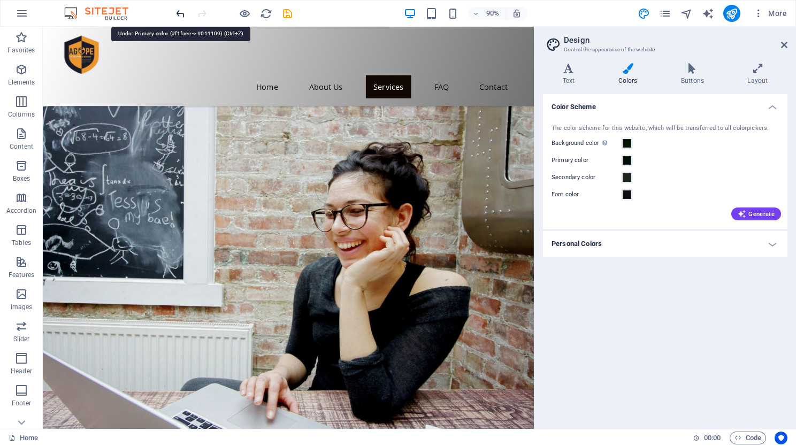
click at [178, 14] on icon "undo" at bounding box center [180, 13] width 12 height 12
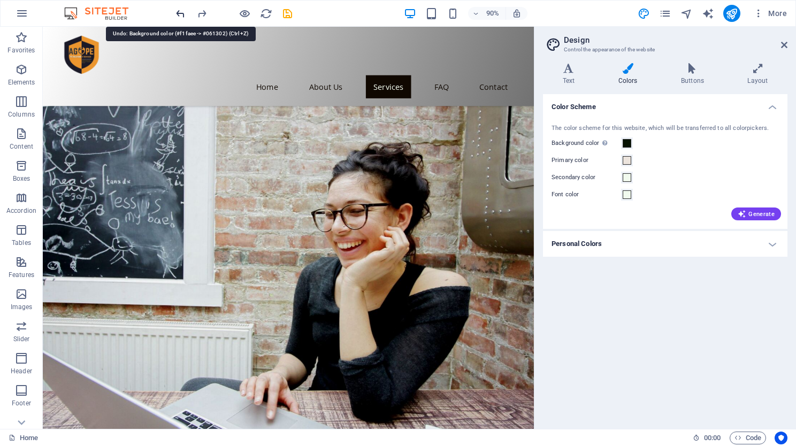
click at [178, 14] on icon "undo" at bounding box center [180, 13] width 12 height 12
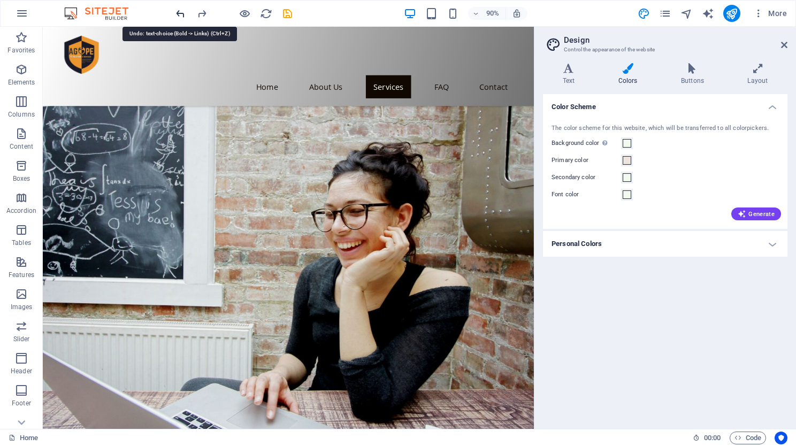
click at [178, 14] on icon "undo" at bounding box center [180, 13] width 12 height 12
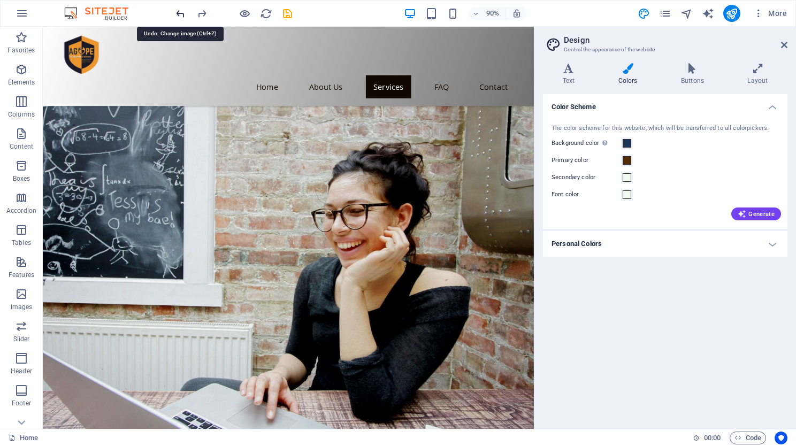
click at [178, 14] on icon "undo" at bounding box center [180, 13] width 12 height 12
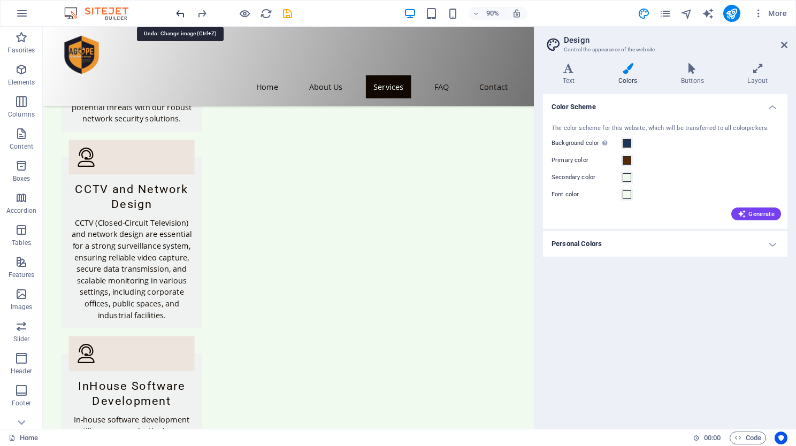
scroll to position [2131, 0]
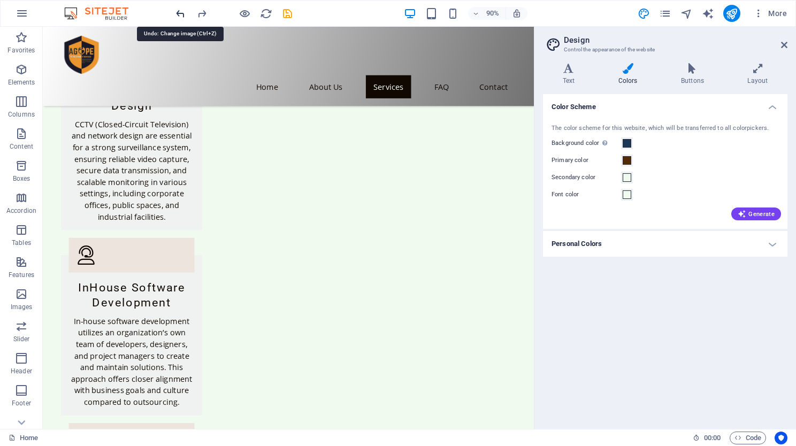
click at [178, 14] on icon "undo" at bounding box center [180, 13] width 12 height 12
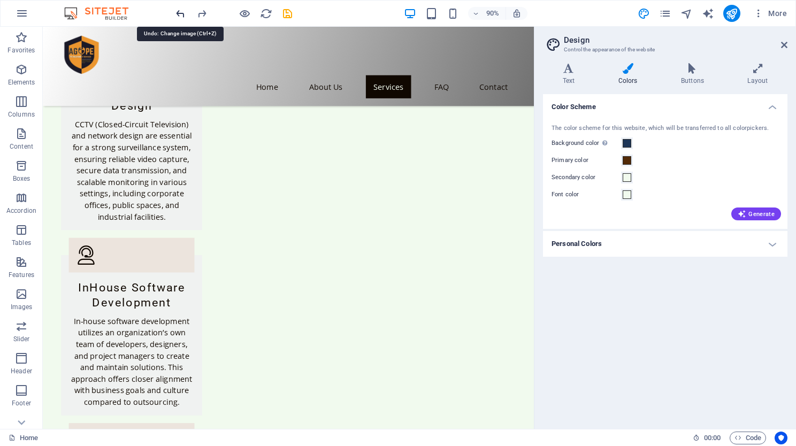
click at [178, 14] on icon "undo" at bounding box center [180, 13] width 12 height 12
click at [193, 12] on div at bounding box center [234, 13] width 120 height 17
click at [201, 16] on icon "redo" at bounding box center [202, 13] width 12 height 12
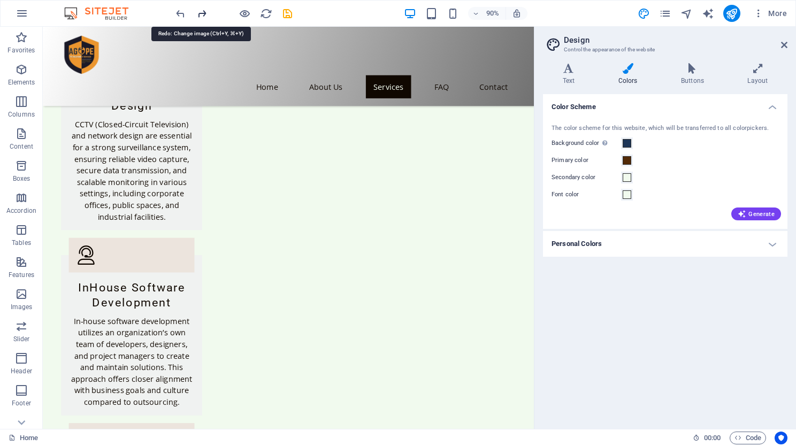
click at [201, 16] on icon "redo" at bounding box center [202, 13] width 12 height 12
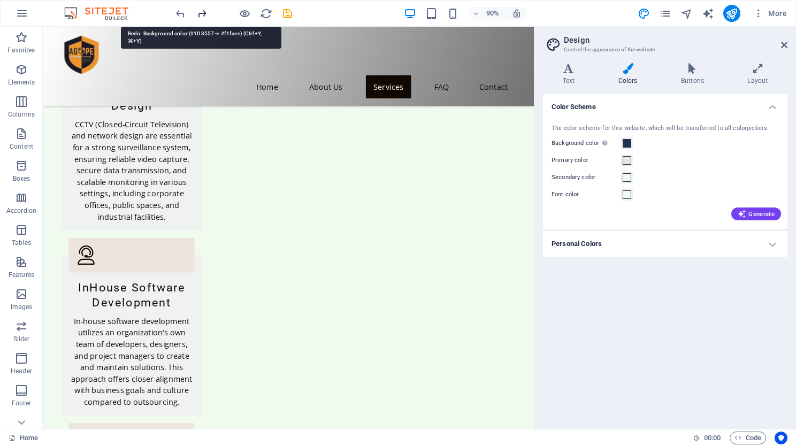
click at [201, 16] on icon "redo" at bounding box center [202, 13] width 12 height 12
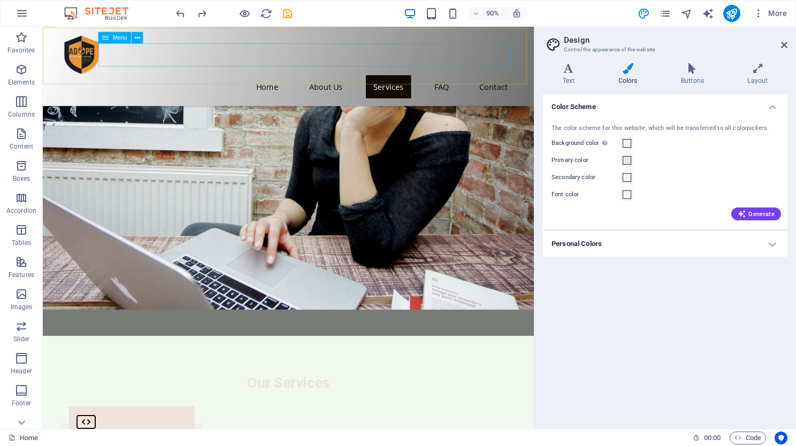
scroll to position [794, 0]
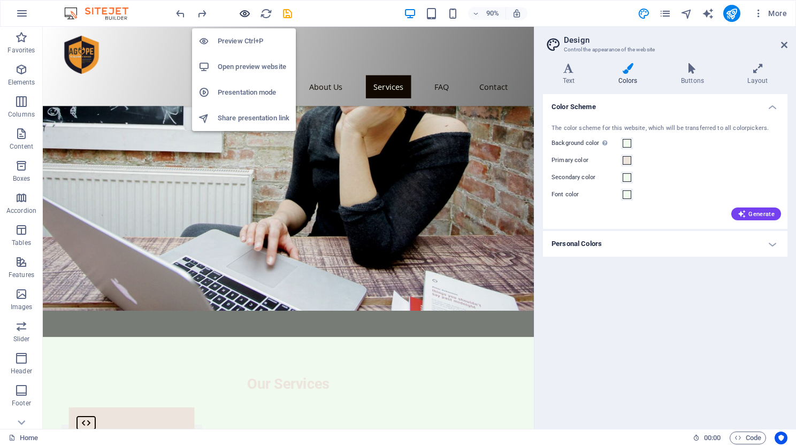
click at [246, 12] on icon "button" at bounding box center [245, 13] width 12 height 12
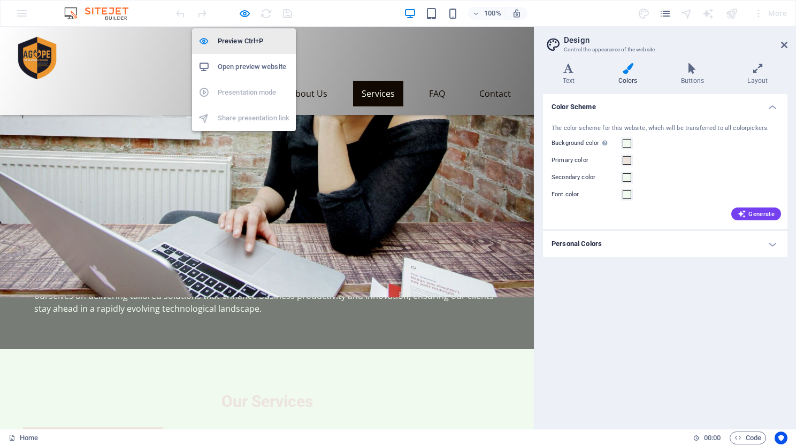
click at [237, 42] on h6 "Preview Ctrl+P" at bounding box center [254, 41] width 72 height 13
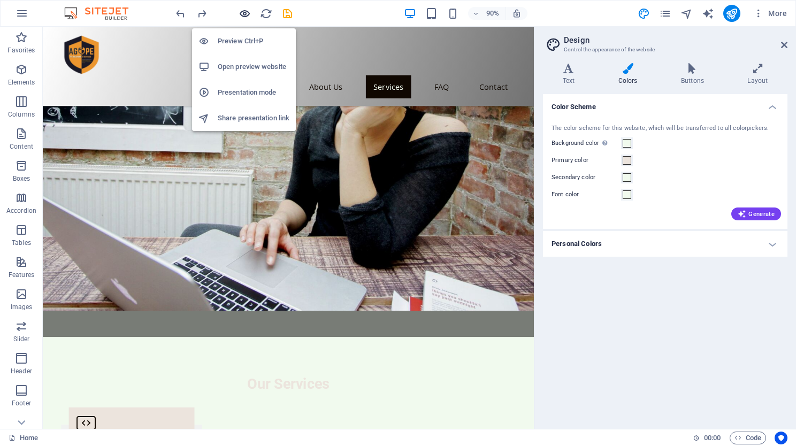
click at [239, 10] on icon "button" at bounding box center [245, 13] width 12 height 12
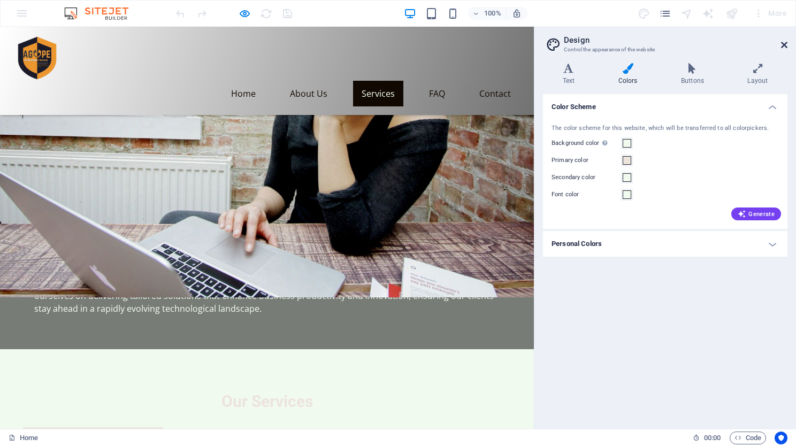
click at [784, 43] on icon at bounding box center [784, 45] width 6 height 9
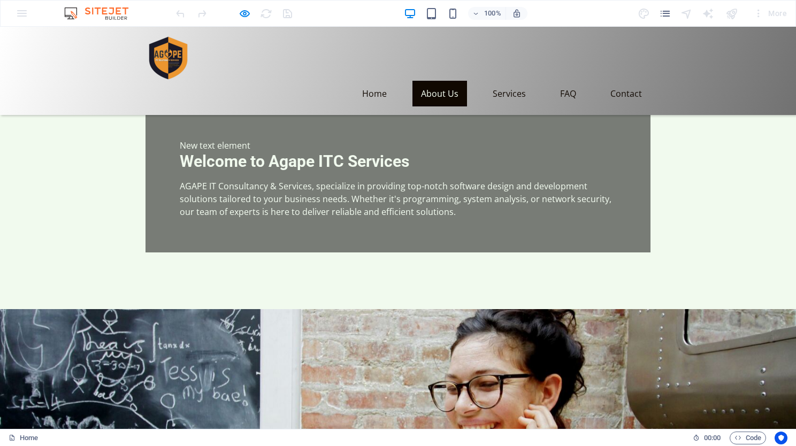
scroll to position [394, 0]
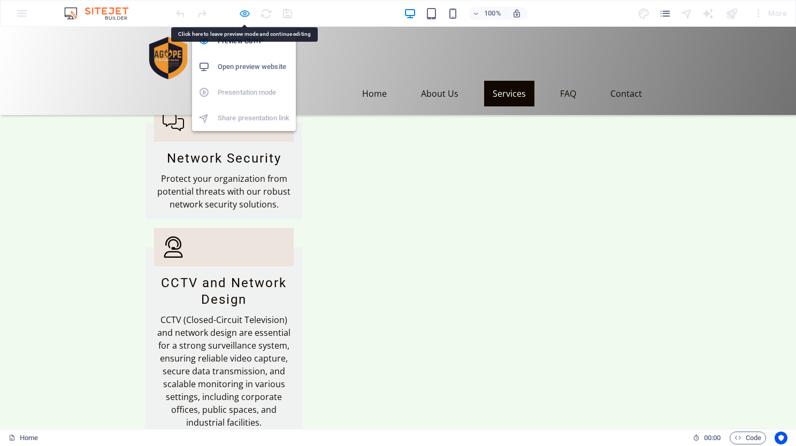
click at [242, 13] on icon "button" at bounding box center [245, 13] width 12 height 12
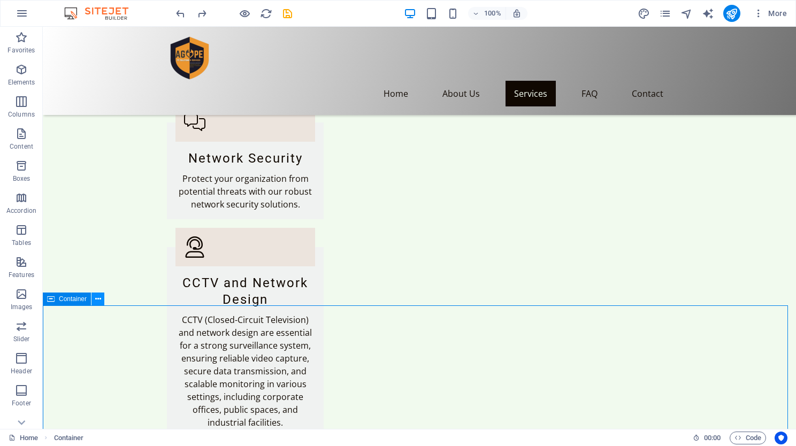
click at [96, 299] on icon at bounding box center [98, 299] width 6 height 11
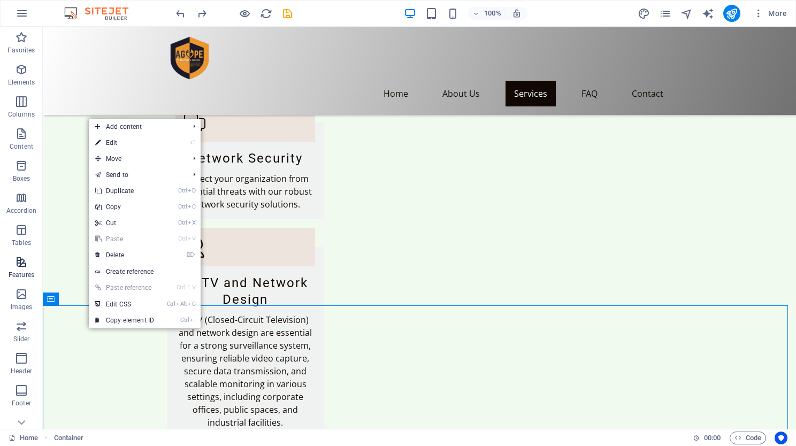
click at [28, 269] on span "Features" at bounding box center [21, 269] width 43 height 26
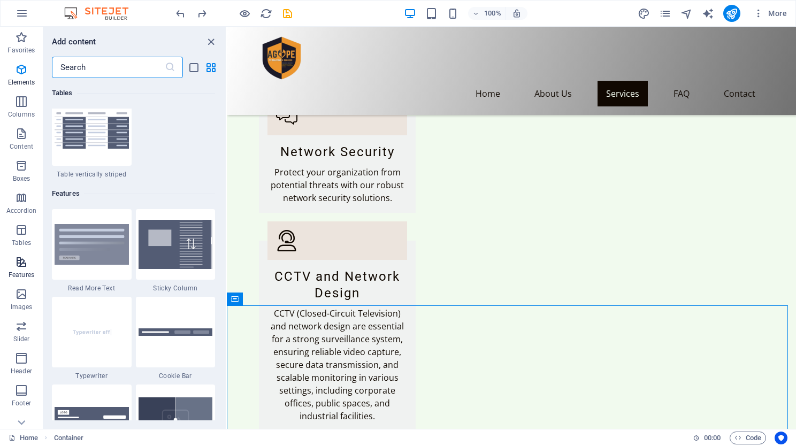
scroll to position [4170, 0]
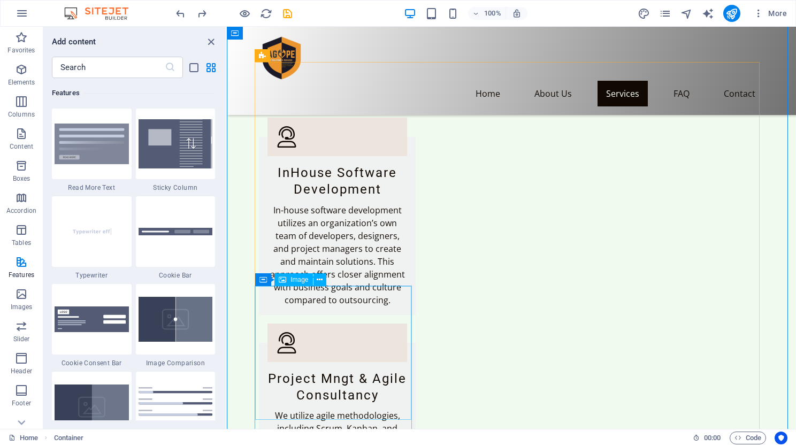
scroll to position [2252, 0]
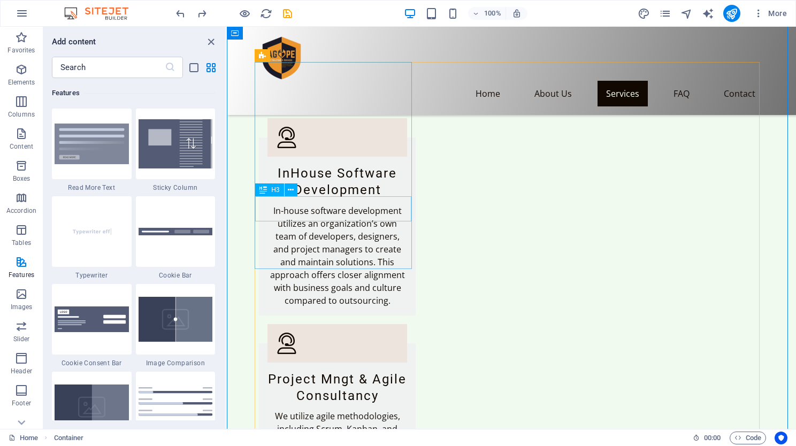
click at [289, 190] on icon at bounding box center [291, 190] width 6 height 11
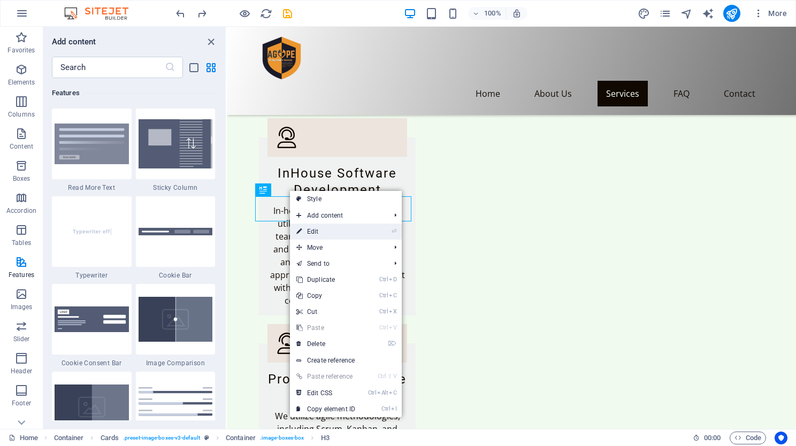
click at [310, 228] on link "⏎ Edit" at bounding box center [326, 232] width 72 height 16
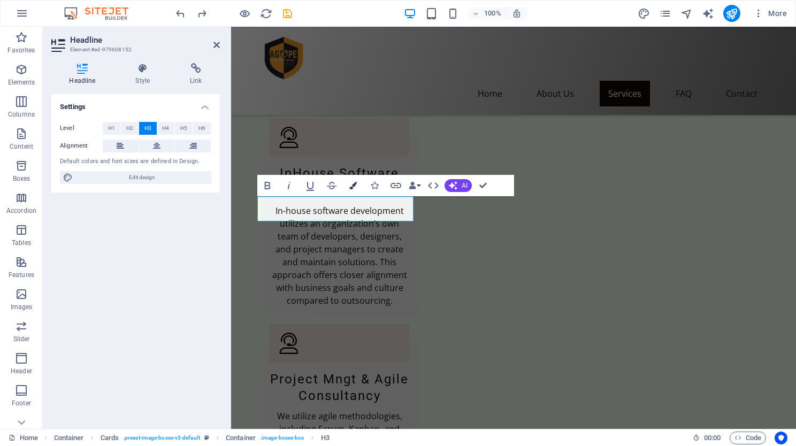
click at [352, 186] on icon "button" at bounding box center [352, 185] width 7 height 7
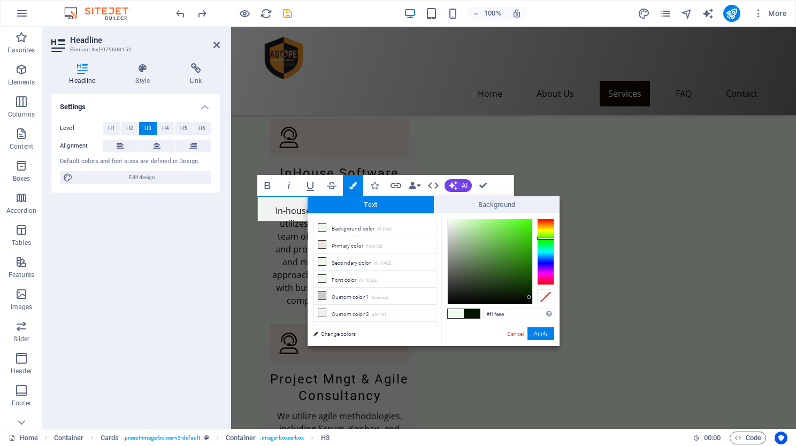
type input "#051301"
click at [529, 297] on div at bounding box center [490, 261] width 85 height 85
click at [544, 335] on button "Apply" at bounding box center [540, 333] width 27 height 13
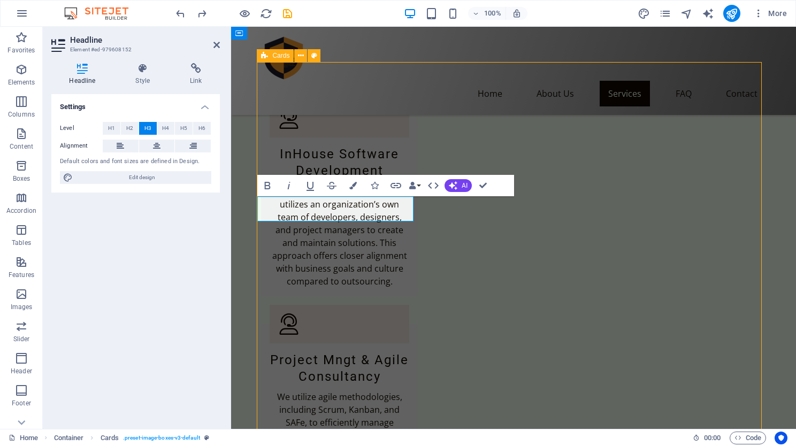
scroll to position [2214, 0]
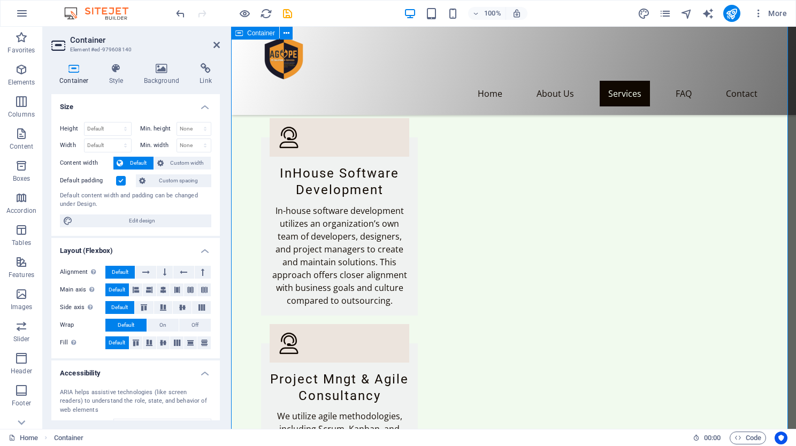
click at [131, 163] on span "Default" at bounding box center [138, 163] width 24 height 13
click at [164, 68] on icon at bounding box center [162, 68] width 52 height 11
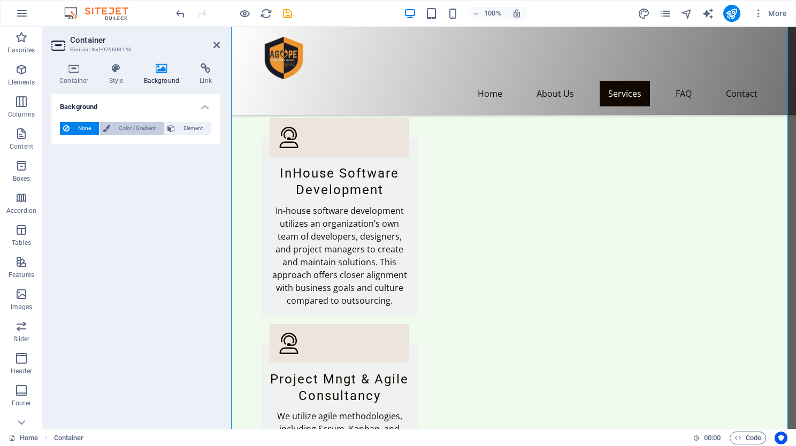
click at [129, 129] on span "Color / Gradient" at bounding box center [136, 128] width 47 height 13
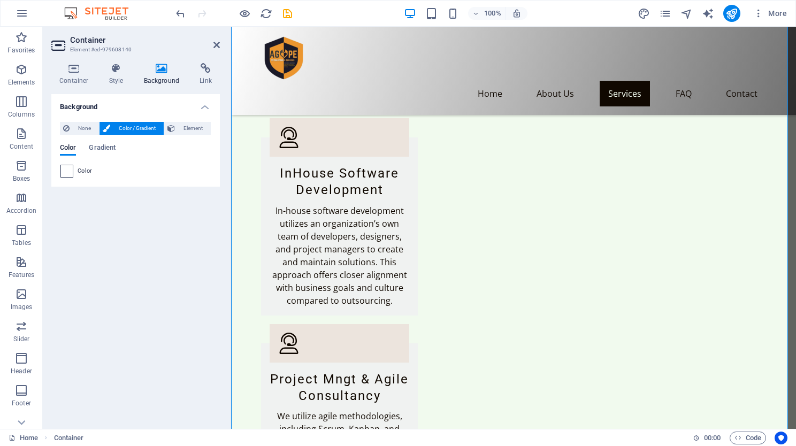
click at [68, 171] on span at bounding box center [67, 171] width 12 height 12
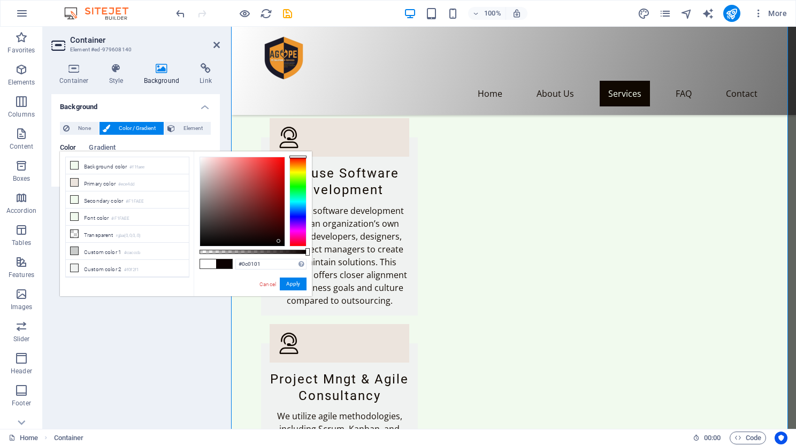
click at [279, 241] on div at bounding box center [242, 201] width 85 height 89
type input "#060606"
click at [205, 243] on div at bounding box center [242, 201] width 85 height 89
drag, startPoint x: 286, startPoint y: 283, endPoint x: 55, endPoint y: 256, distance: 232.7
click at [286, 283] on button "Apply" at bounding box center [293, 284] width 27 height 13
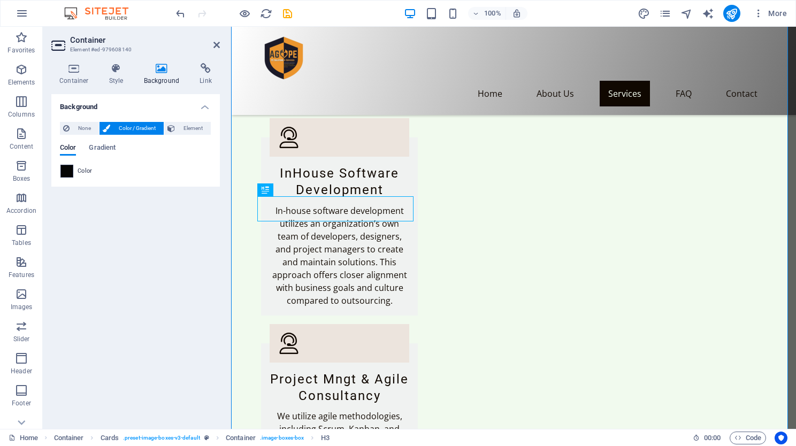
click at [72, 171] on span at bounding box center [67, 171] width 12 height 12
click at [64, 172] on span at bounding box center [67, 171] width 12 height 12
click at [85, 170] on span "Color" at bounding box center [85, 171] width 15 height 9
click at [137, 126] on span "Color / Gradient" at bounding box center [136, 128] width 47 height 13
click at [65, 170] on span at bounding box center [67, 171] width 12 height 12
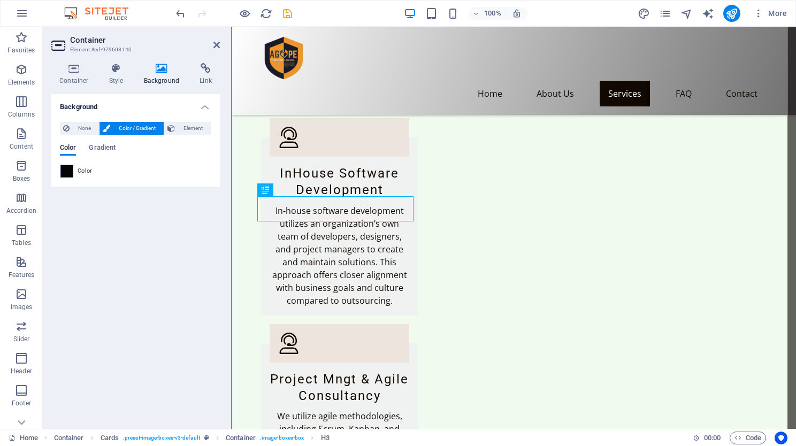
click at [65, 170] on span at bounding box center [67, 171] width 12 height 12
click at [225, 270] on div "Container Style Background Link Size Height Default px rem % vh vw Min. height …" at bounding box center [136, 242] width 186 height 374
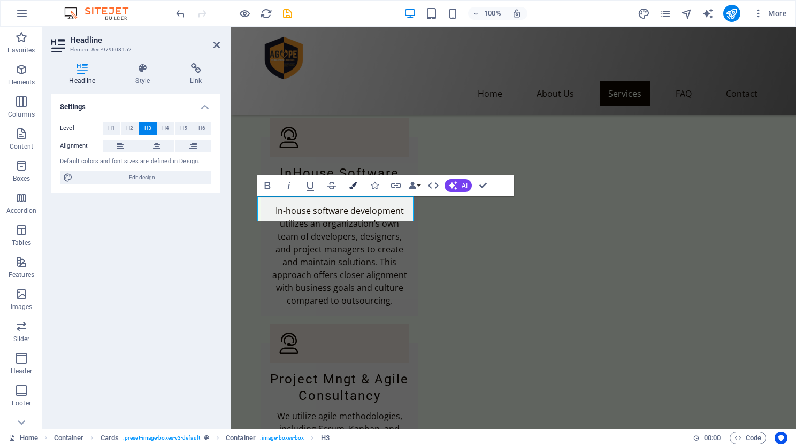
click at [350, 187] on icon "button" at bounding box center [352, 185] width 7 height 7
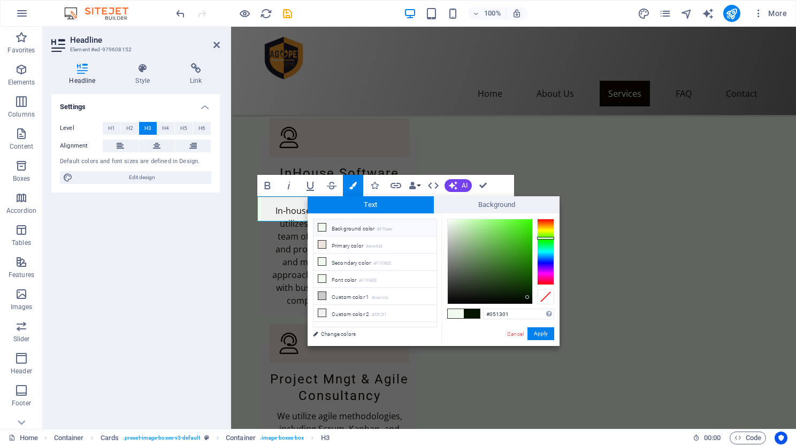
type input "#ebf1e9"
click at [450, 224] on div at bounding box center [490, 261] width 85 height 85
click at [538, 335] on button "Apply" at bounding box center [540, 333] width 27 height 13
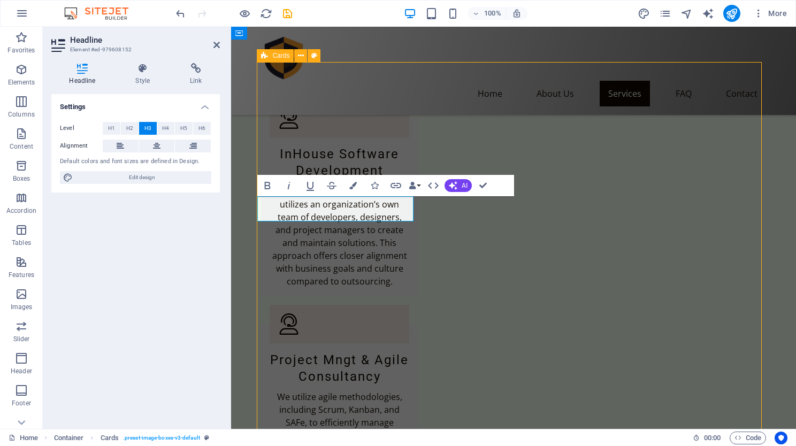
scroll to position [2214, 0]
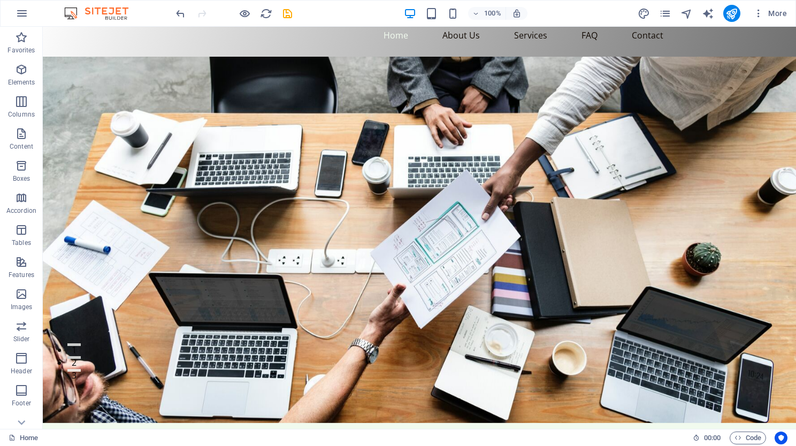
scroll to position [0, 0]
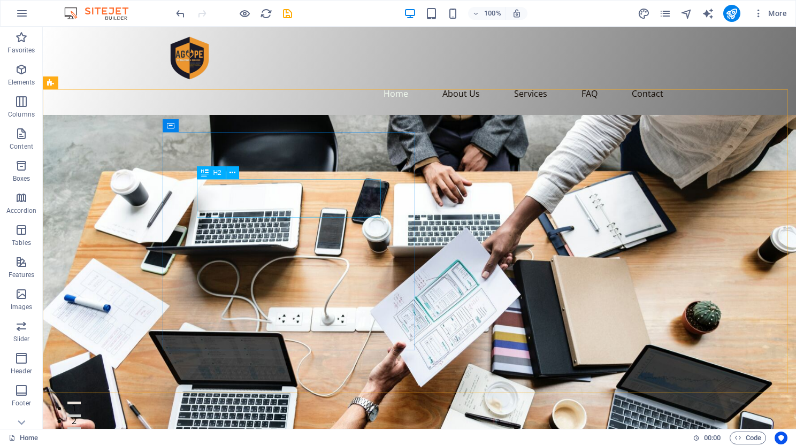
click at [214, 179] on div "H2" at bounding box center [221, 172] width 49 height 13
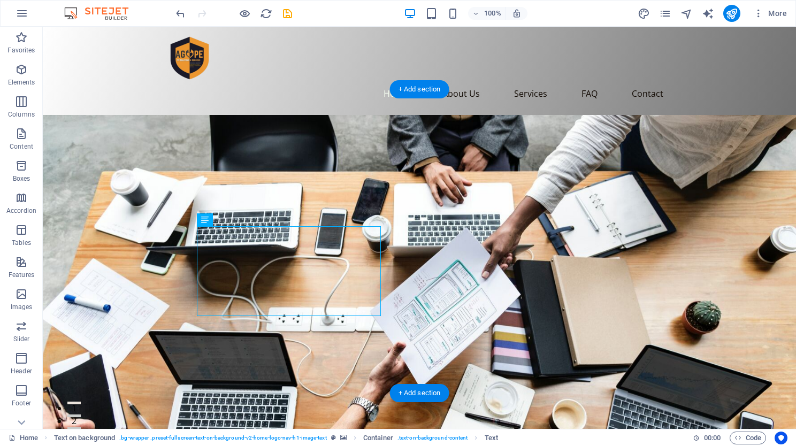
click at [644, 256] on figure at bounding box center [419, 298] width 753 height 366
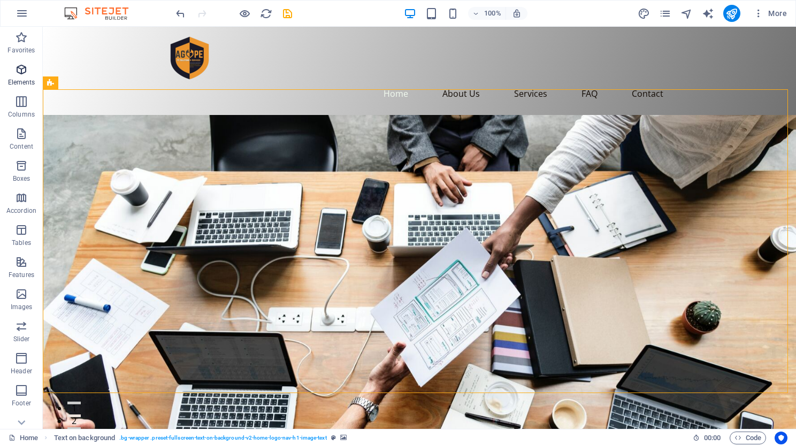
click at [19, 82] on p "Elements" at bounding box center [21, 82] width 27 height 9
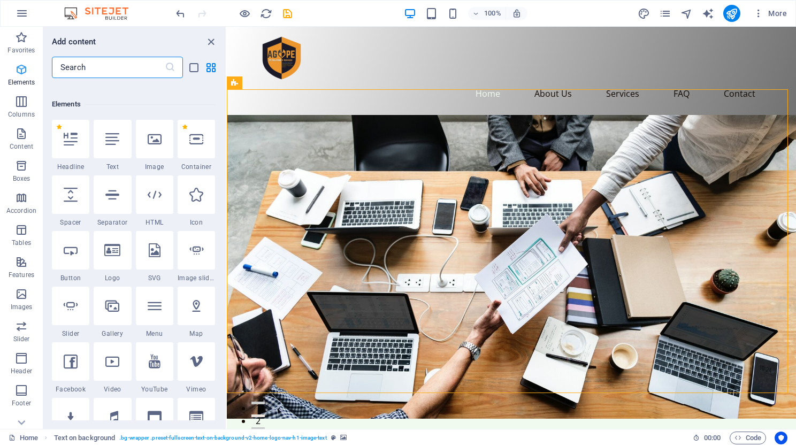
scroll to position [113, 0]
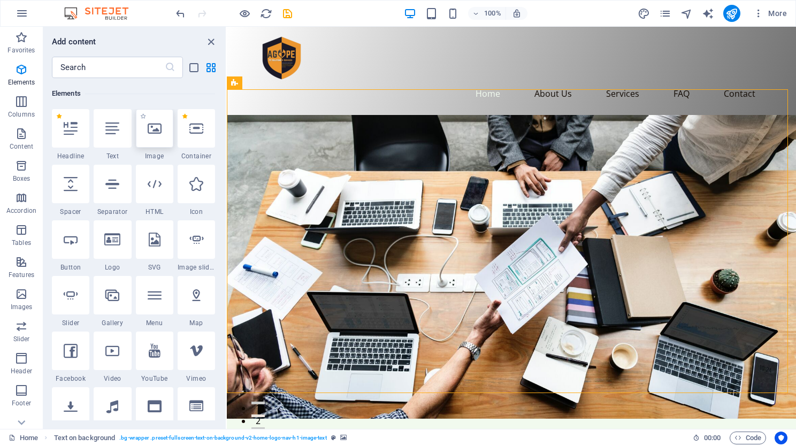
click at [154, 137] on div at bounding box center [154, 128] width 37 height 39
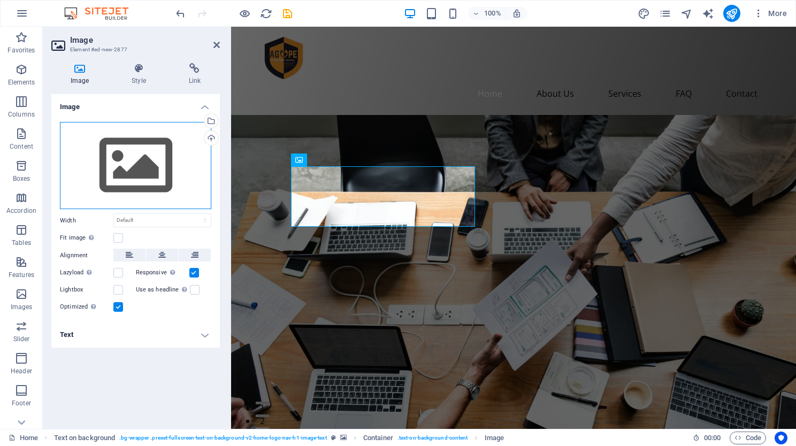
click at [139, 170] on div "Drag files here, click to choose files or select files from Files or our free s…" at bounding box center [135, 166] width 151 height 88
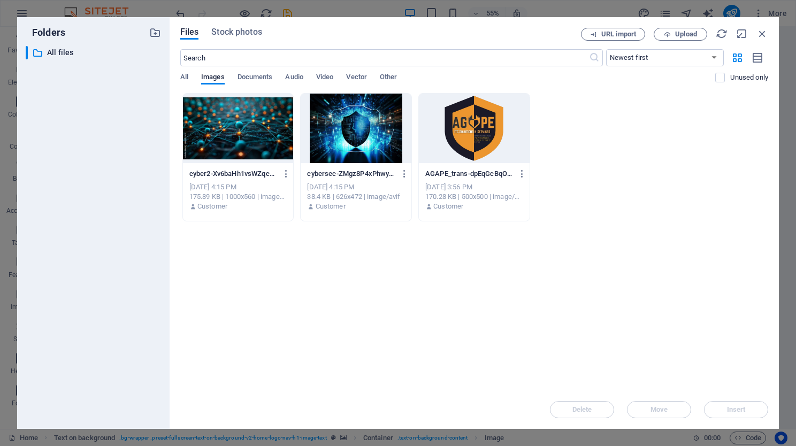
click at [493, 134] on div at bounding box center [474, 129] width 111 height 70
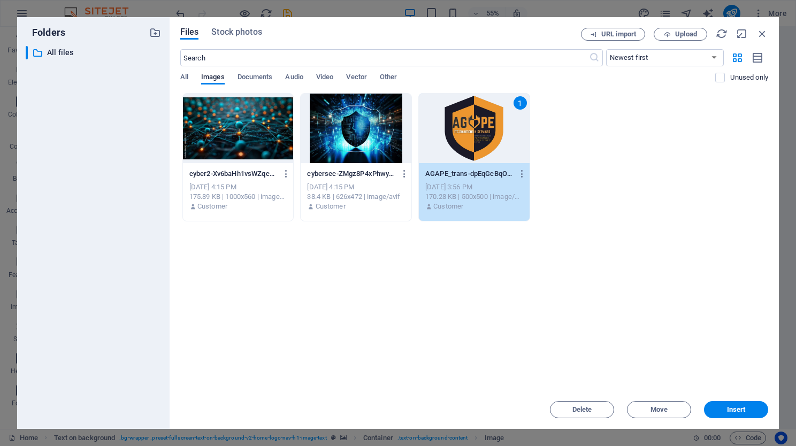
click at [493, 134] on div "1" at bounding box center [474, 129] width 111 height 70
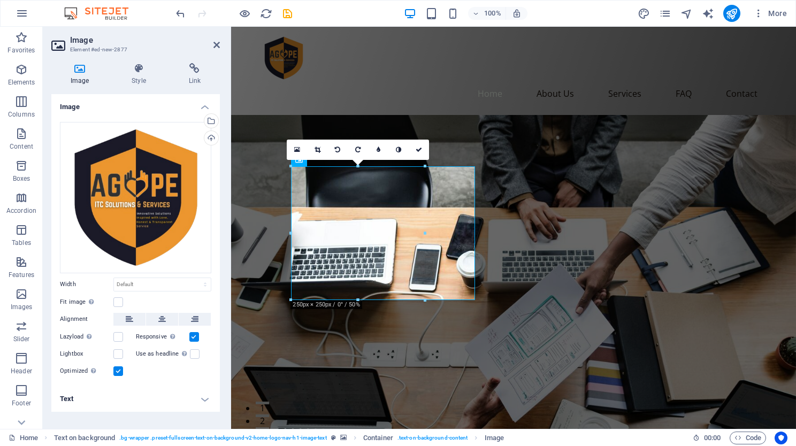
click at [650, 301] on figure at bounding box center [513, 334] width 565 height 438
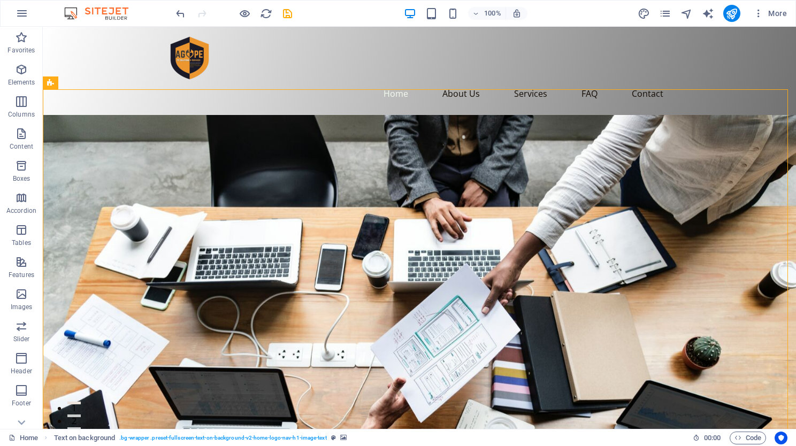
click at [583, 306] on figure at bounding box center [419, 334] width 753 height 438
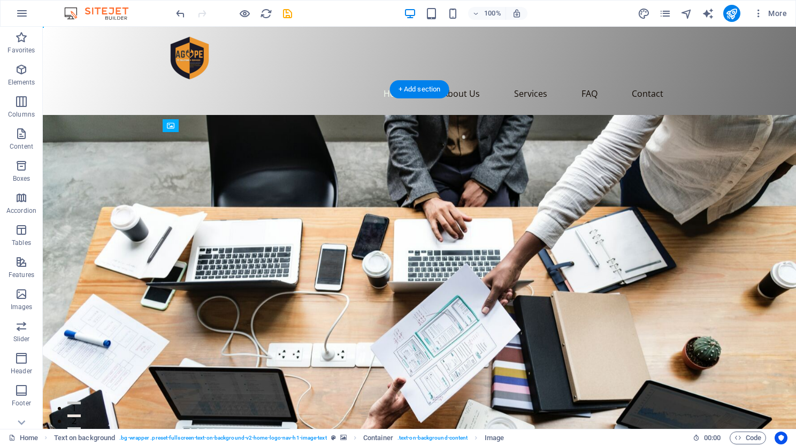
drag, startPoint x: 270, startPoint y: 239, endPoint x: 255, endPoint y: 200, distance: 41.3
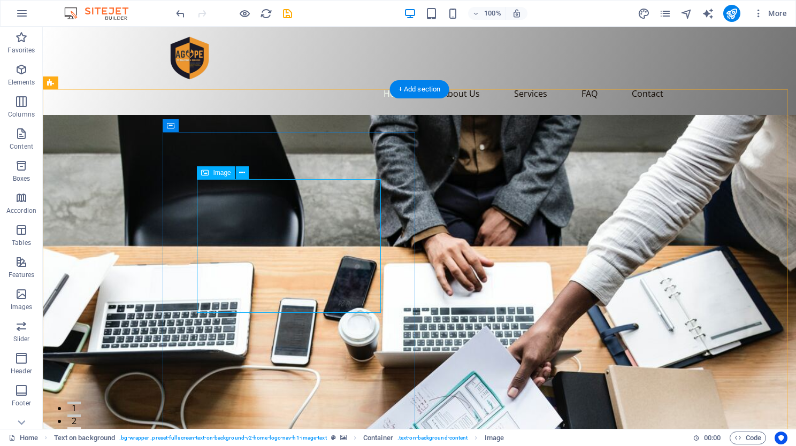
click at [479, 296] on figure at bounding box center [419, 426] width 753 height 622
drag, startPoint x: 212, startPoint y: 151, endPoint x: 182, endPoint y: 367, distance: 217.7
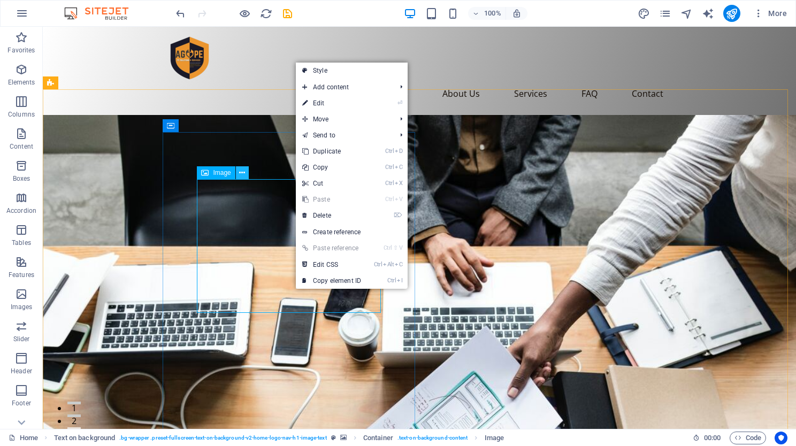
click at [242, 172] on icon at bounding box center [242, 172] width 6 height 11
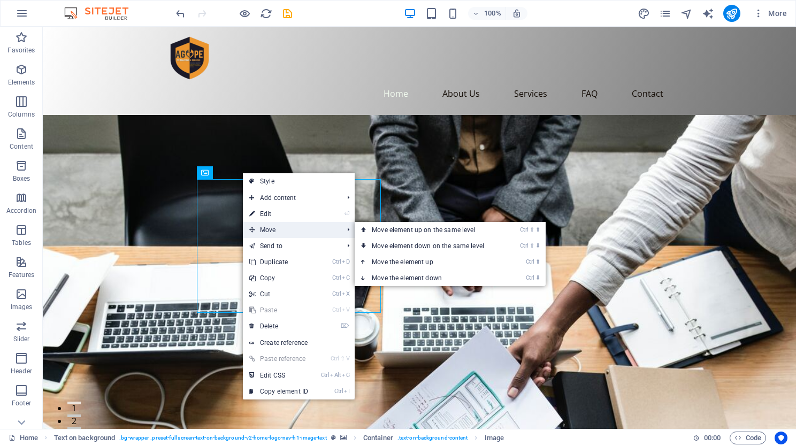
click at [270, 230] on span "Move" at bounding box center [291, 230] width 96 height 16
click at [389, 236] on link "Ctrl ⇧ ⬆ Move element up on the same level" at bounding box center [430, 230] width 151 height 16
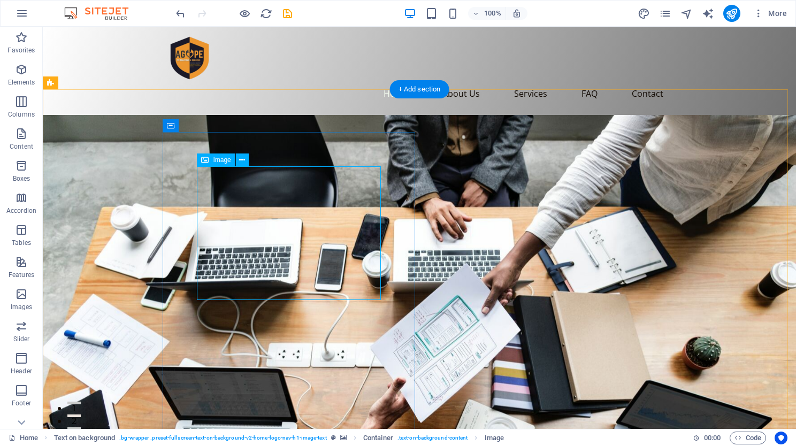
click at [645, 280] on figure at bounding box center [419, 334] width 753 height 438
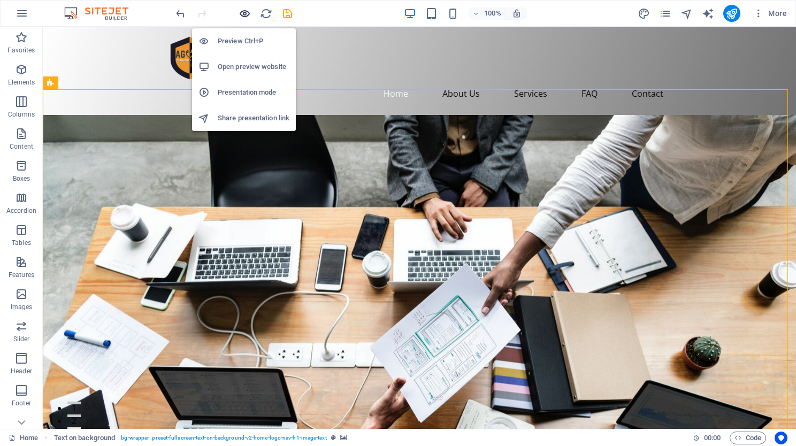
click at [242, 13] on icon "button" at bounding box center [245, 13] width 12 height 12
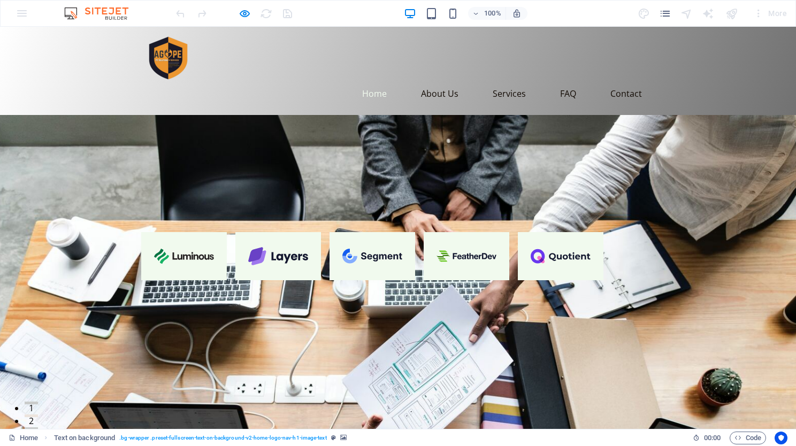
click at [164, 58] on img at bounding box center [168, 57] width 45 height 45
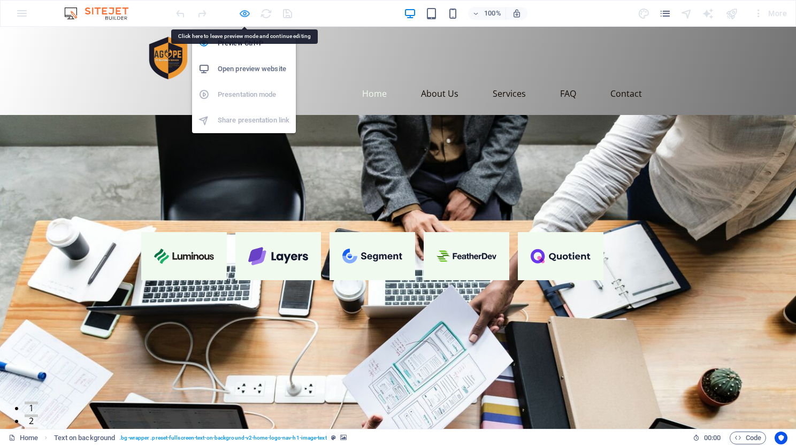
click at [245, 14] on icon "button" at bounding box center [245, 13] width 12 height 12
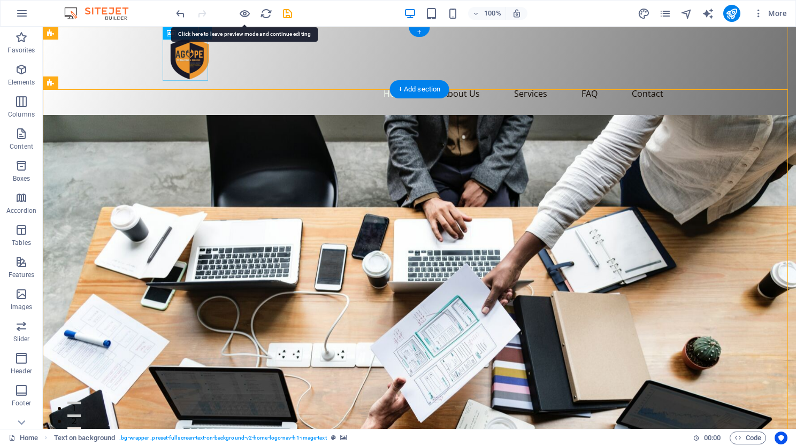
click at [173, 55] on div at bounding box center [419, 57] width 505 height 45
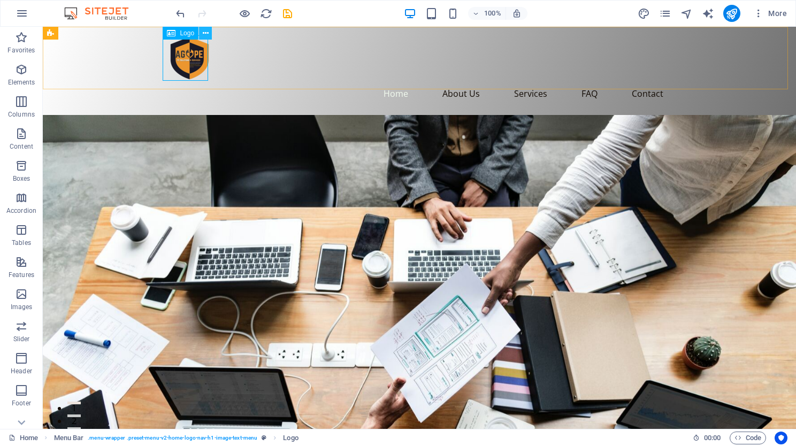
click at [206, 35] on icon at bounding box center [206, 33] width 6 height 11
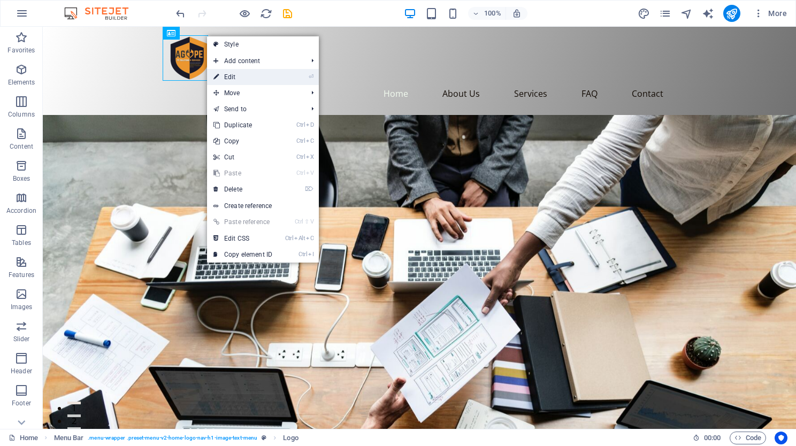
click at [231, 76] on link "⏎ Edit" at bounding box center [243, 77] width 72 height 16
select select "px"
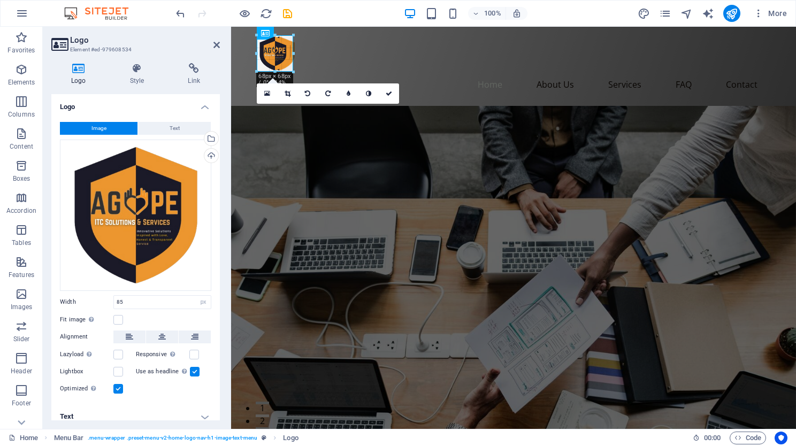
drag, startPoint x: 302, startPoint y: 82, endPoint x: 78, endPoint y: 36, distance: 228.2
type input "68"
click at [453, 69] on div "Home About Us Services FAQ Contact" at bounding box center [513, 66] width 565 height 79
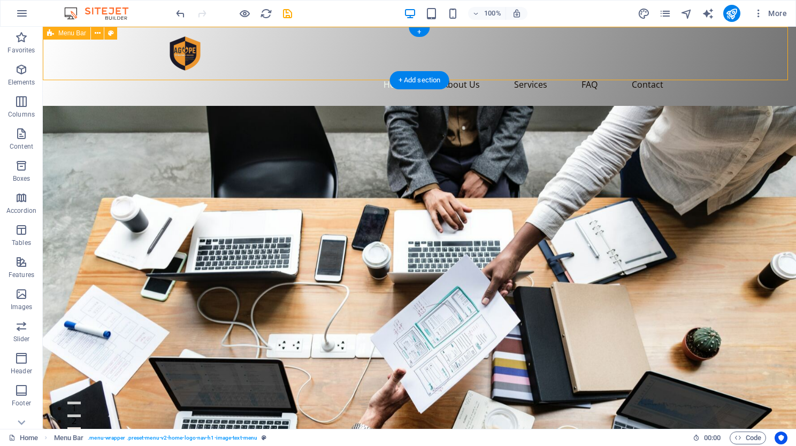
click at [348, 68] on div "Home About Us Services FAQ Contact" at bounding box center [419, 66] width 753 height 79
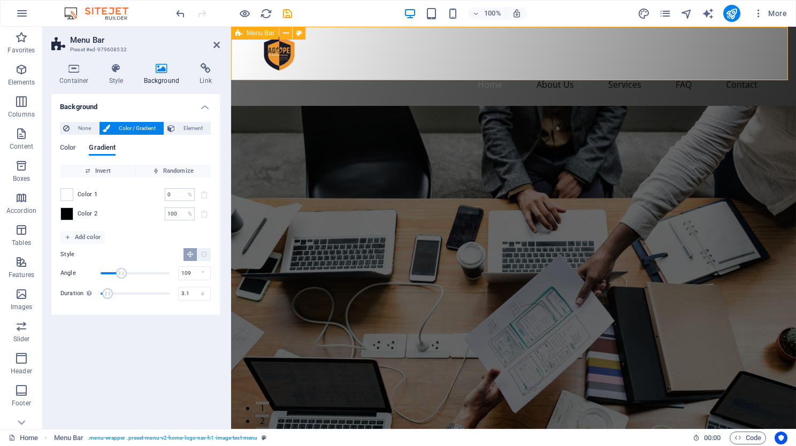
drag, startPoint x: 461, startPoint y: 102, endPoint x: 241, endPoint y: 75, distance: 221.5
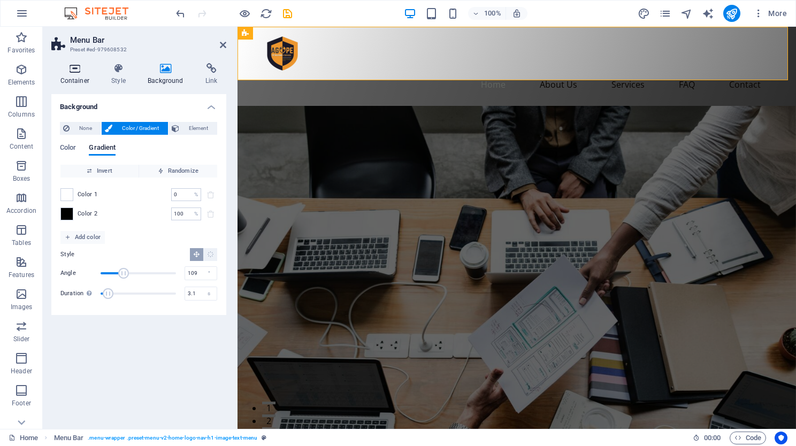
click at [76, 74] on h4 "Container" at bounding box center [76, 74] width 51 height 22
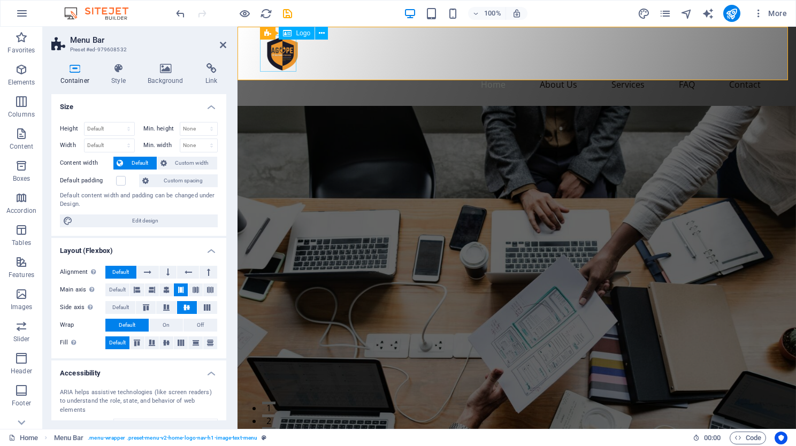
click at [265, 56] on div at bounding box center [516, 53] width 505 height 36
select select "px"
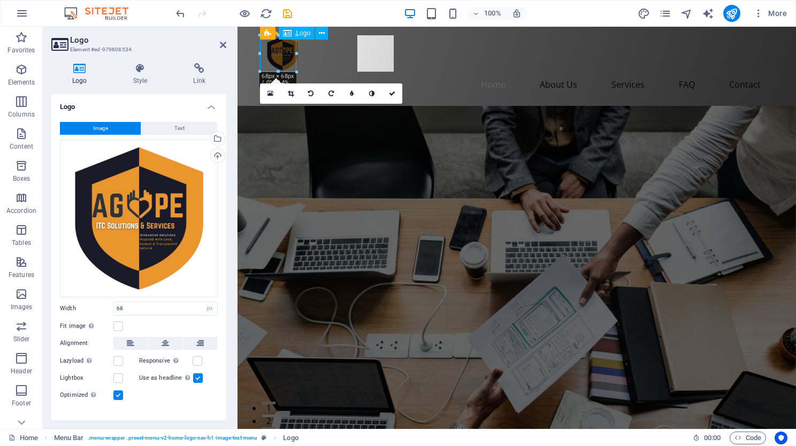
click at [265, 56] on div at bounding box center [516, 53] width 505 height 36
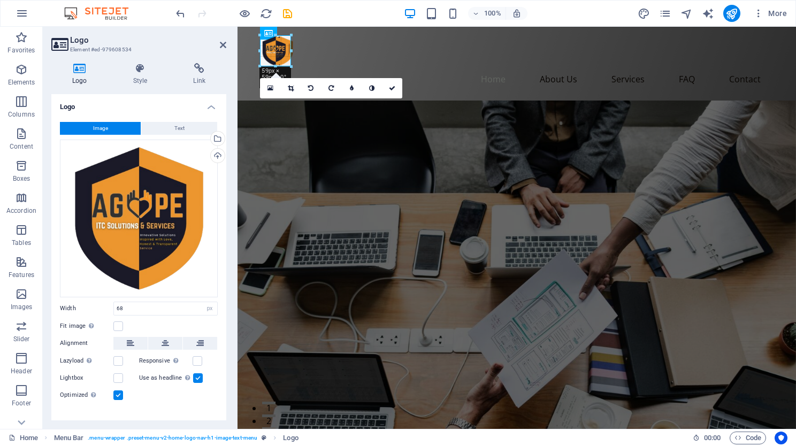
drag, startPoint x: 296, startPoint y: 72, endPoint x: 286, endPoint y: 66, distance: 11.3
type input "58"
click at [556, 152] on figure at bounding box center [517, 320] width 558 height 438
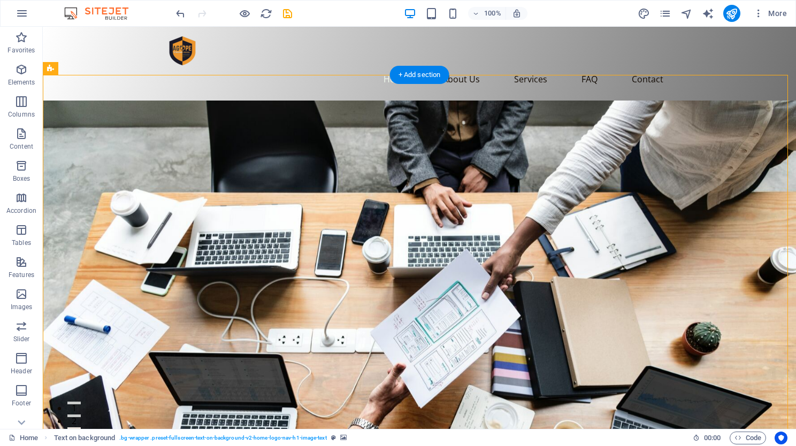
click at [571, 186] on figure at bounding box center [419, 320] width 753 height 438
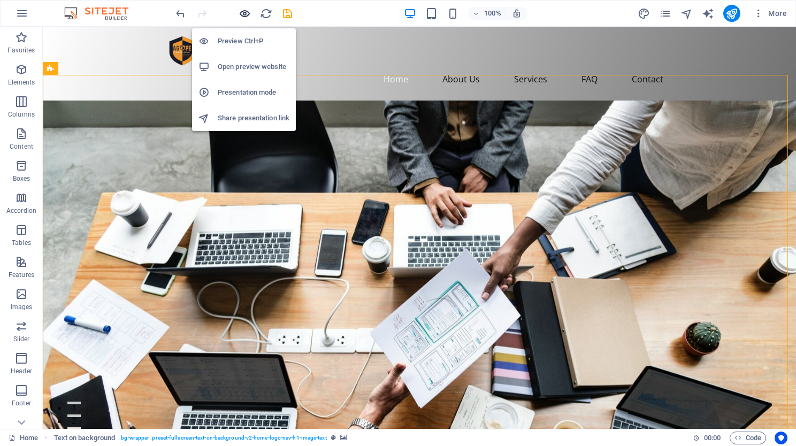
click at [244, 14] on icon "button" at bounding box center [245, 13] width 12 height 12
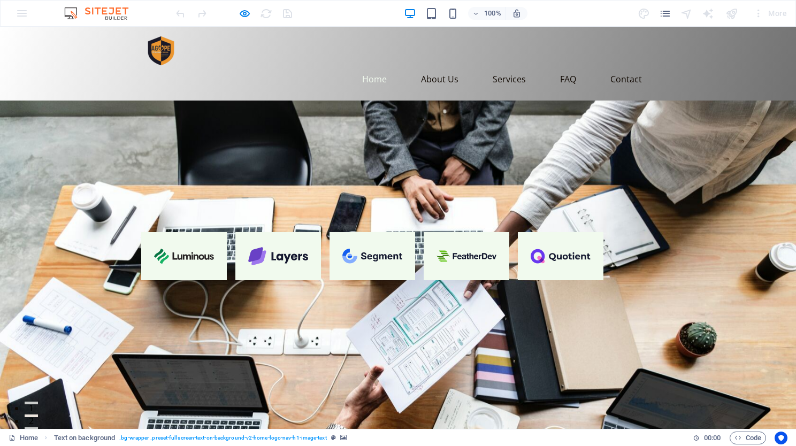
click at [236, 13] on div at bounding box center [234, 13] width 120 height 17
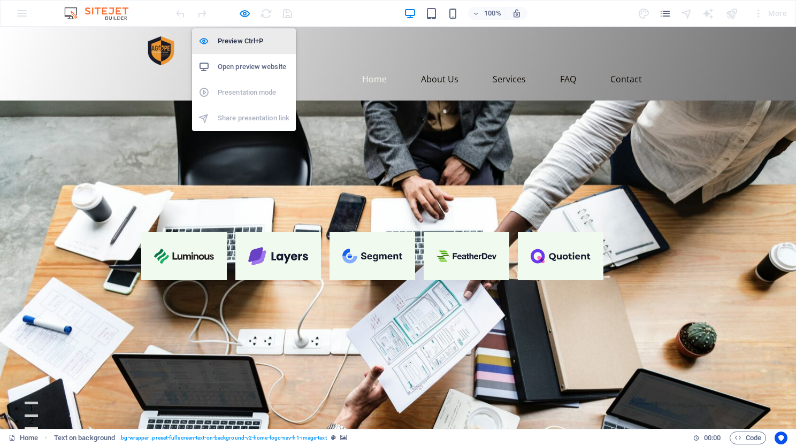
click at [239, 44] on h6 "Preview Ctrl+P" at bounding box center [254, 41] width 72 height 13
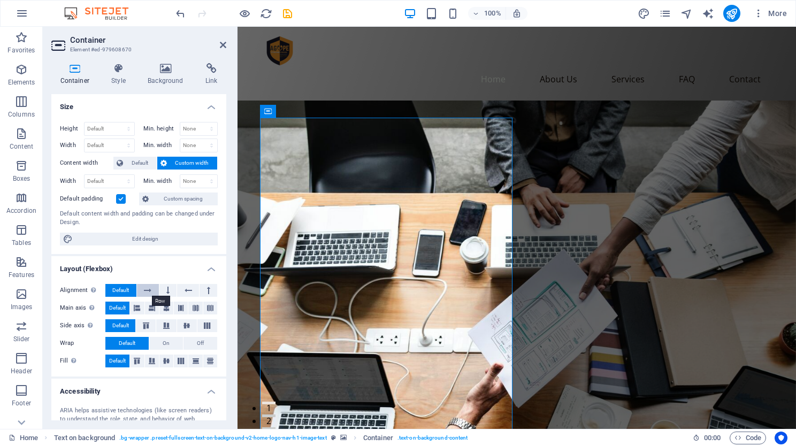
click at [152, 286] on button at bounding box center [148, 290] width 22 height 13
click at [180, 290] on button at bounding box center [188, 290] width 22 height 13
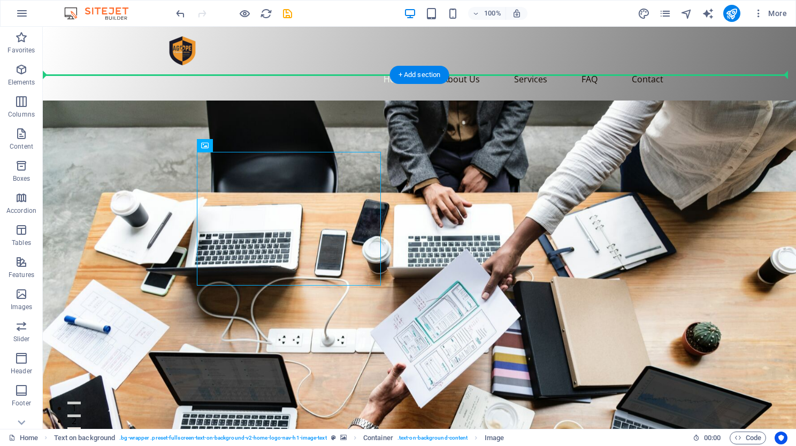
drag, startPoint x: 129, startPoint y: 232, endPoint x: 588, endPoint y: 223, distance: 459.6
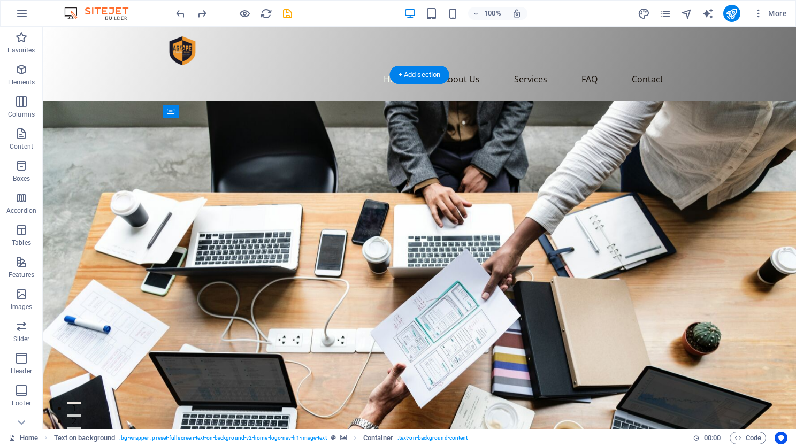
drag, startPoint x: 408, startPoint y: 249, endPoint x: 658, endPoint y: 260, distance: 250.0
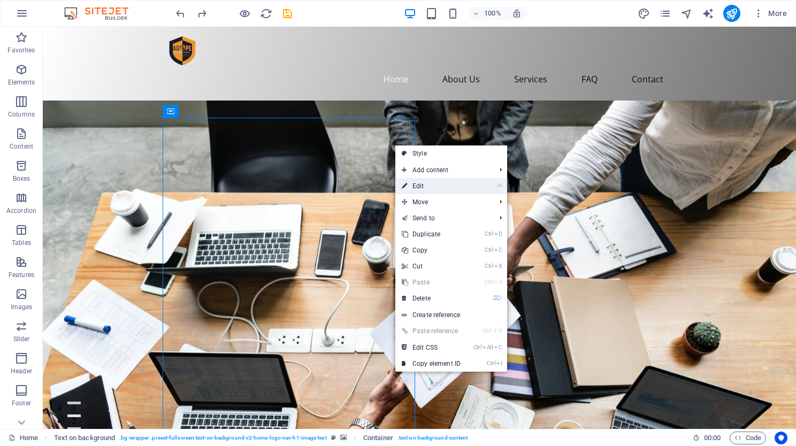
click at [435, 186] on link "⏎ Edit" at bounding box center [431, 186] width 72 height 16
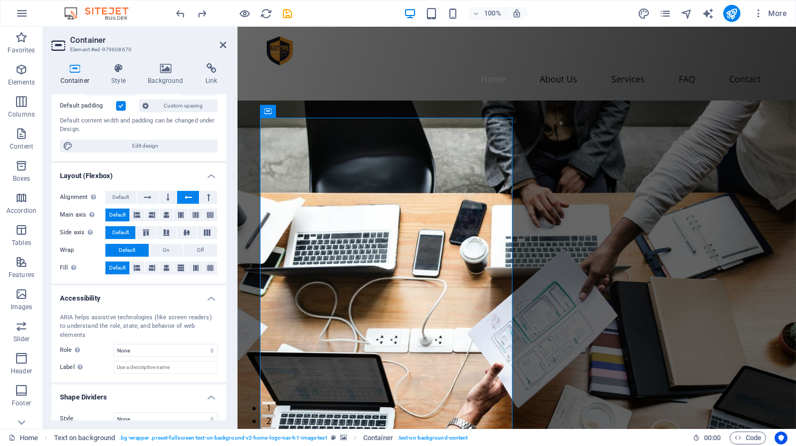
scroll to position [96, 0]
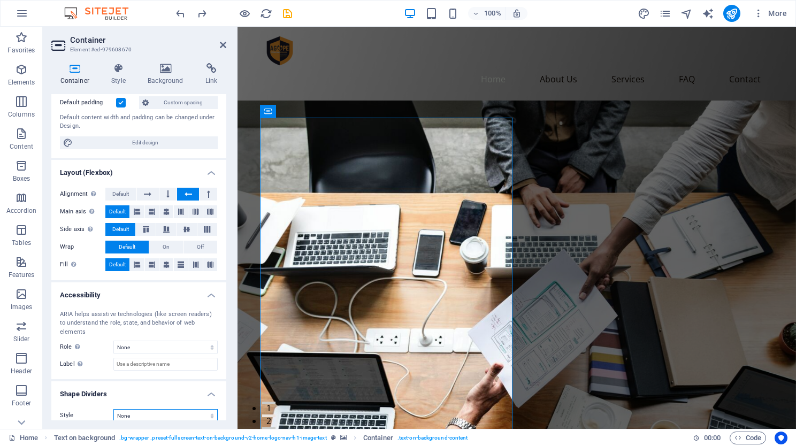
click at [159, 409] on select "None Triangle Square Diagonal Polygon 1 Polygon 2 Zigzag Multiple Zigzags Waves…" at bounding box center [165, 415] width 104 height 13
click at [173, 409] on select "None Triangle Square Diagonal Polygon 1 Polygon 2 Zigzag Multiple Zigzags Waves…" at bounding box center [165, 415] width 104 height 13
drag, startPoint x: 158, startPoint y: 407, endPoint x: 135, endPoint y: 343, distance: 68.2
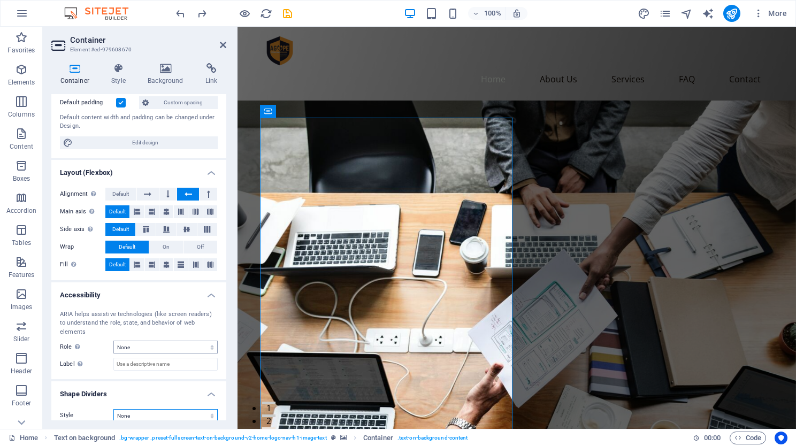
click at [135, 343] on ul "Size Height Default px rem % vh vw Min. height None px rem % vh vw Width Defaul…" at bounding box center [138, 214] width 175 height 433
select select "clouds"
click at [113, 409] on select "None Triangle Square Diagonal Polygon 1 Polygon 2 Zigzag Multiple Zigzags Waves…" at bounding box center [165, 415] width 104 height 13
click at [725, 256] on figure at bounding box center [517, 320] width 558 height 438
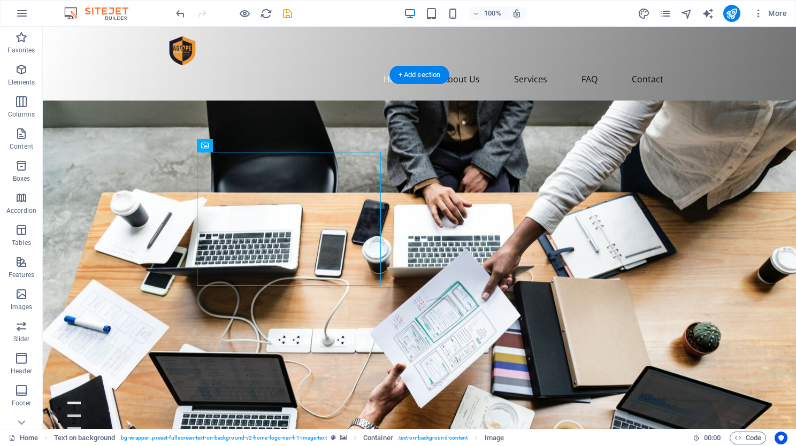
drag, startPoint x: 265, startPoint y: 219, endPoint x: 293, endPoint y: 228, distance: 29.4
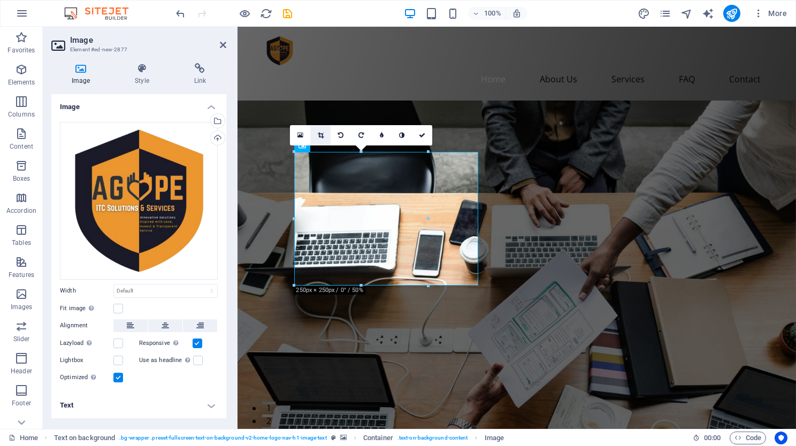
click at [319, 134] on icon at bounding box center [321, 135] width 6 height 6
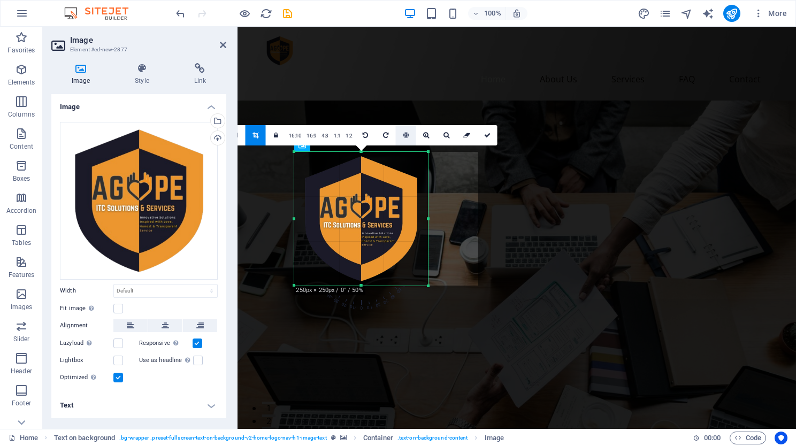
click at [404, 135] on icon at bounding box center [405, 135] width 5 height 6
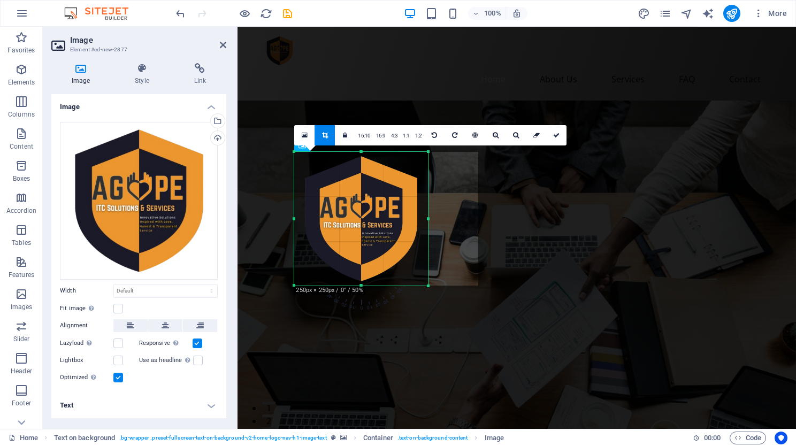
click at [618, 247] on figure at bounding box center [517, 320] width 558 height 438
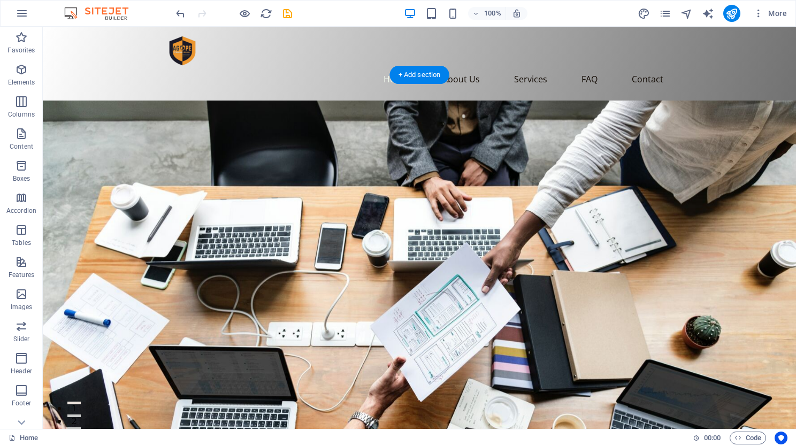
click at [518, 314] on figure at bounding box center [419, 313] width 753 height 425
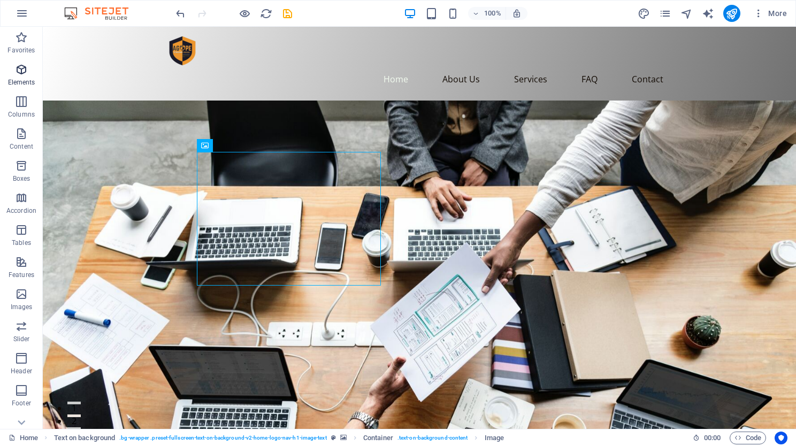
click at [26, 73] on icon "button" at bounding box center [21, 69] width 13 height 13
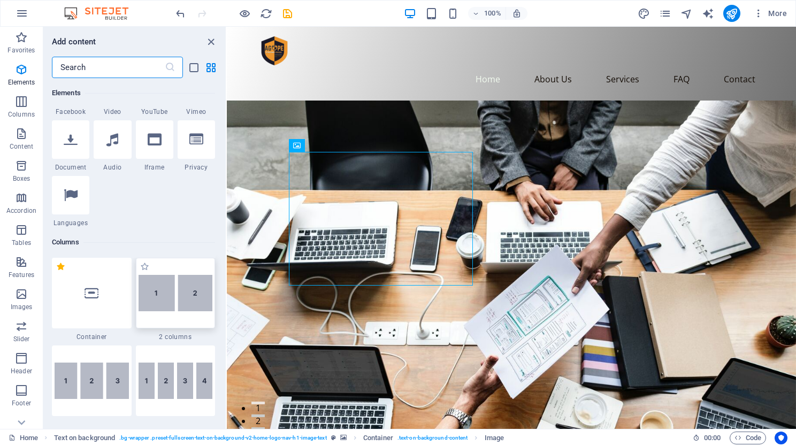
scroll to position [381, 0]
click at [170, 287] on img at bounding box center [176, 292] width 74 height 36
click at [227, 287] on div "H2 Text on background Container Menu Bar Menu Logo Text Text Container Text H2 …" at bounding box center [511, 228] width 569 height 402
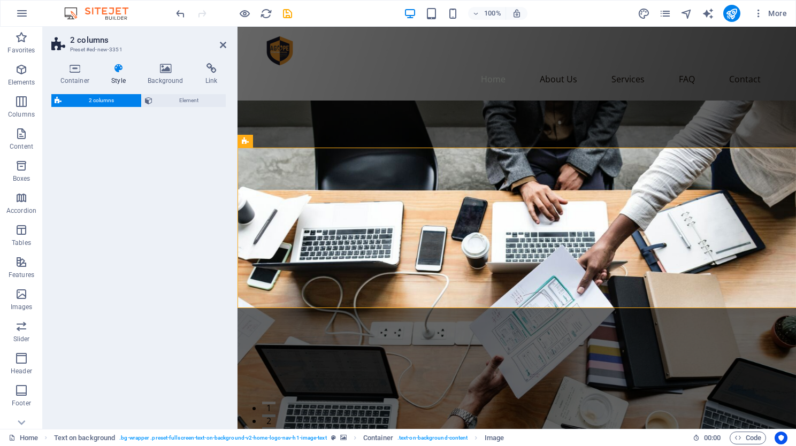
scroll to position [352, 0]
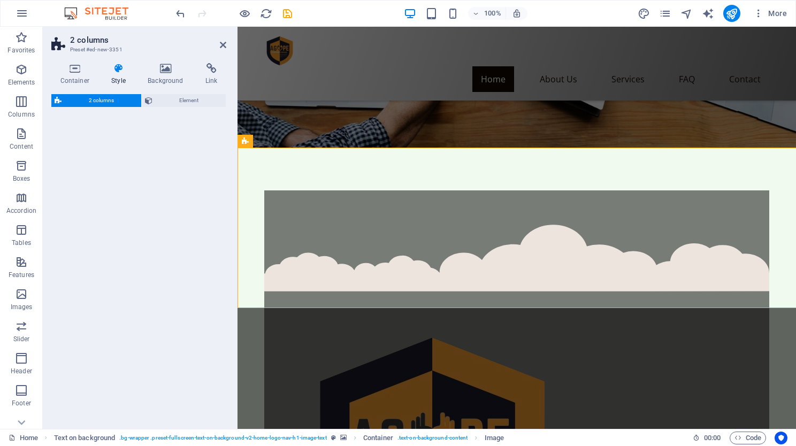
select select "rem"
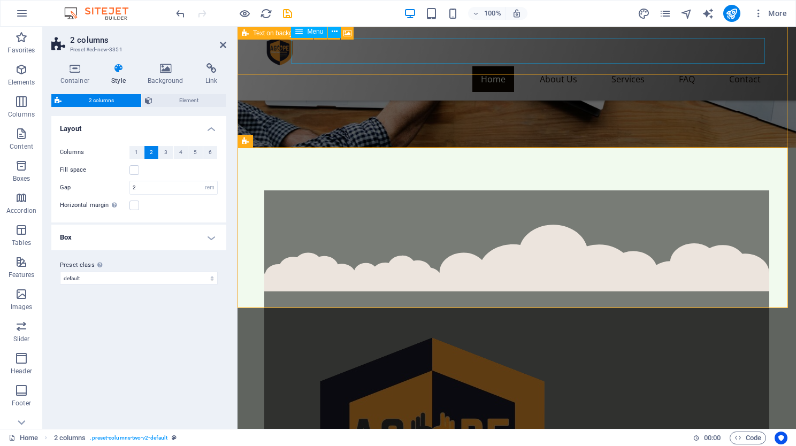
click at [534, 66] on nav "Home About Us Services FAQ Contact" at bounding box center [516, 79] width 505 height 26
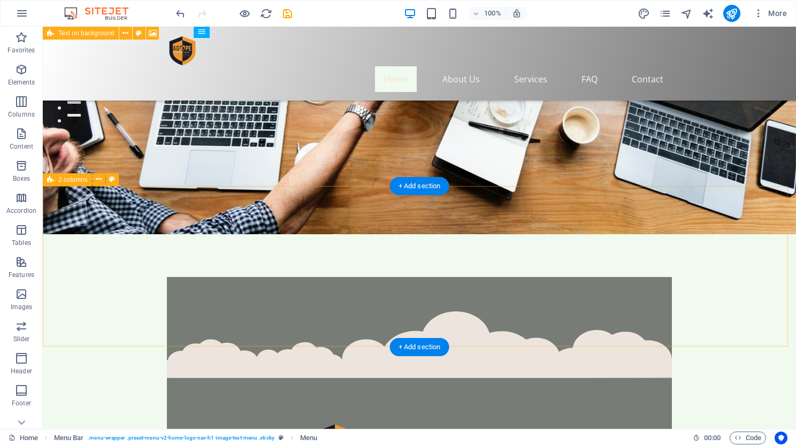
scroll to position [314, 0]
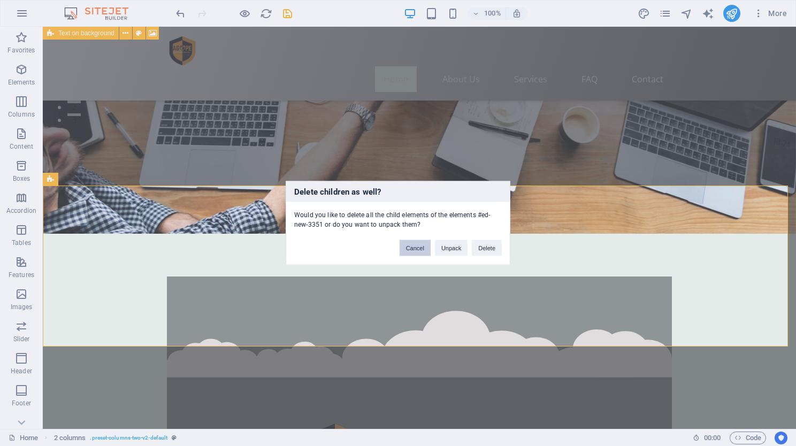
click at [415, 248] on button "Cancel" at bounding box center [415, 248] width 31 height 16
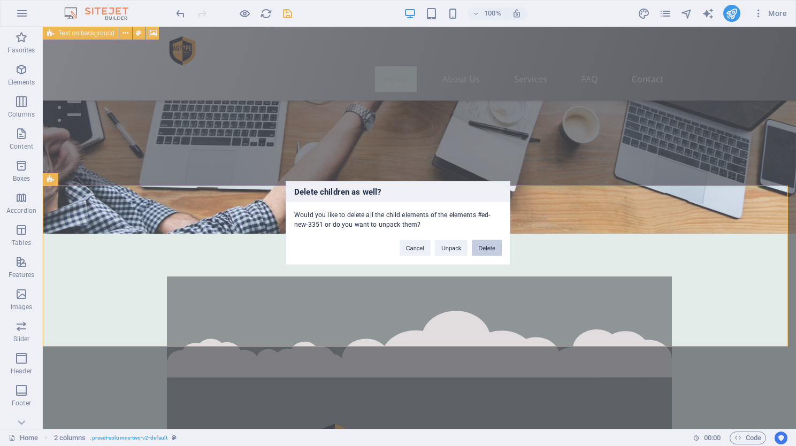
click at [490, 246] on button "Delete" at bounding box center [487, 248] width 30 height 16
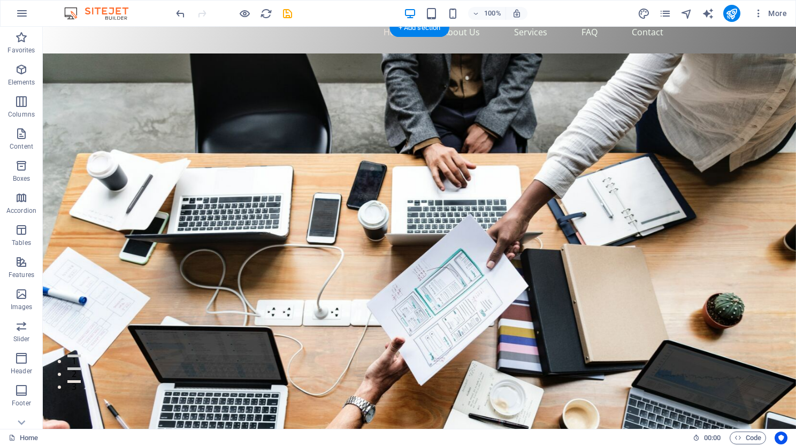
scroll to position [47, 0]
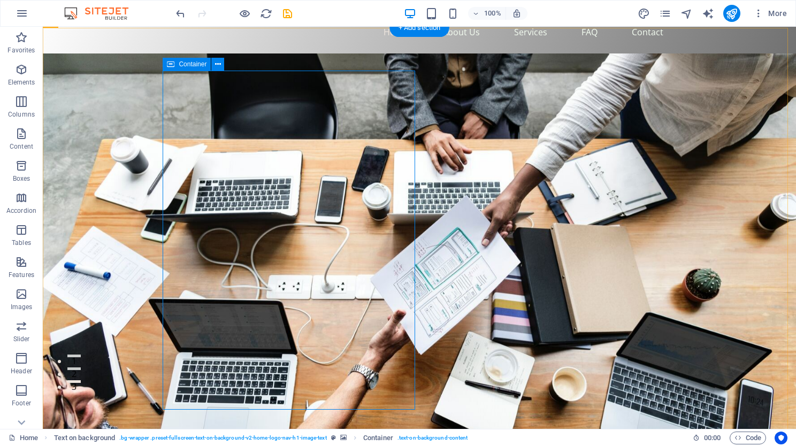
select select "clouds"
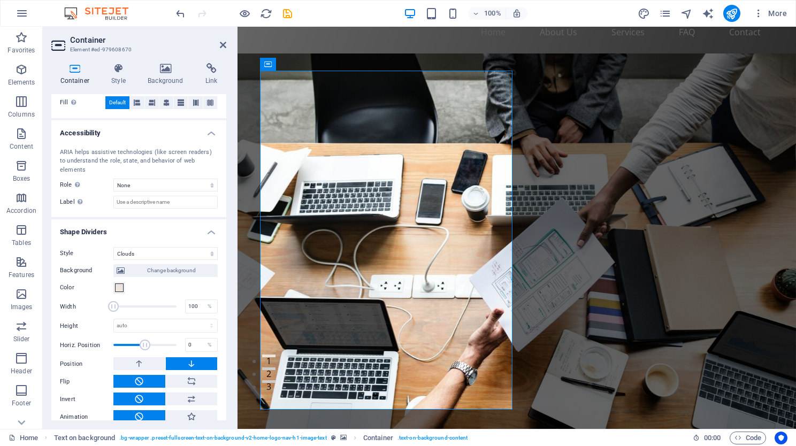
scroll to position [260, 0]
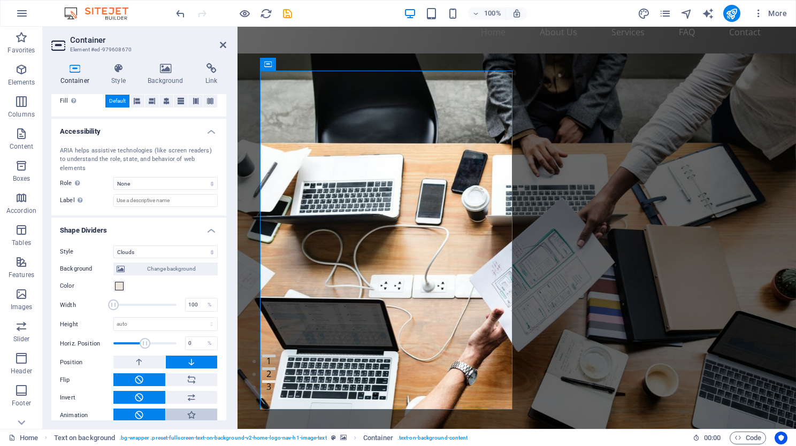
click at [179, 409] on button at bounding box center [192, 415] width 52 height 13
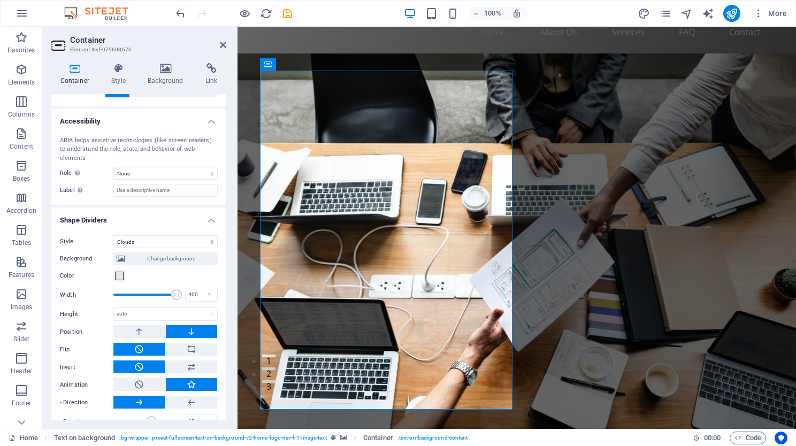
scroll to position [278, 0]
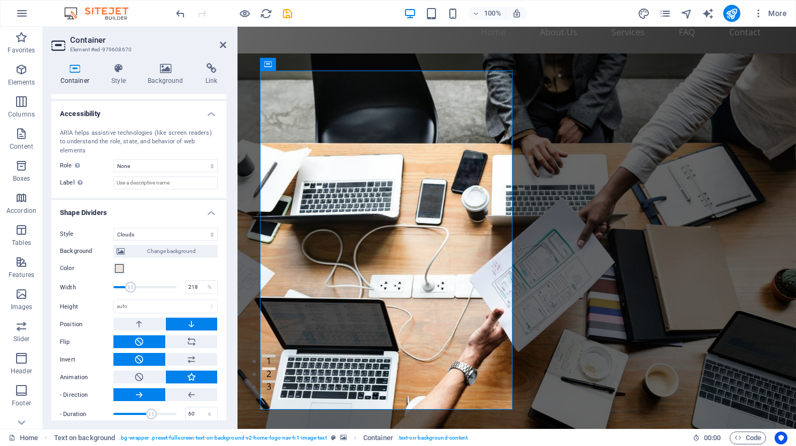
type input "221"
drag, startPoint x: 173, startPoint y: 279, endPoint x: 138, endPoint y: 282, distance: 35.4
click at [138, 282] on span at bounding box center [139, 287] width 11 height 11
drag, startPoint x: 140, startPoint y: 221, endPoint x: 132, endPoint y: 206, distance: 16.5
click at [132, 206] on li "Shape Dividers Style None Triangle Square Diagonal Polygon 1 Polygon 2 Zigzag M…" at bounding box center [138, 315] width 175 height 231
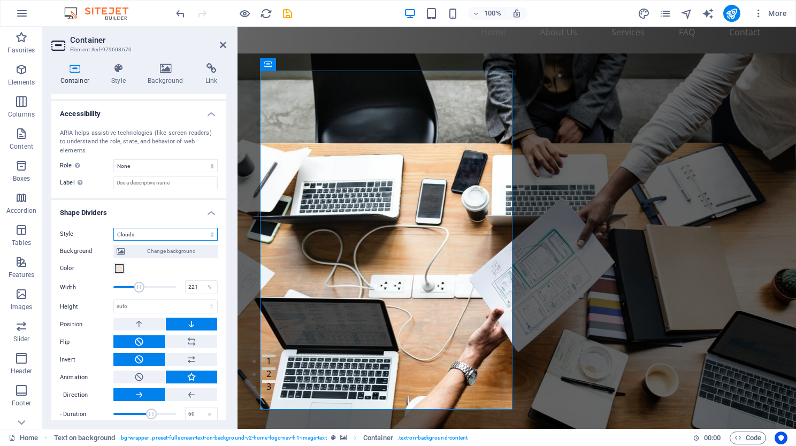
select select "book"
click at [113, 236] on select "None Triangle Square Diagonal Polygon 1 Polygon 2 Zigzag Multiple Zigzags Waves…" at bounding box center [165, 234] width 104 height 13
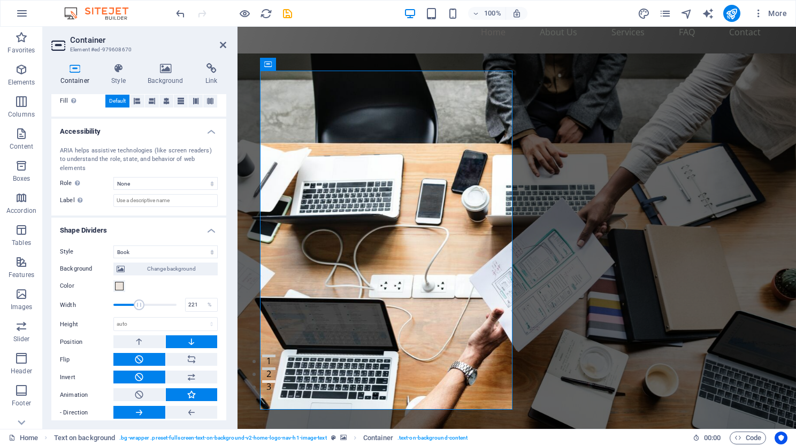
click at [132, 206] on ul "Size Height Default px rem % vh vw Min. height None px rem % vh vw Width Defaul…" at bounding box center [138, 141] width 175 height 615
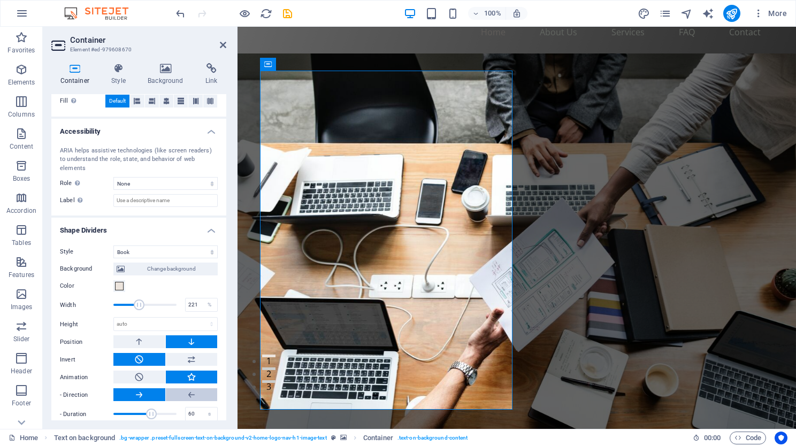
click at [194, 388] on icon at bounding box center [192, 394] width 10 height 13
click at [140, 388] on icon at bounding box center [139, 394] width 10 height 13
click at [192, 353] on icon at bounding box center [192, 359] width 10 height 13
click at [190, 335] on icon at bounding box center [192, 341] width 10 height 13
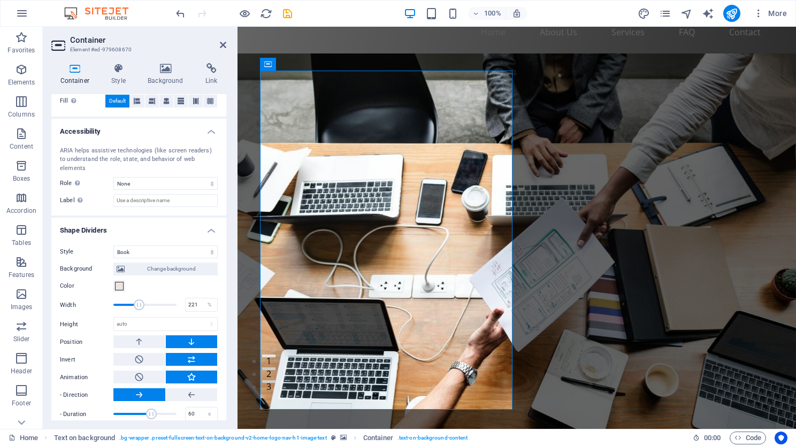
click at [626, 201] on figure at bounding box center [517, 265] width 558 height 425
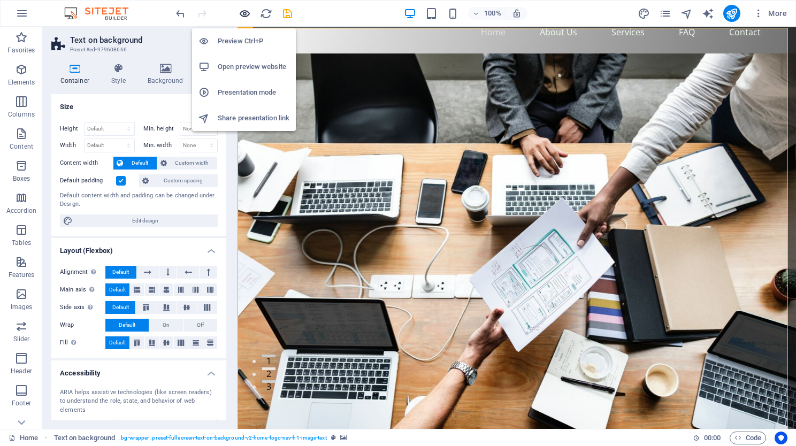
click at [243, 10] on icon "button" at bounding box center [245, 13] width 12 height 12
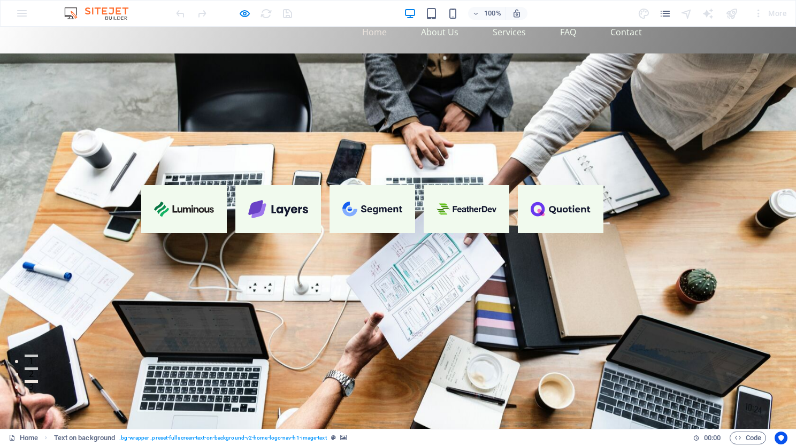
click at [102, 7] on img at bounding box center [102, 13] width 80 height 13
click at [71, 16] on img at bounding box center [102, 13] width 80 height 13
click at [23, 16] on div "100% More" at bounding box center [398, 14] width 795 height 26
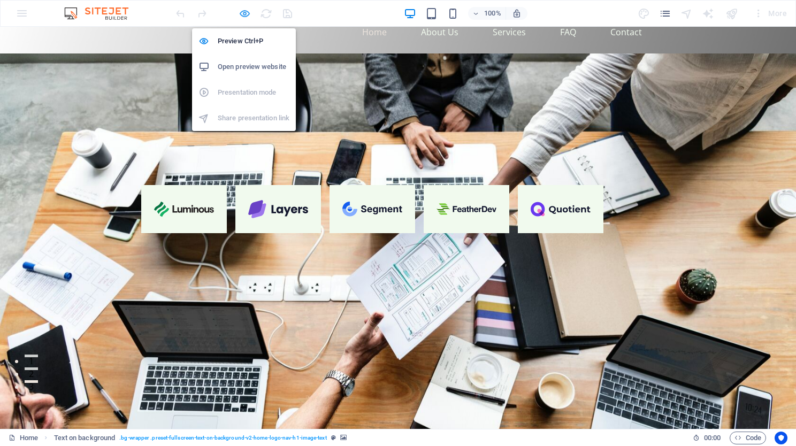
click at [241, 13] on icon "button" at bounding box center [245, 13] width 12 height 12
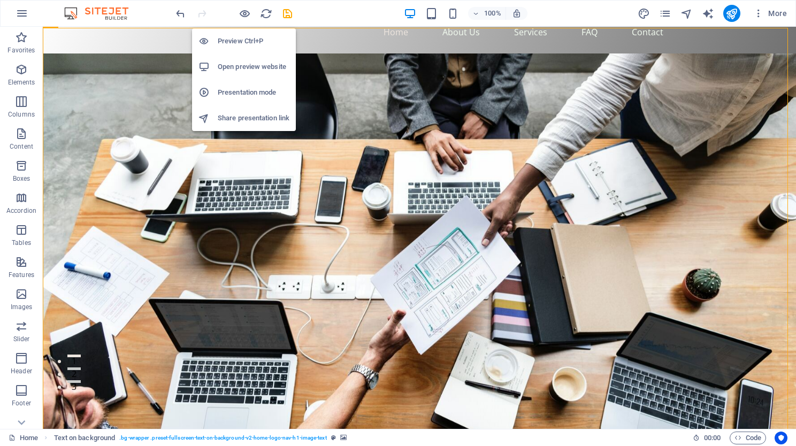
click at [235, 95] on h6 "Presentation mode" at bounding box center [254, 92] width 72 height 13
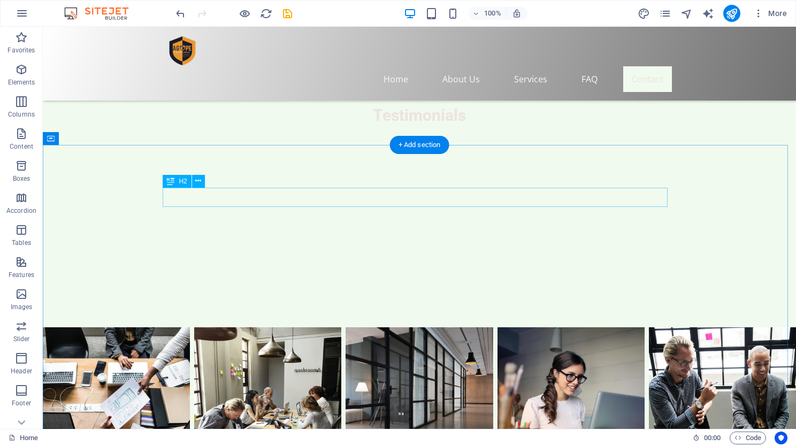
scroll to position [5521, 0]
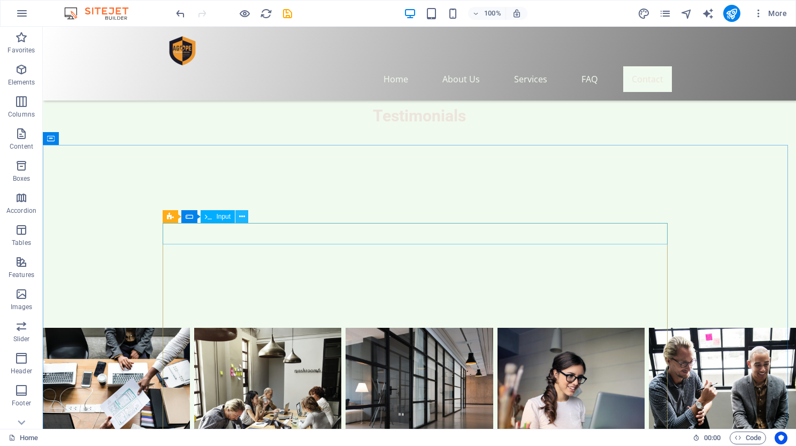
click at [243, 218] on icon at bounding box center [242, 216] width 6 height 11
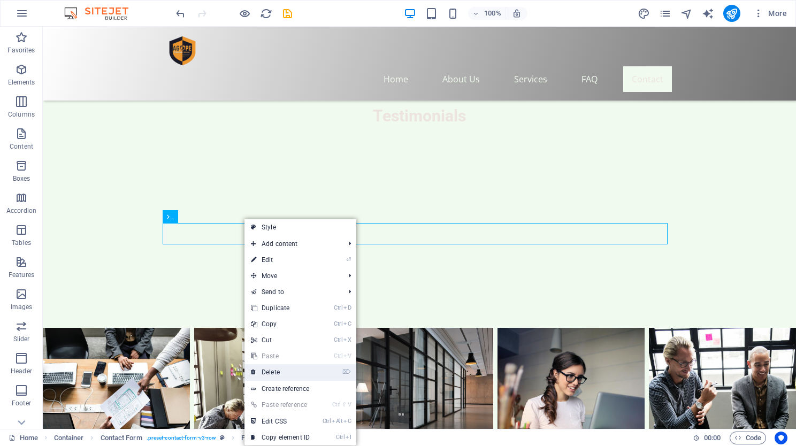
click at [272, 375] on link "⌦ Delete" at bounding box center [280, 372] width 72 height 16
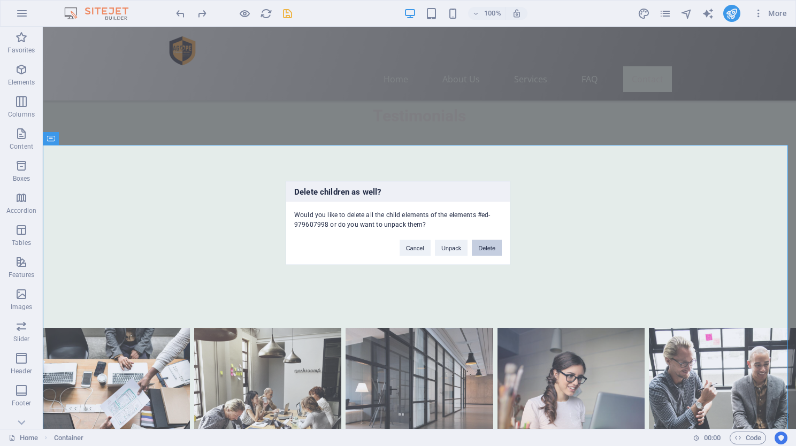
click at [488, 247] on button "Delete" at bounding box center [487, 248] width 30 height 16
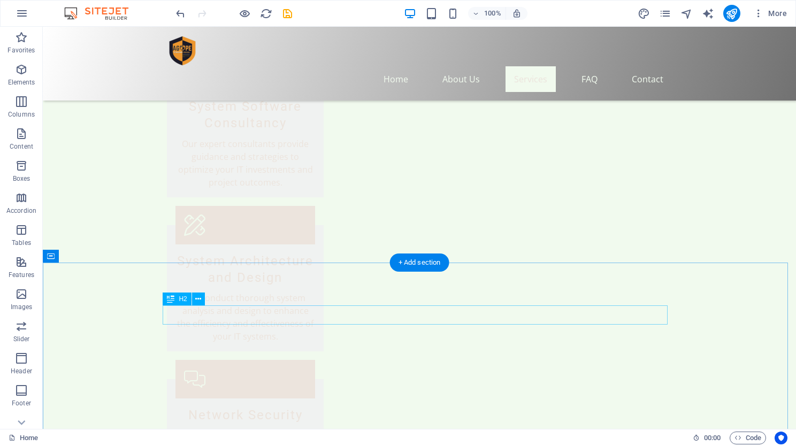
scroll to position [2041, 0]
